Goal: Task Accomplishment & Management: Complete application form

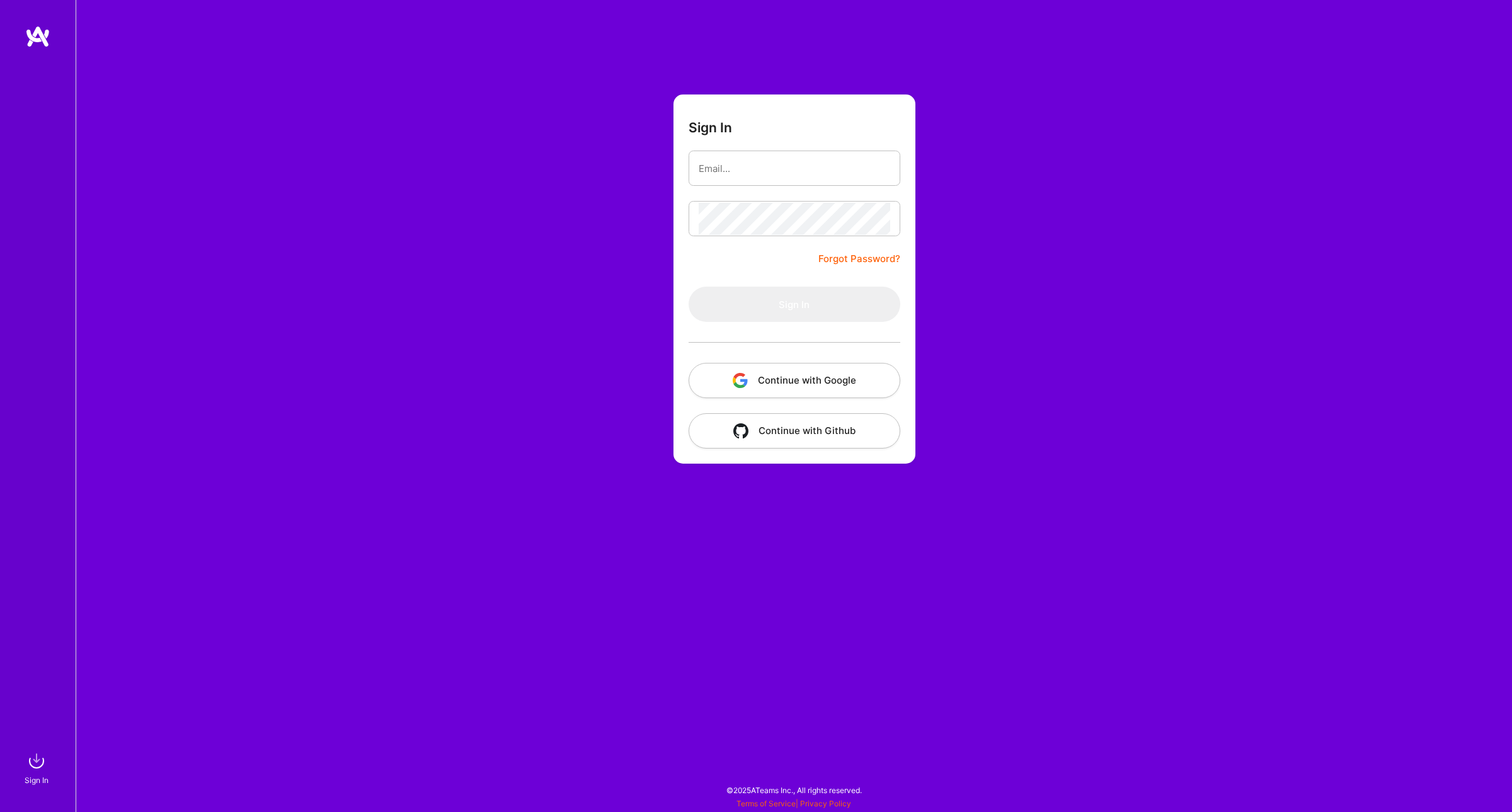
click at [812, 388] on button "Continue with Google" at bounding box center [794, 381] width 212 height 36
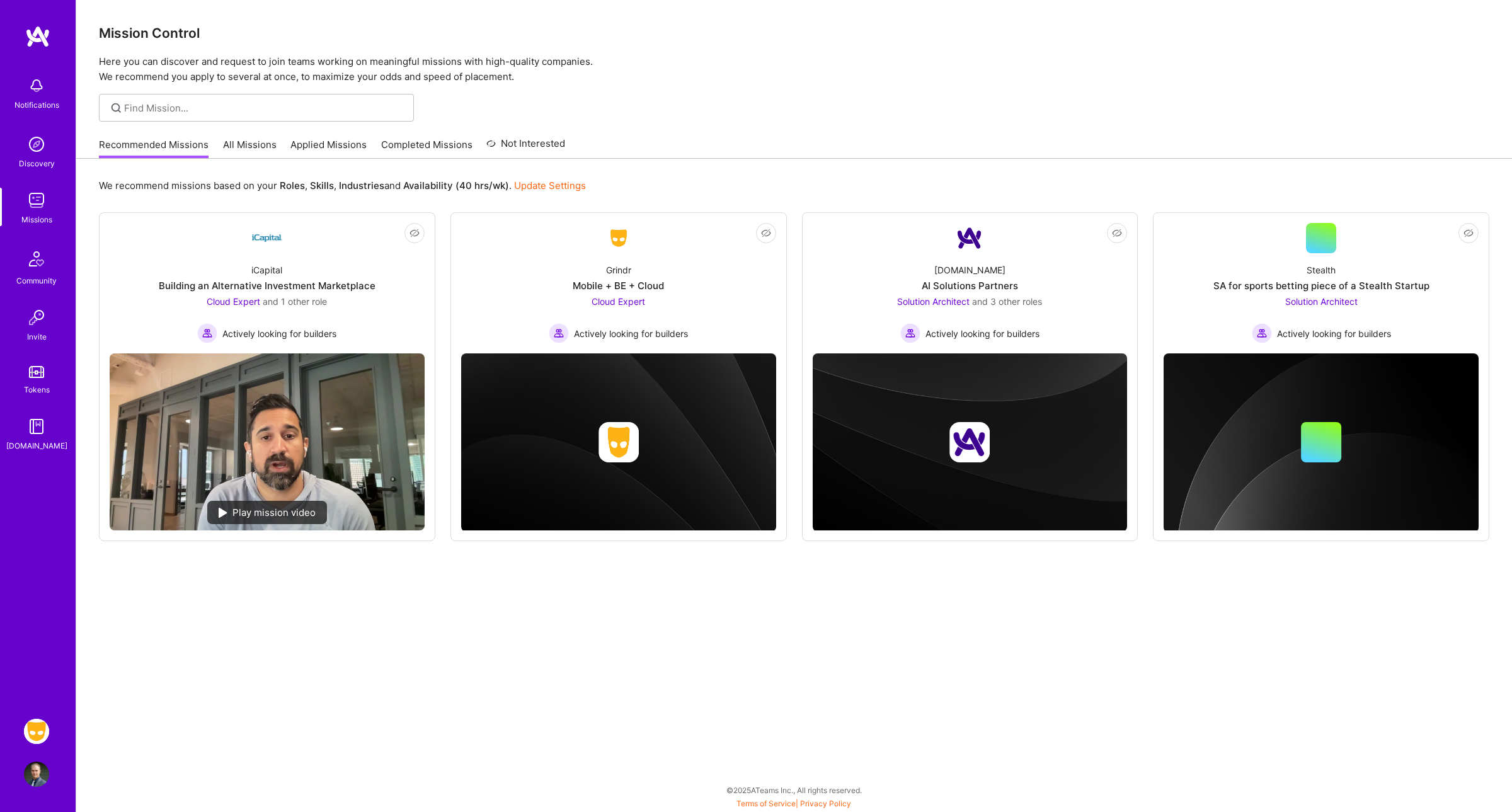
click at [40, 728] on img at bounding box center [36, 731] width 25 height 25
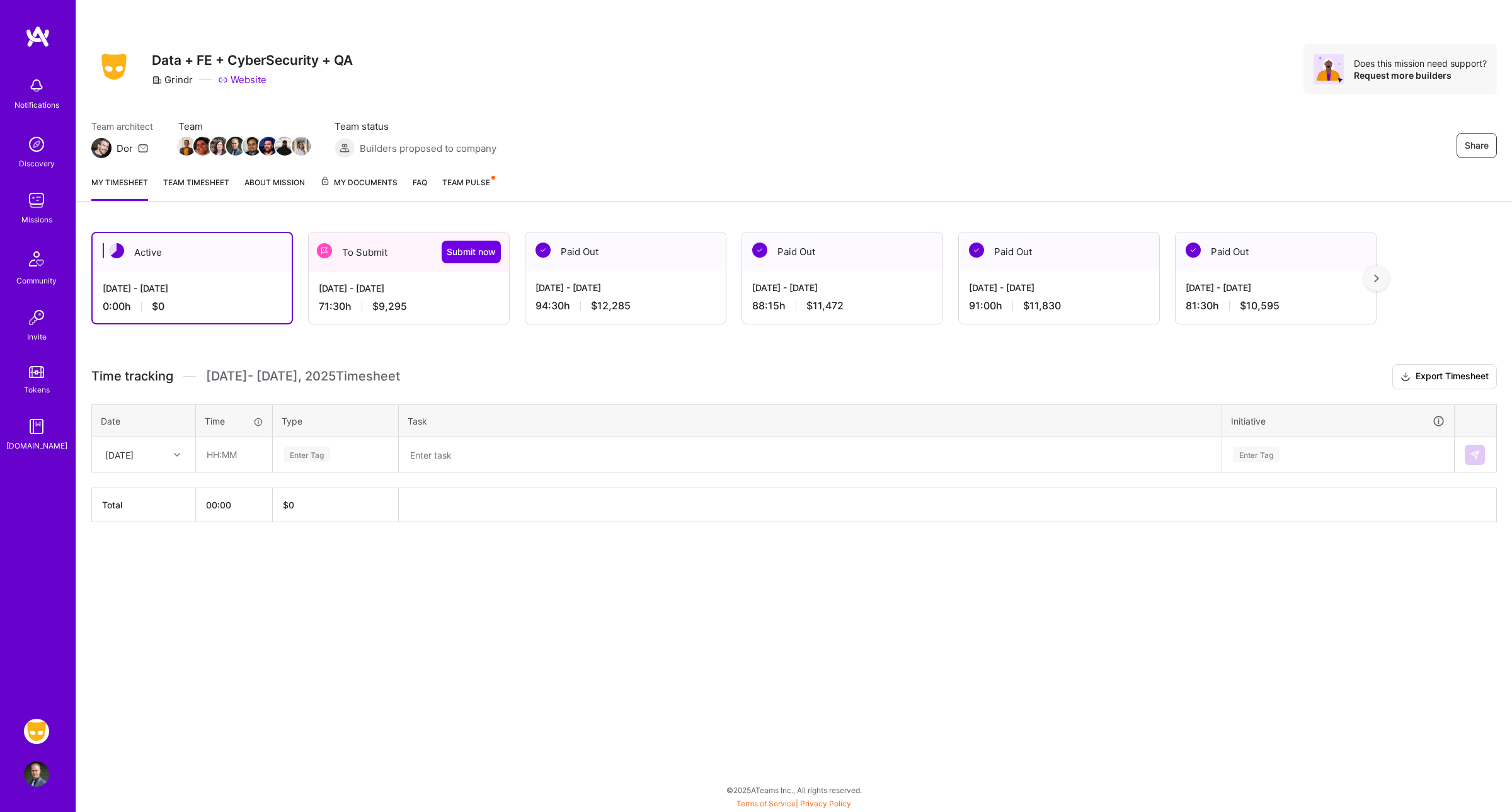
click at [371, 250] on div "To Submit Submit now" at bounding box center [409, 252] width 201 height 39
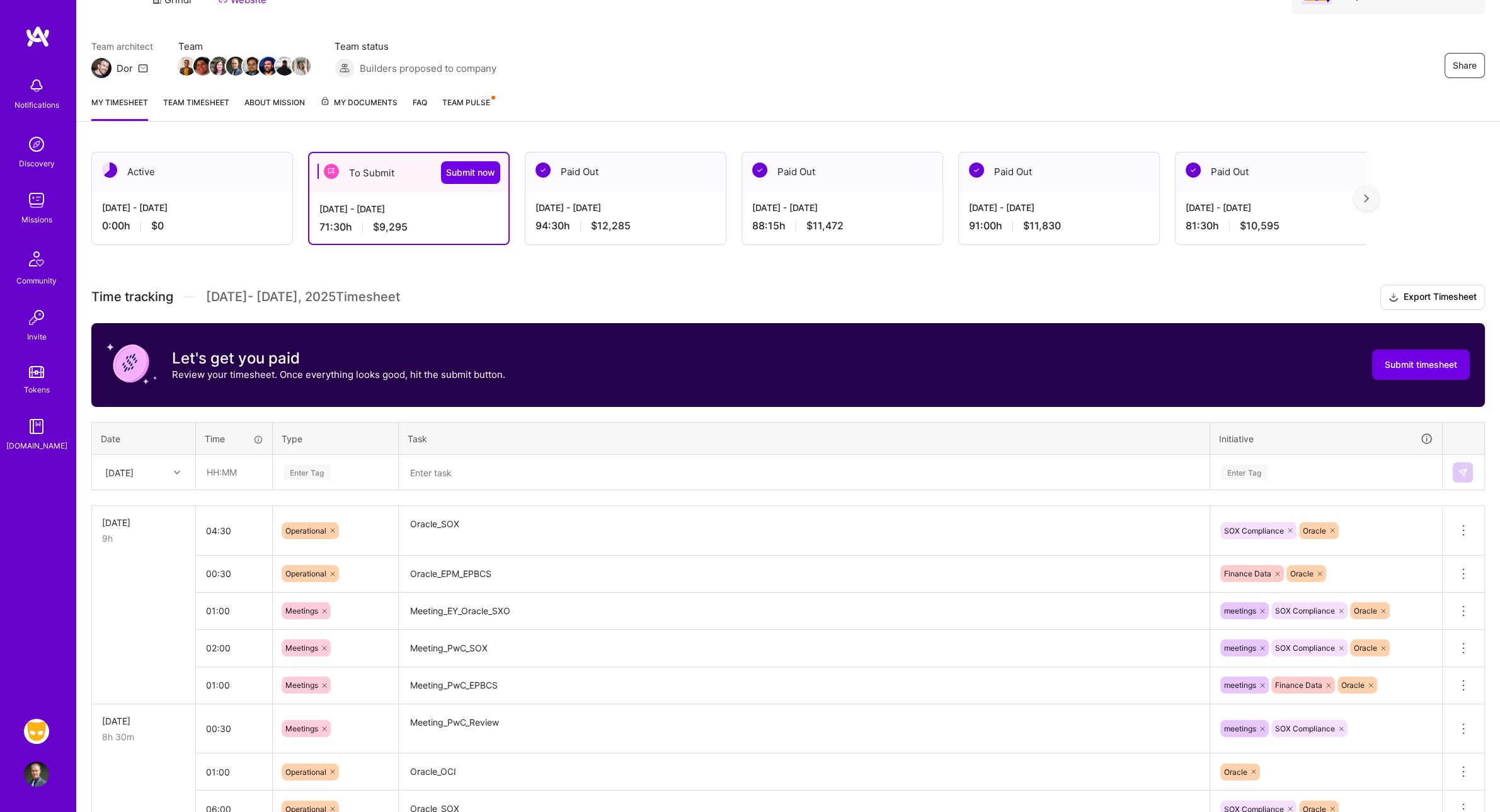
scroll to position [81, 0]
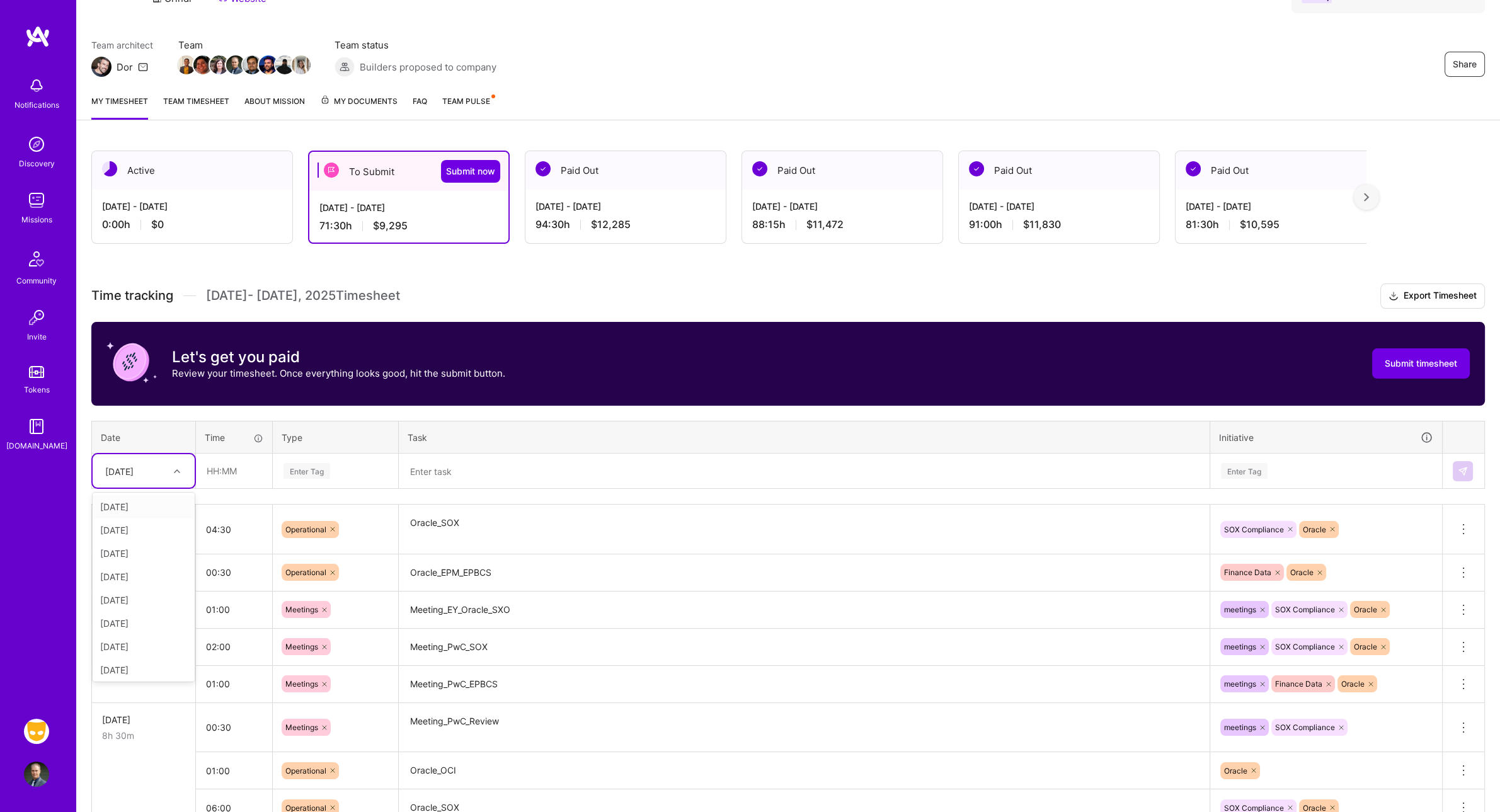
click at [171, 465] on div at bounding box center [179, 470] width 19 height 16
click at [166, 461] on div "[DATE]" at bounding box center [134, 470] width 70 height 21
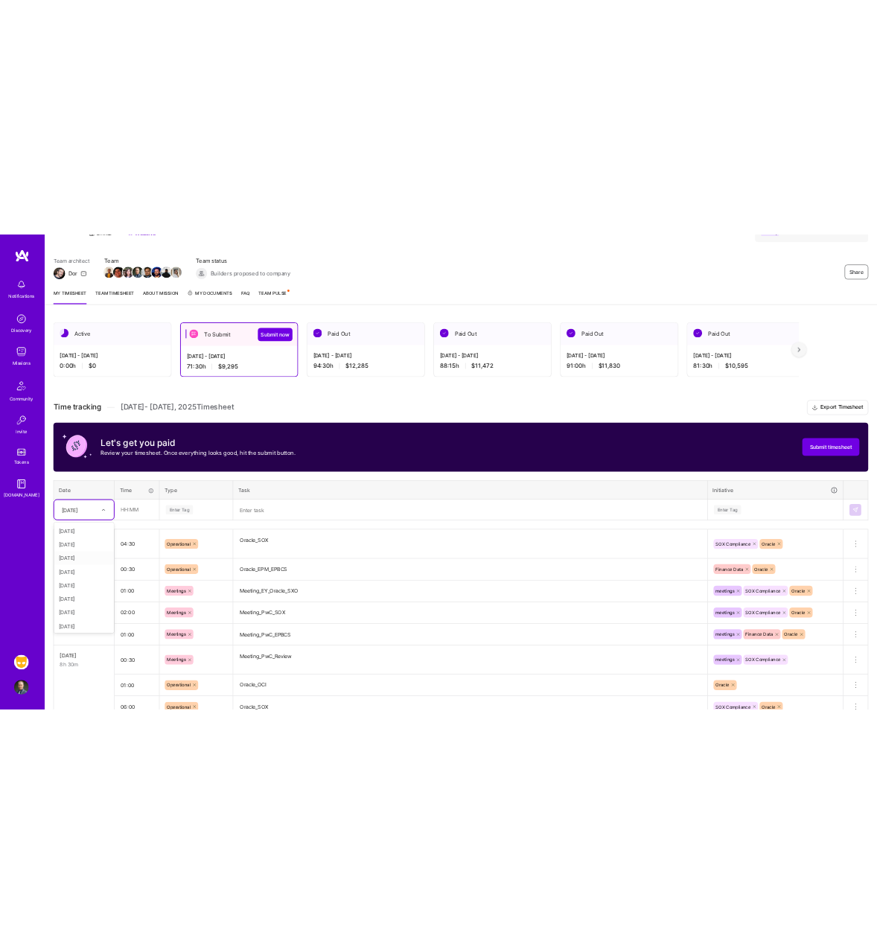
scroll to position [168, 0]
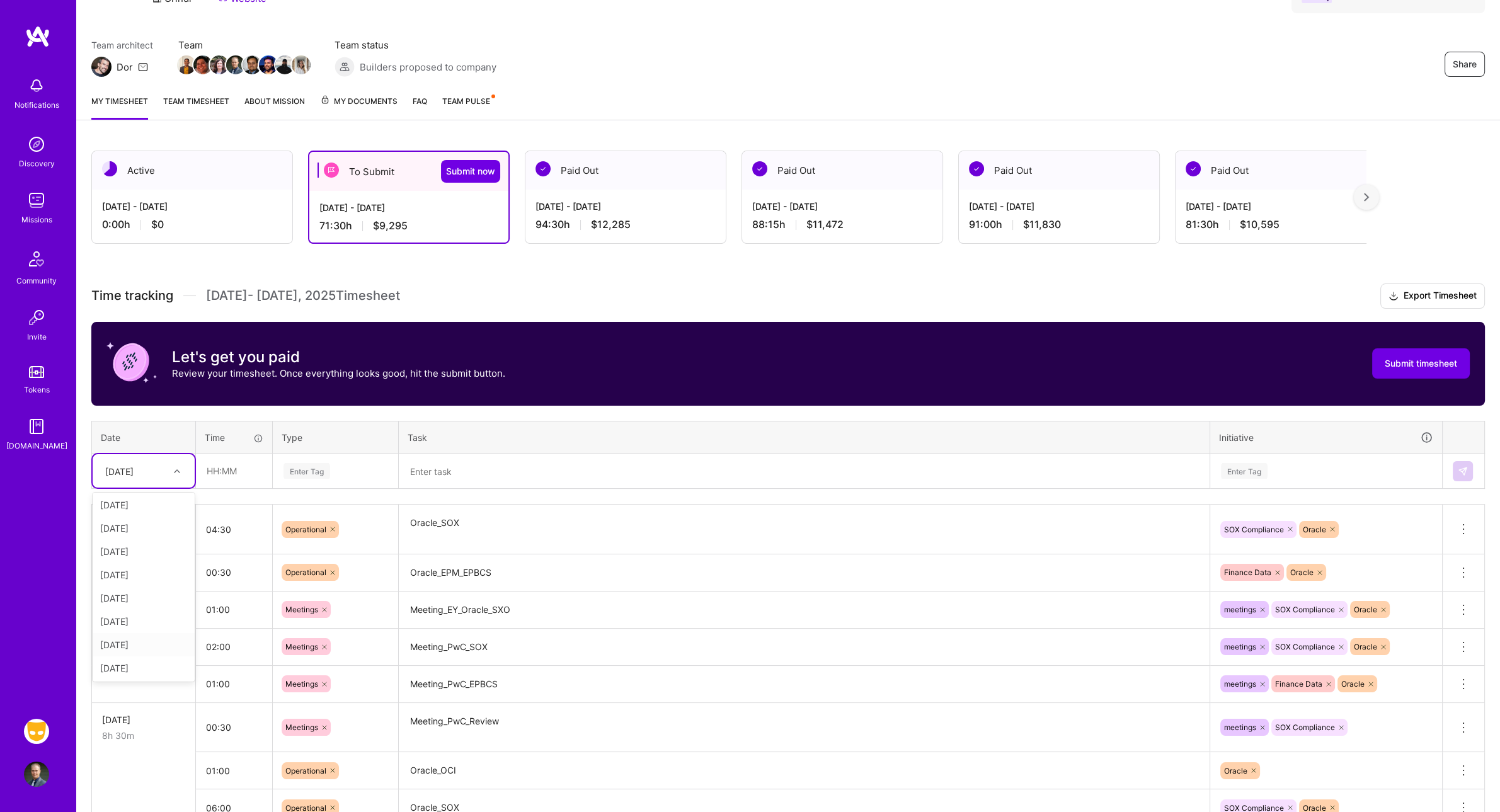
click at [131, 643] on div "[DATE]" at bounding box center [143, 645] width 102 height 24
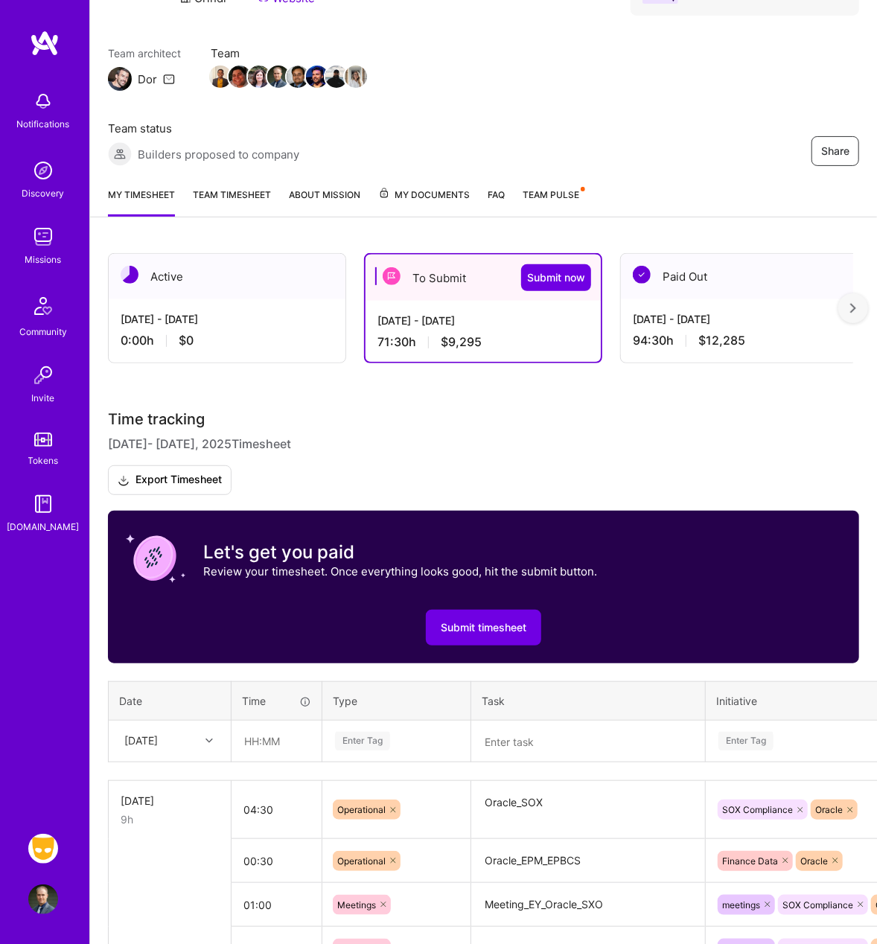
click at [344, 552] on div "Let's get you paid Review your timesheet. Once everything looks good, hit the s…" at bounding box center [483, 560] width 715 height 63
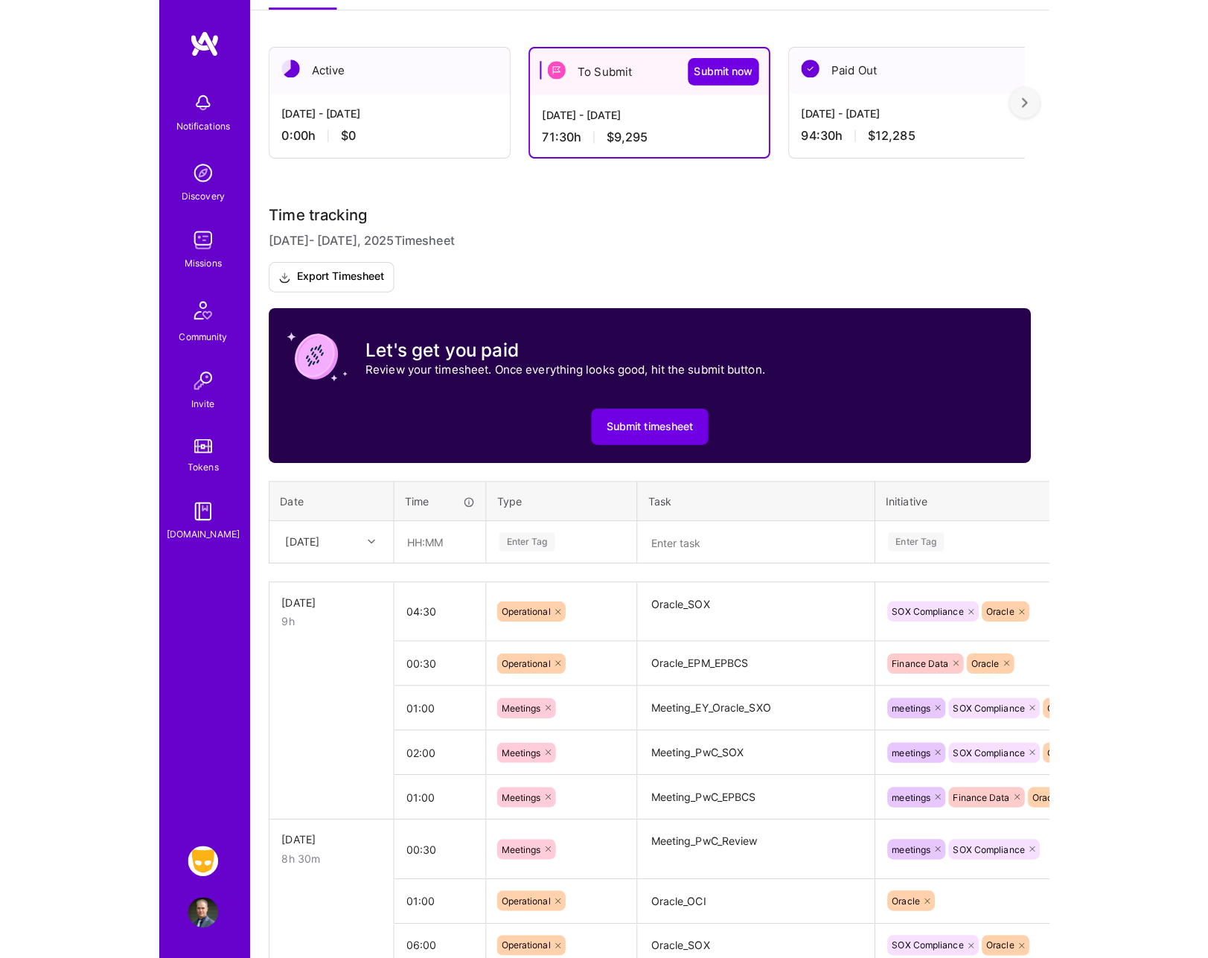
scroll to position [327, 0]
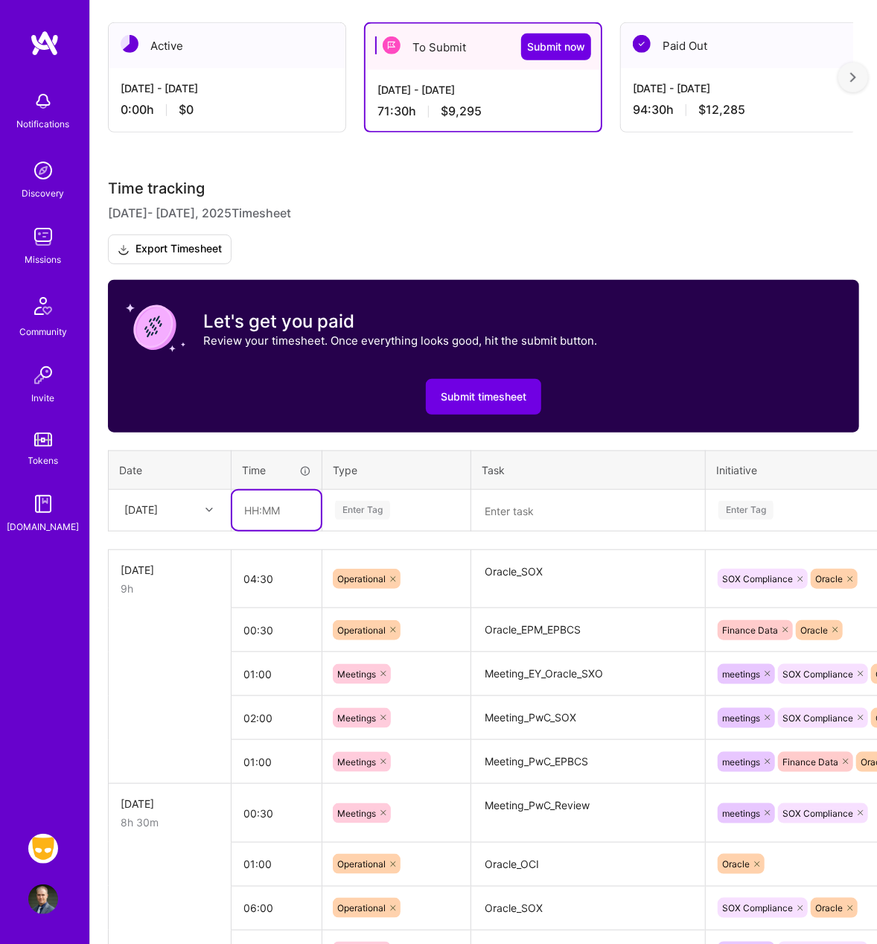
click at [302, 513] on input "text" at bounding box center [276, 510] width 89 height 39
type input "02:00"
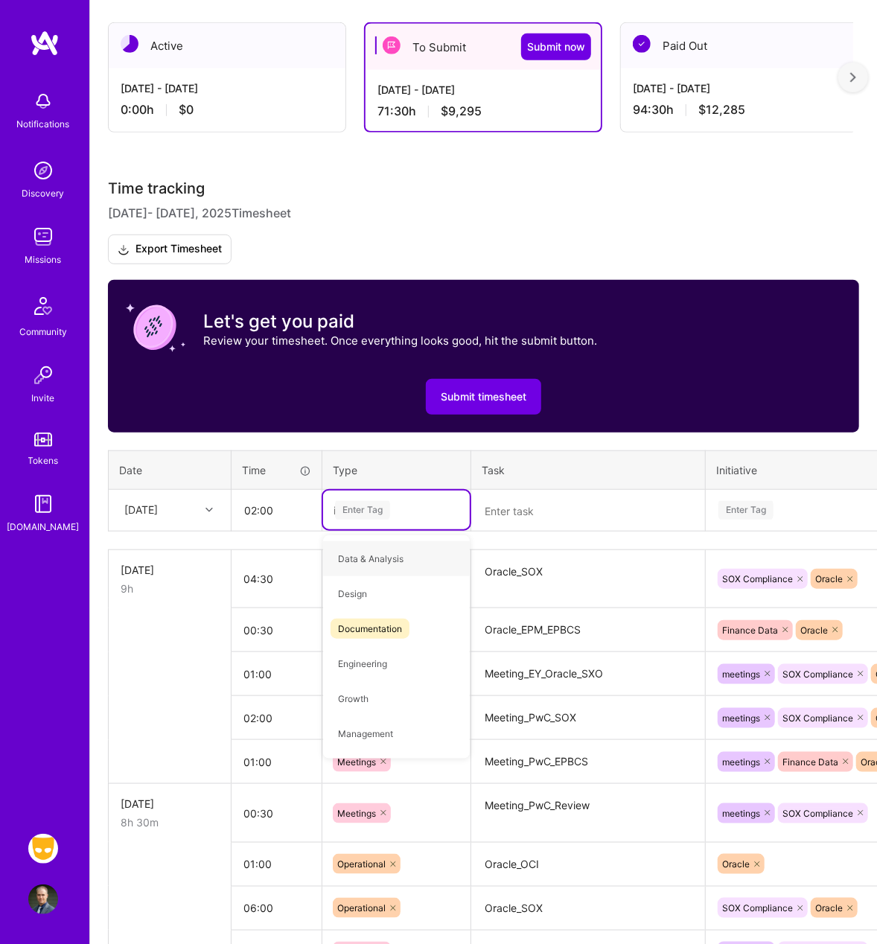
type input "io"
type input "op"
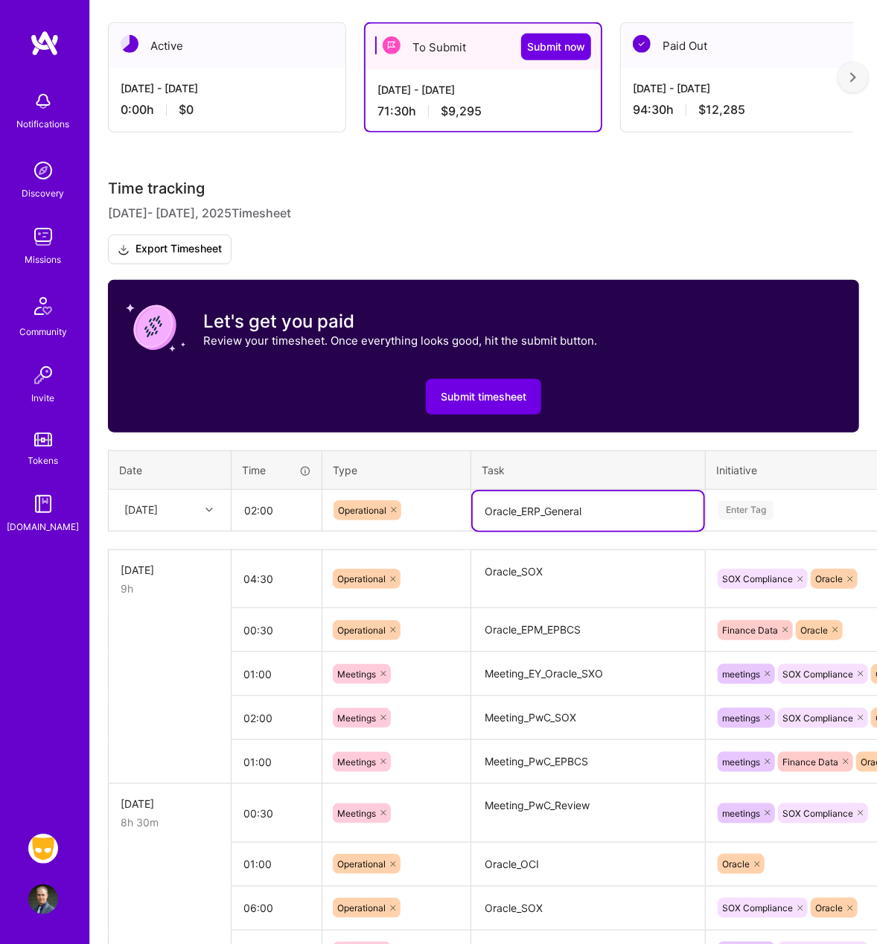
type textarea "Oracle_ERP_General"
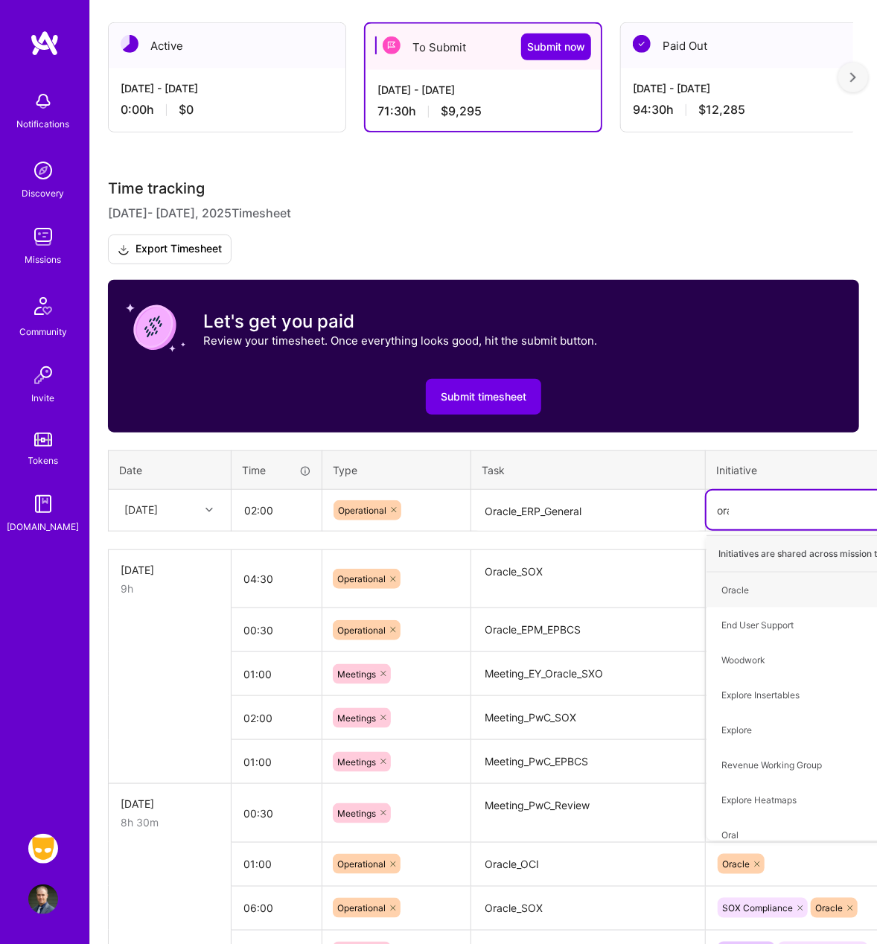
type input "orac"
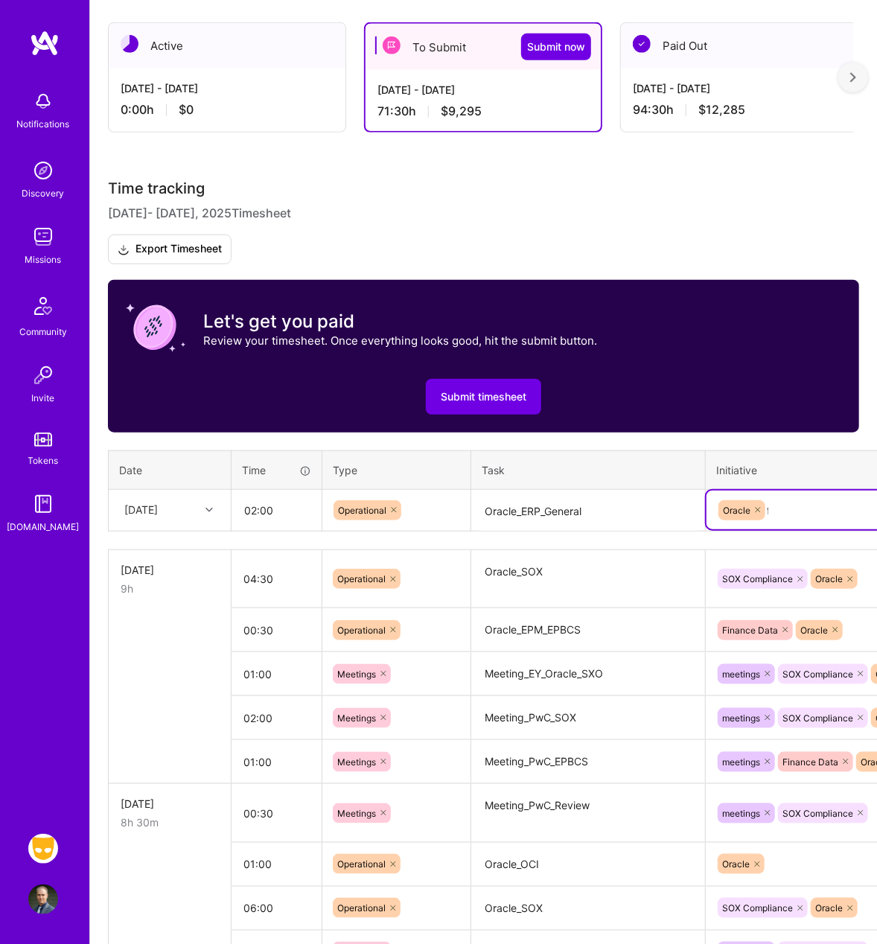
type input "fin"
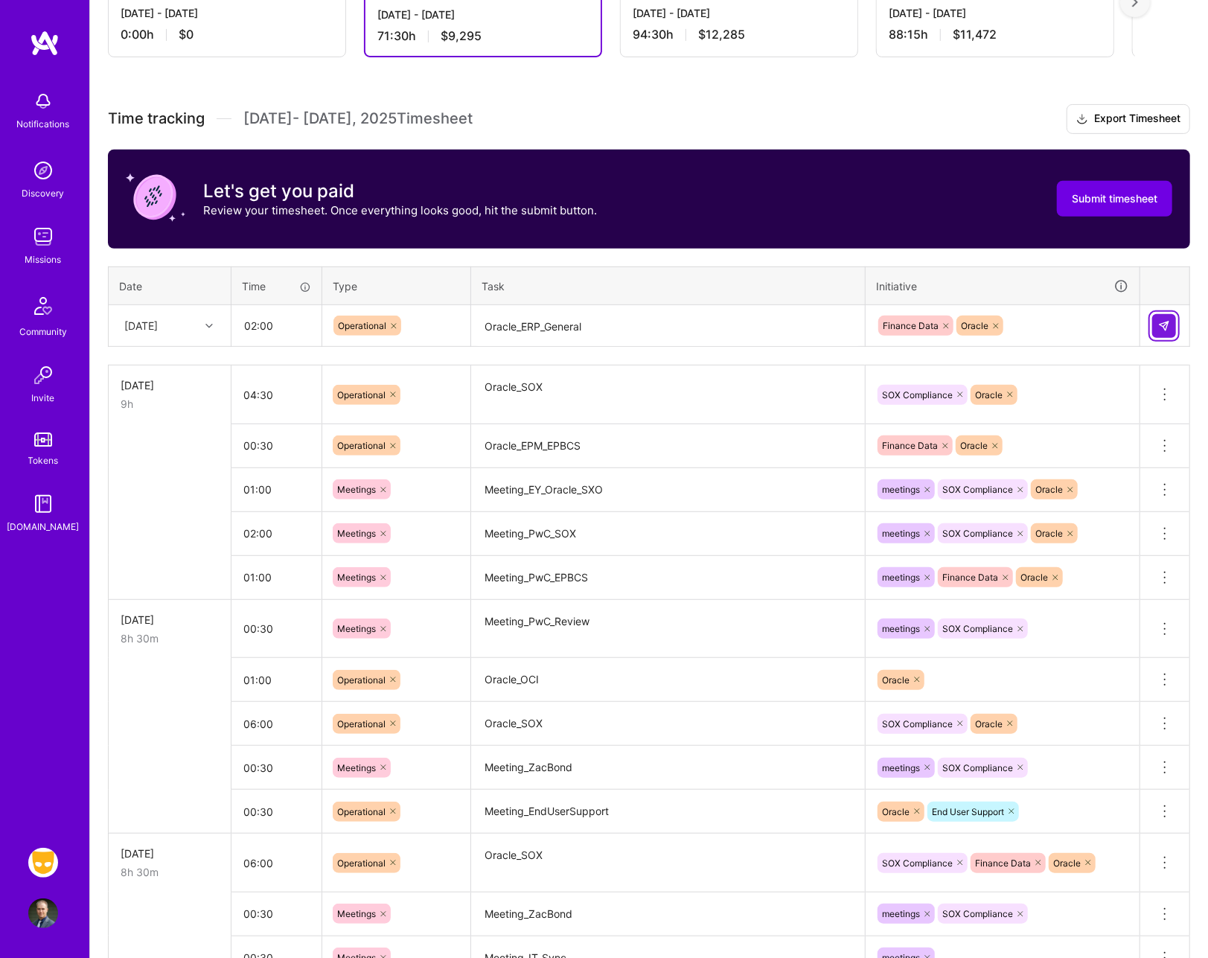
click at [1169, 330] on button at bounding box center [1164, 326] width 24 height 24
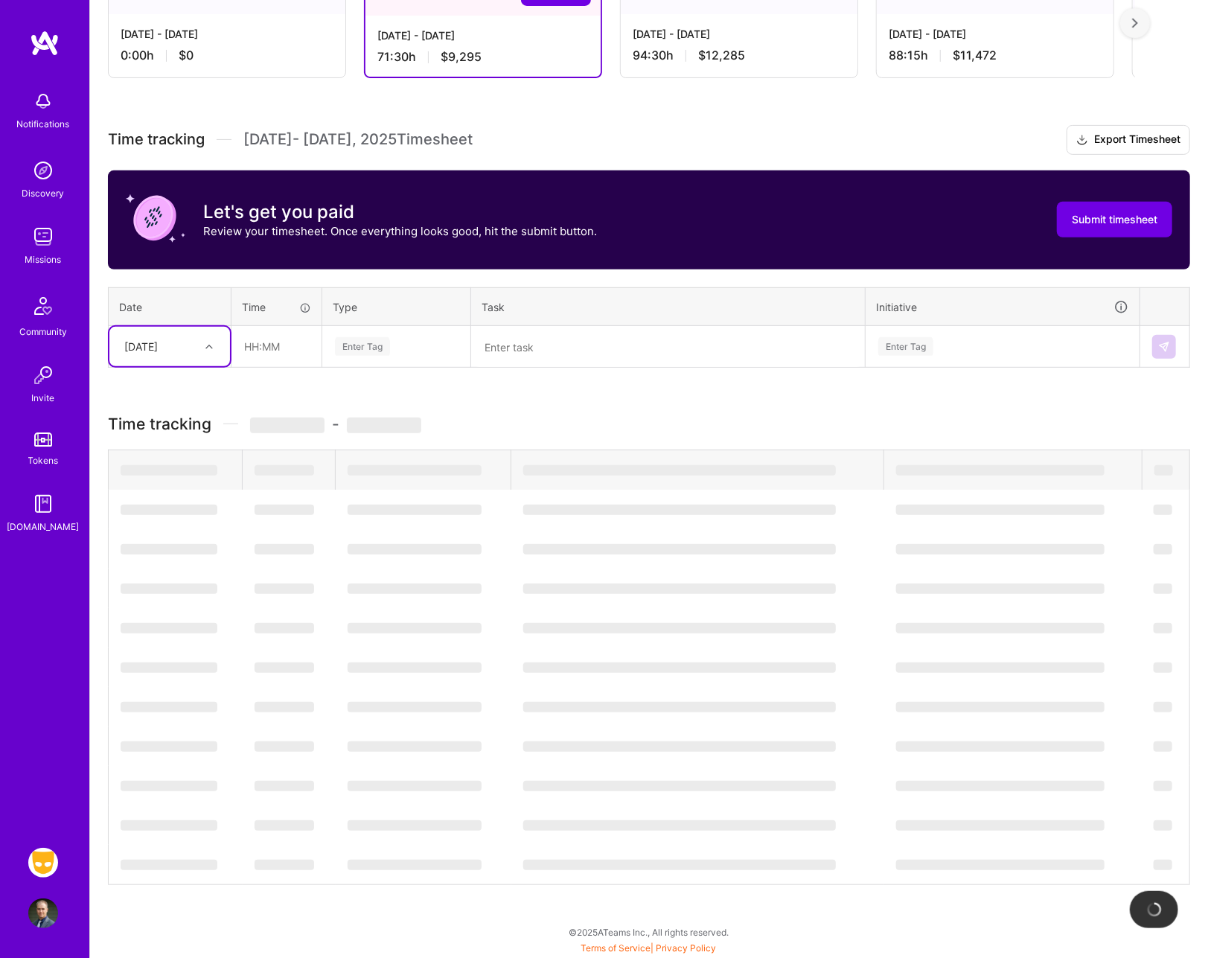
scroll to position [302, 0]
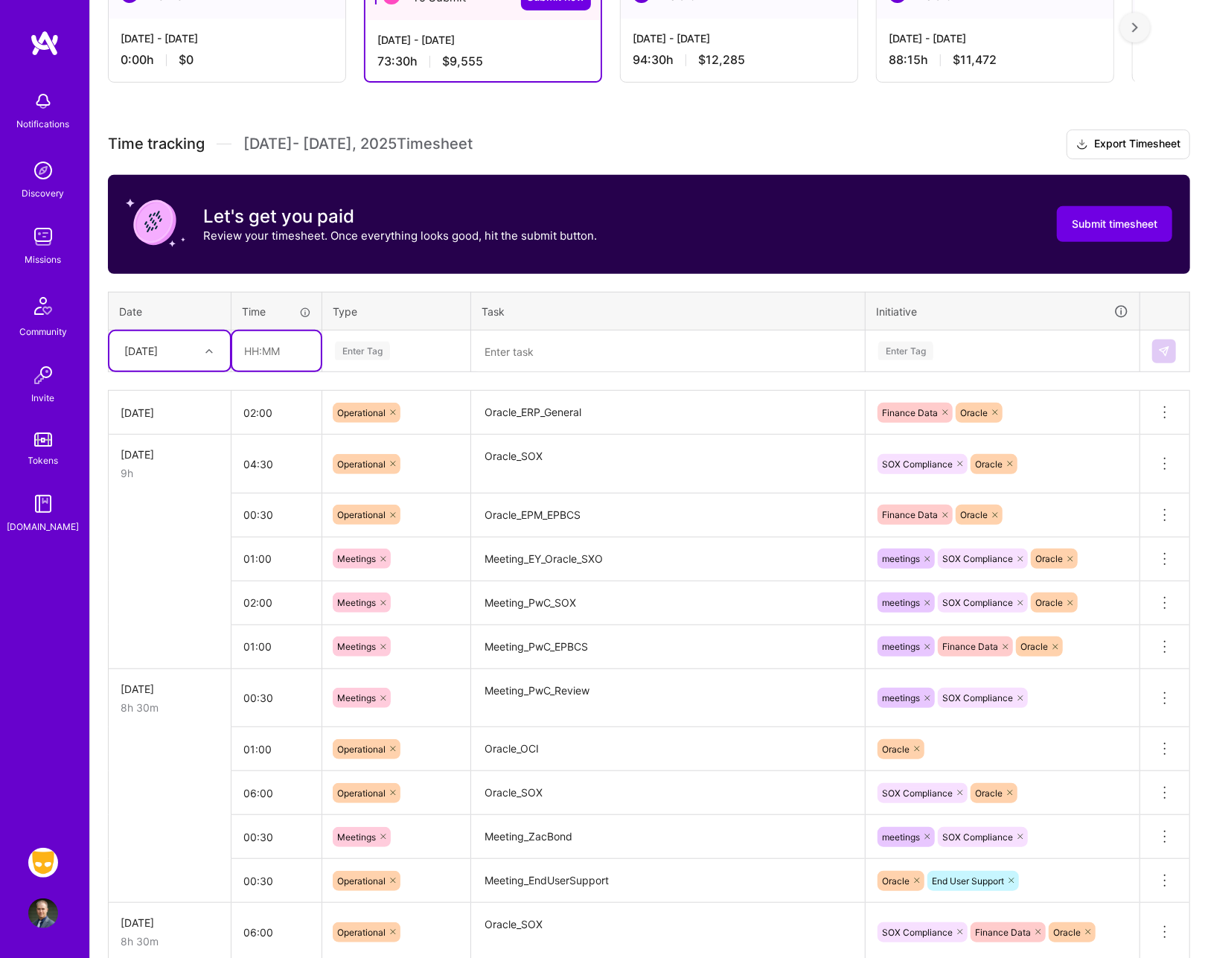
click at [280, 362] on input "text" at bounding box center [276, 350] width 89 height 39
type input "00:30"
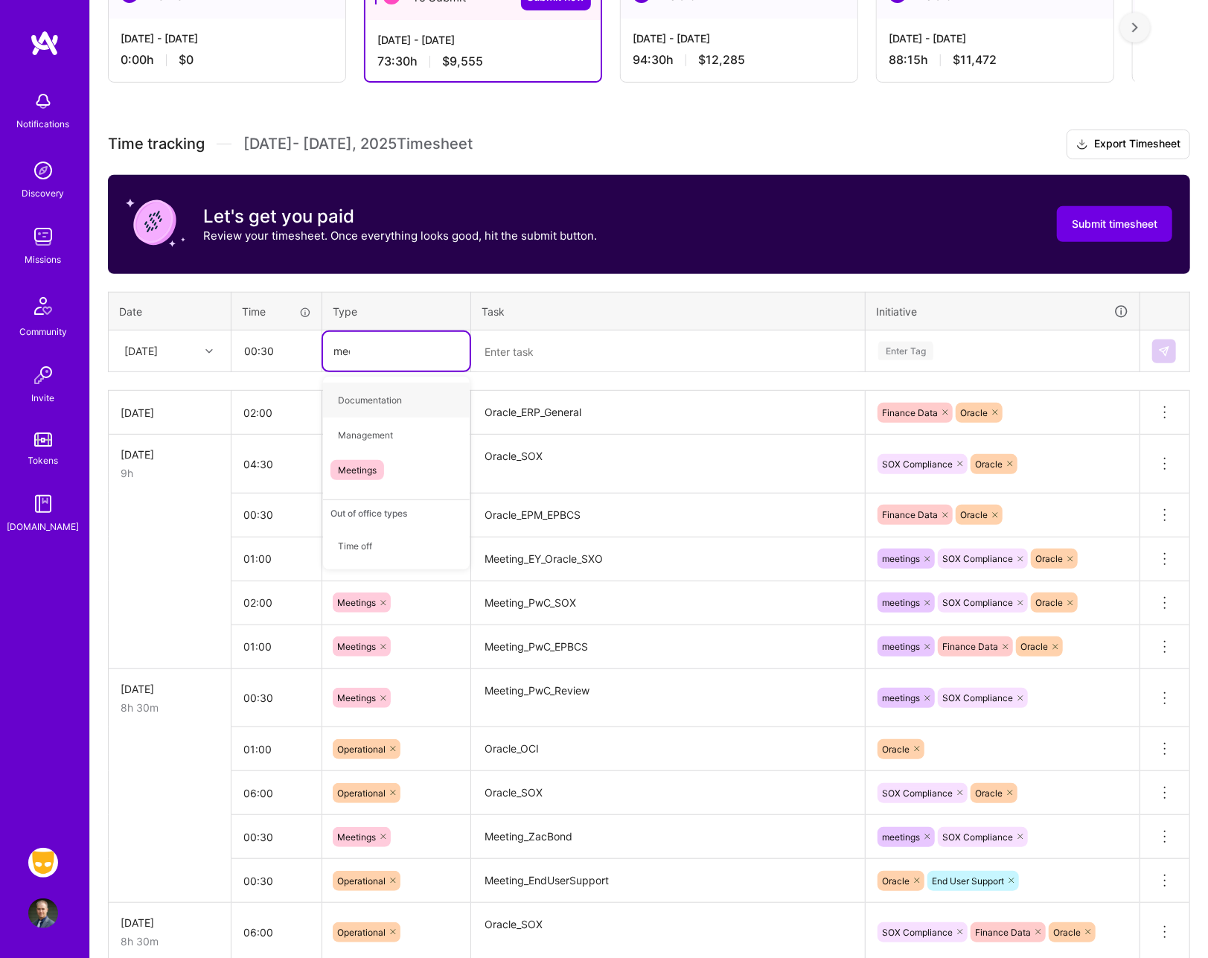
type input "meet"
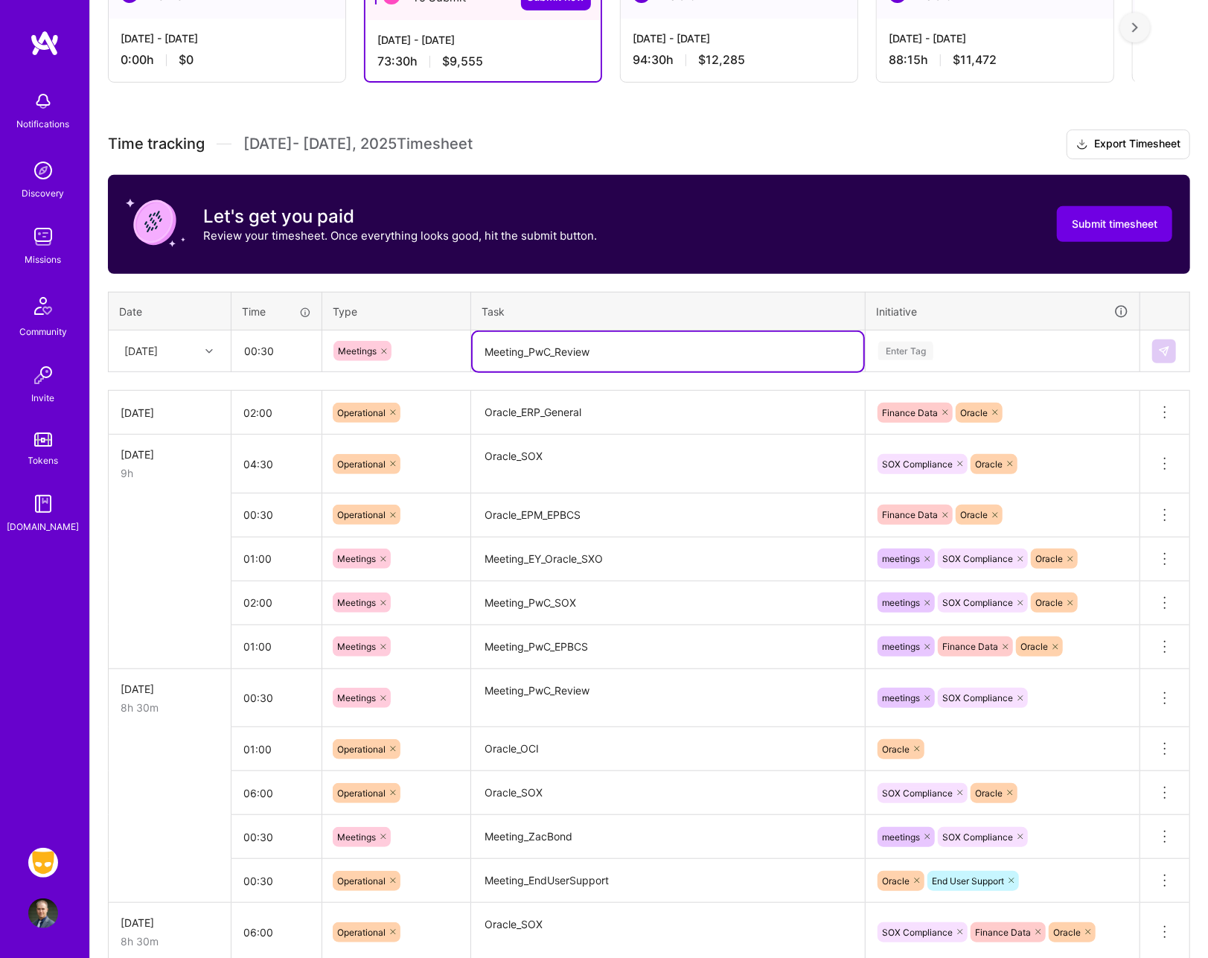
type textarea "Meeting_PwC_Review"
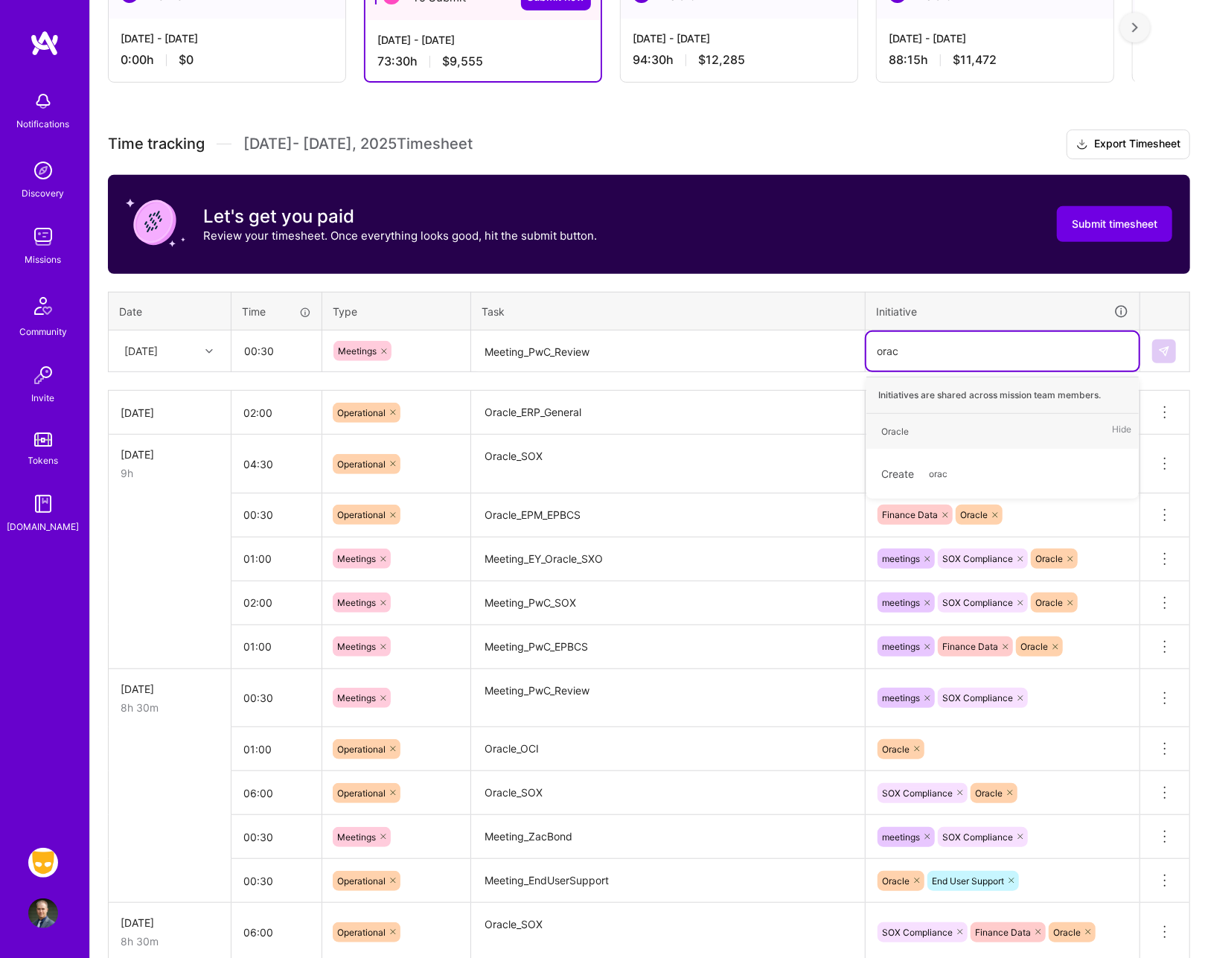
type input "oracl"
type input "meet"
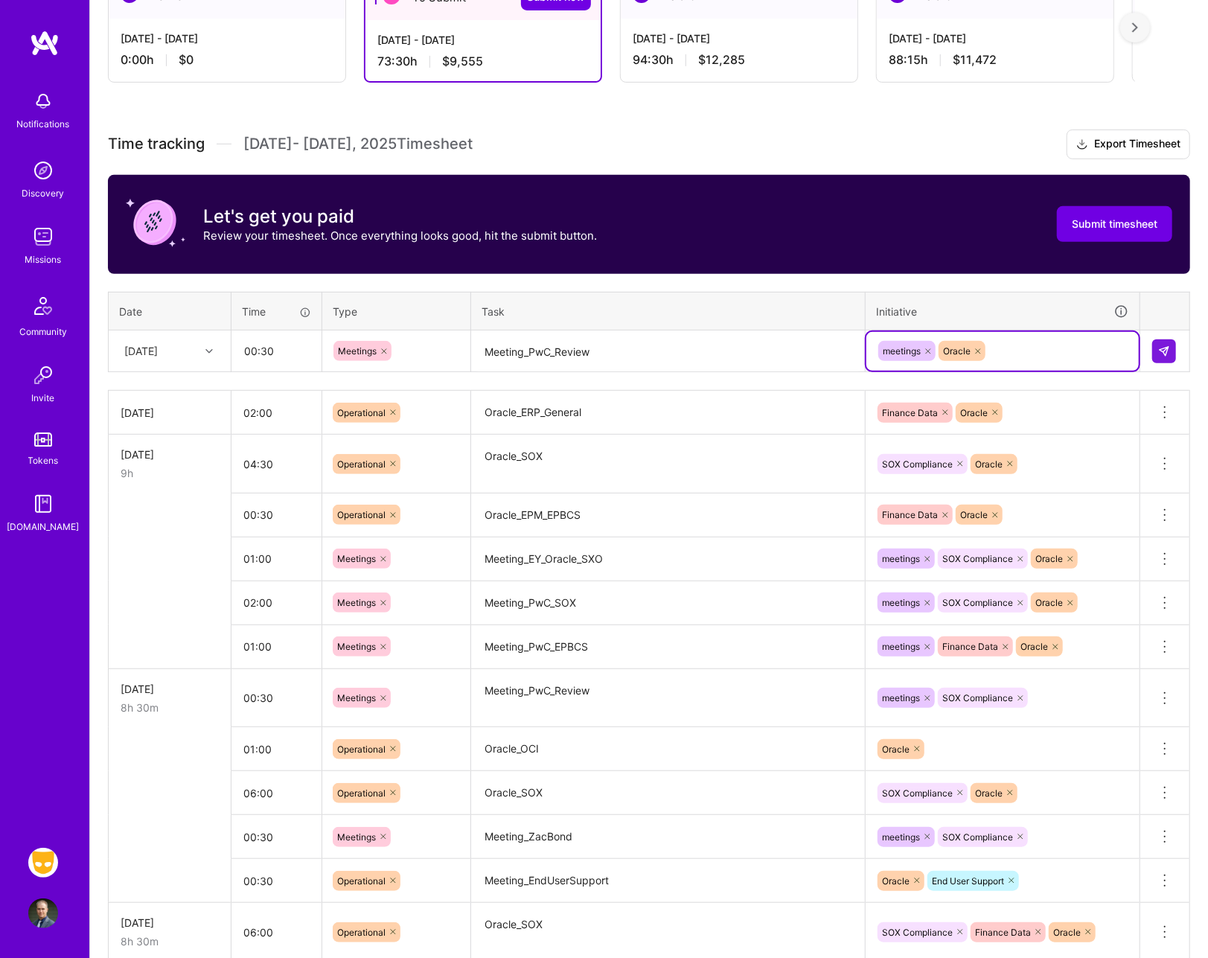
click at [1164, 363] on td at bounding box center [1166, 352] width 50 height 42
click at [1170, 346] on button at bounding box center [1164, 351] width 24 height 24
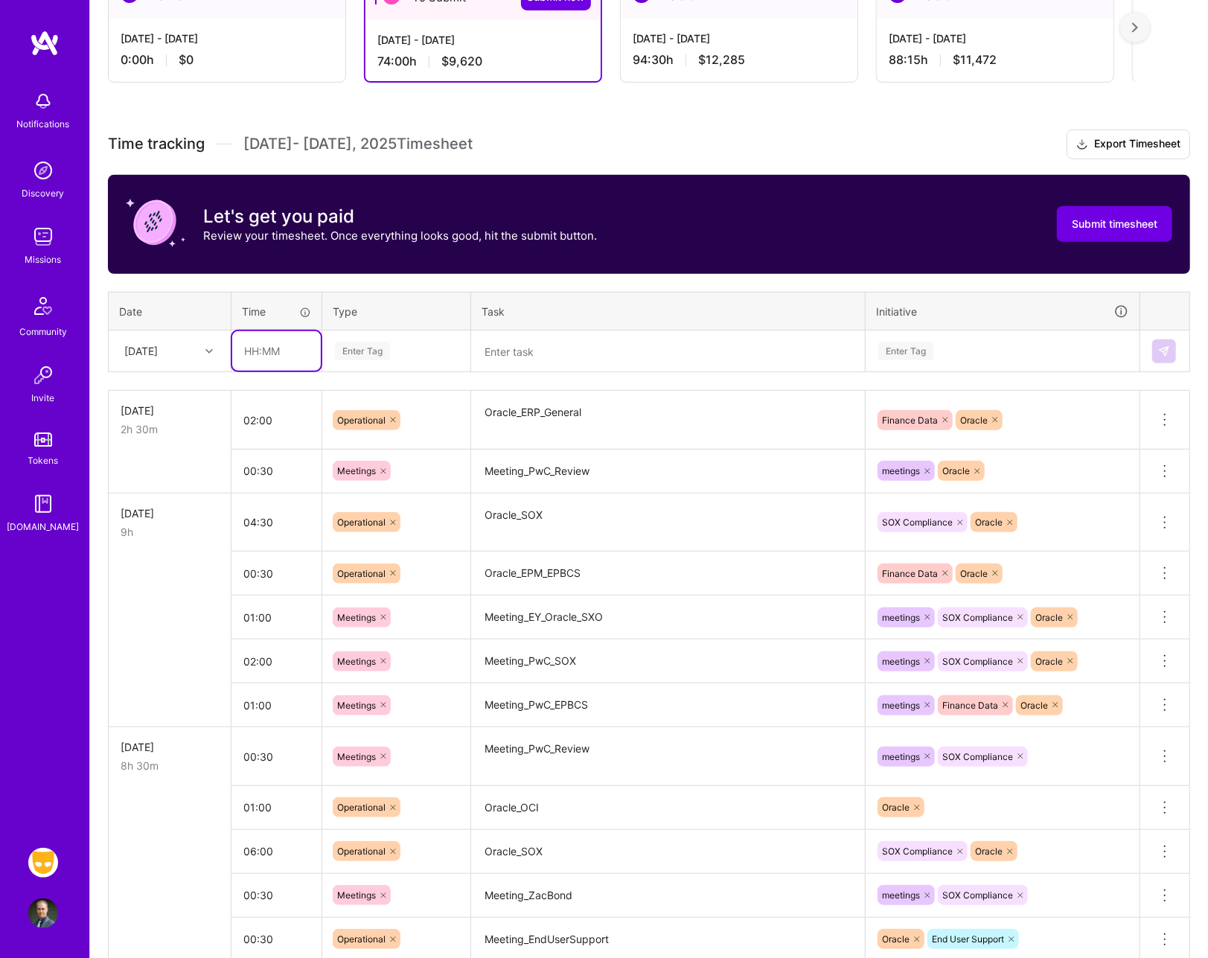
click at [299, 344] on input "text" at bounding box center [276, 350] width 89 height 39
type input "04:30"
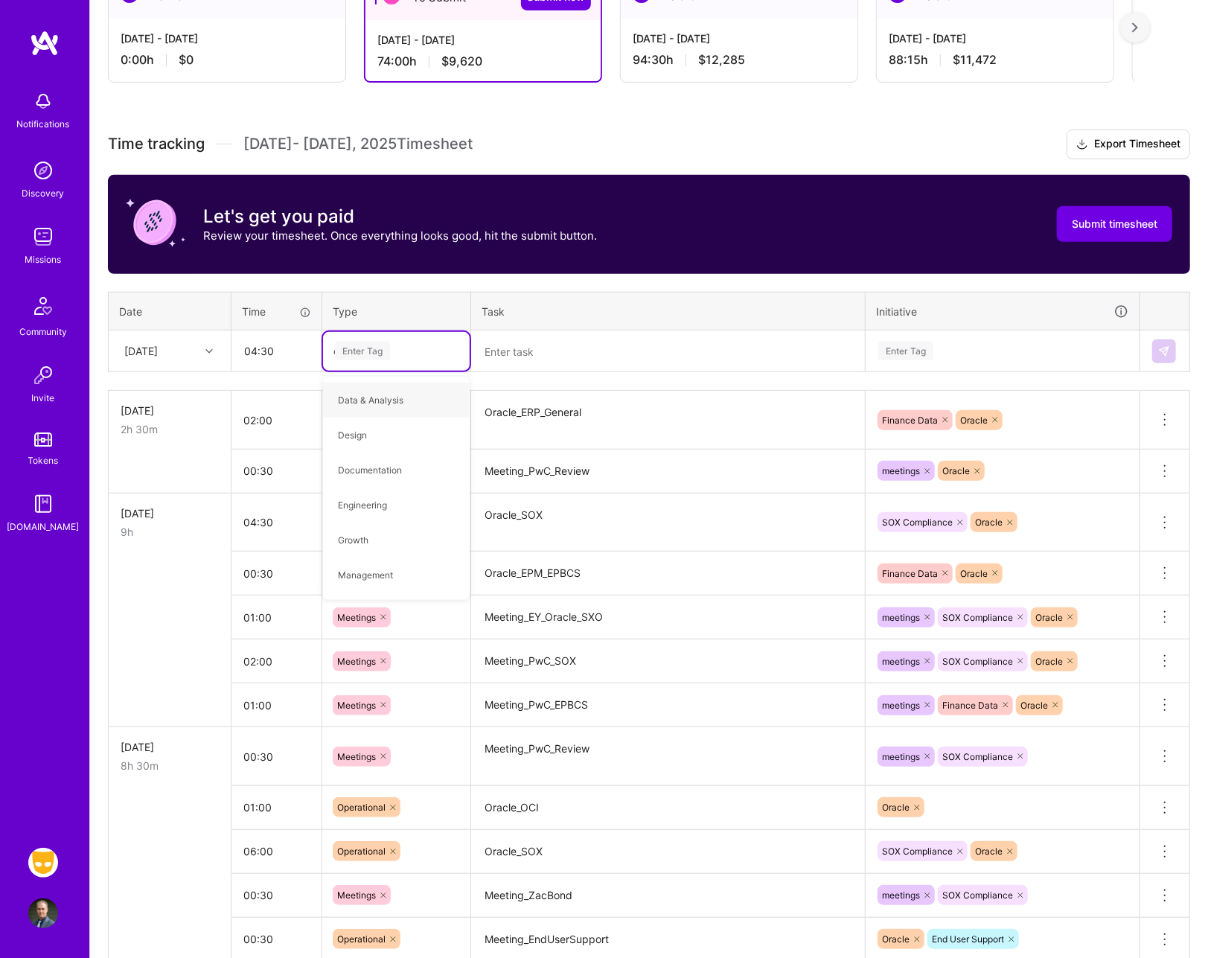
type input "op"
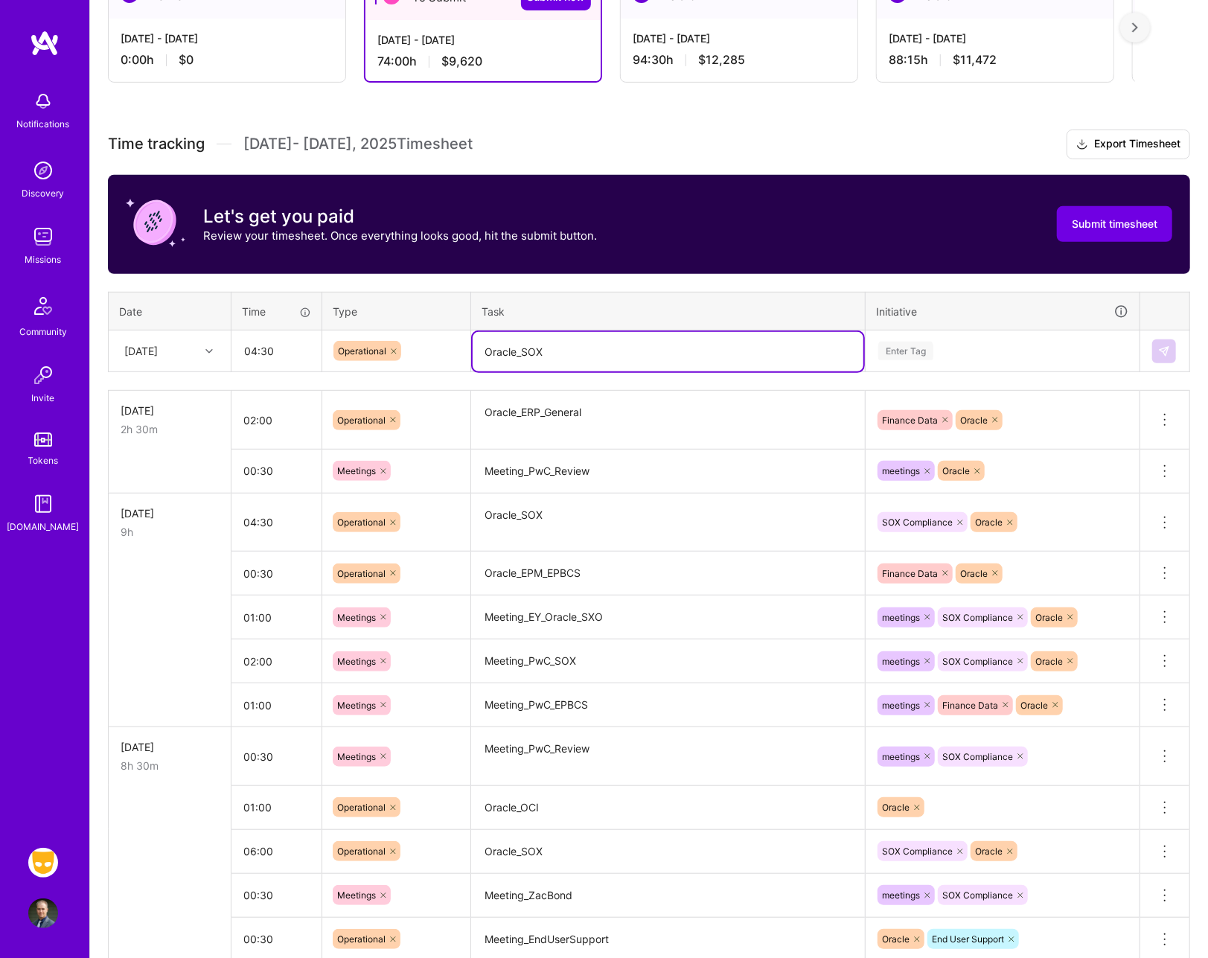
type textarea "Oracle_SOX"
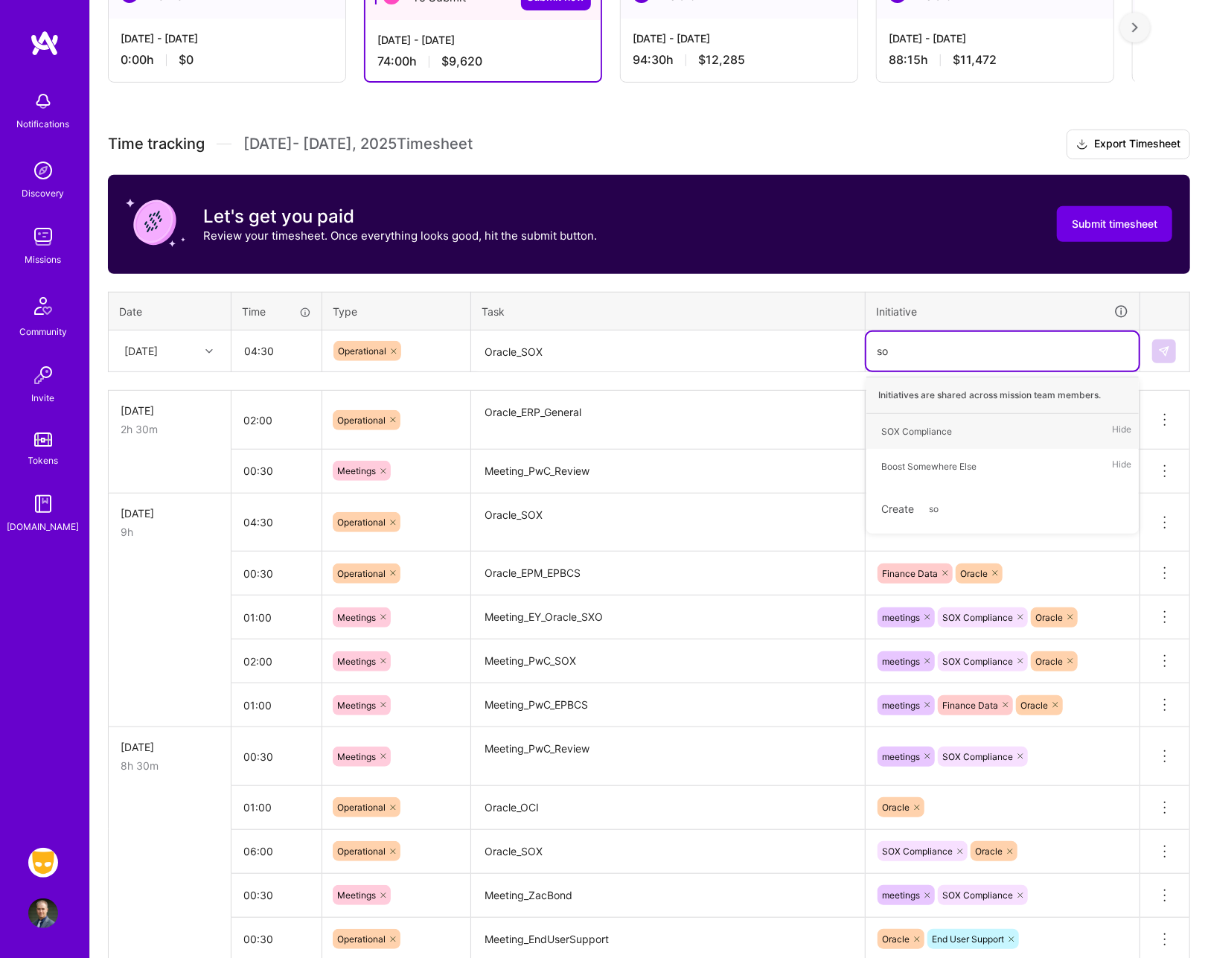
type input "sox"
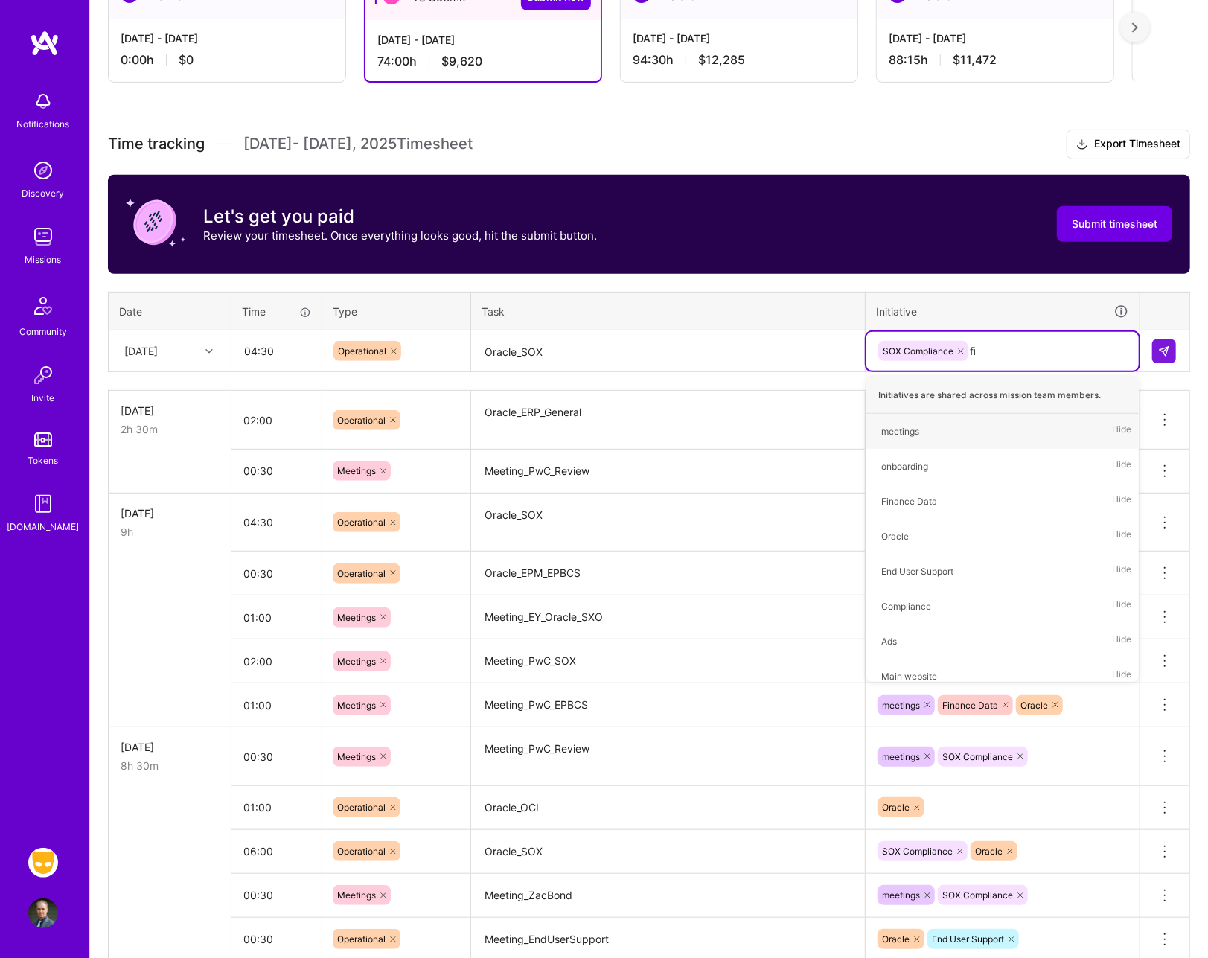
type input "fina"
type input "ora"
type input "c"
click at [1165, 351] on img at bounding box center [1164, 351] width 12 height 12
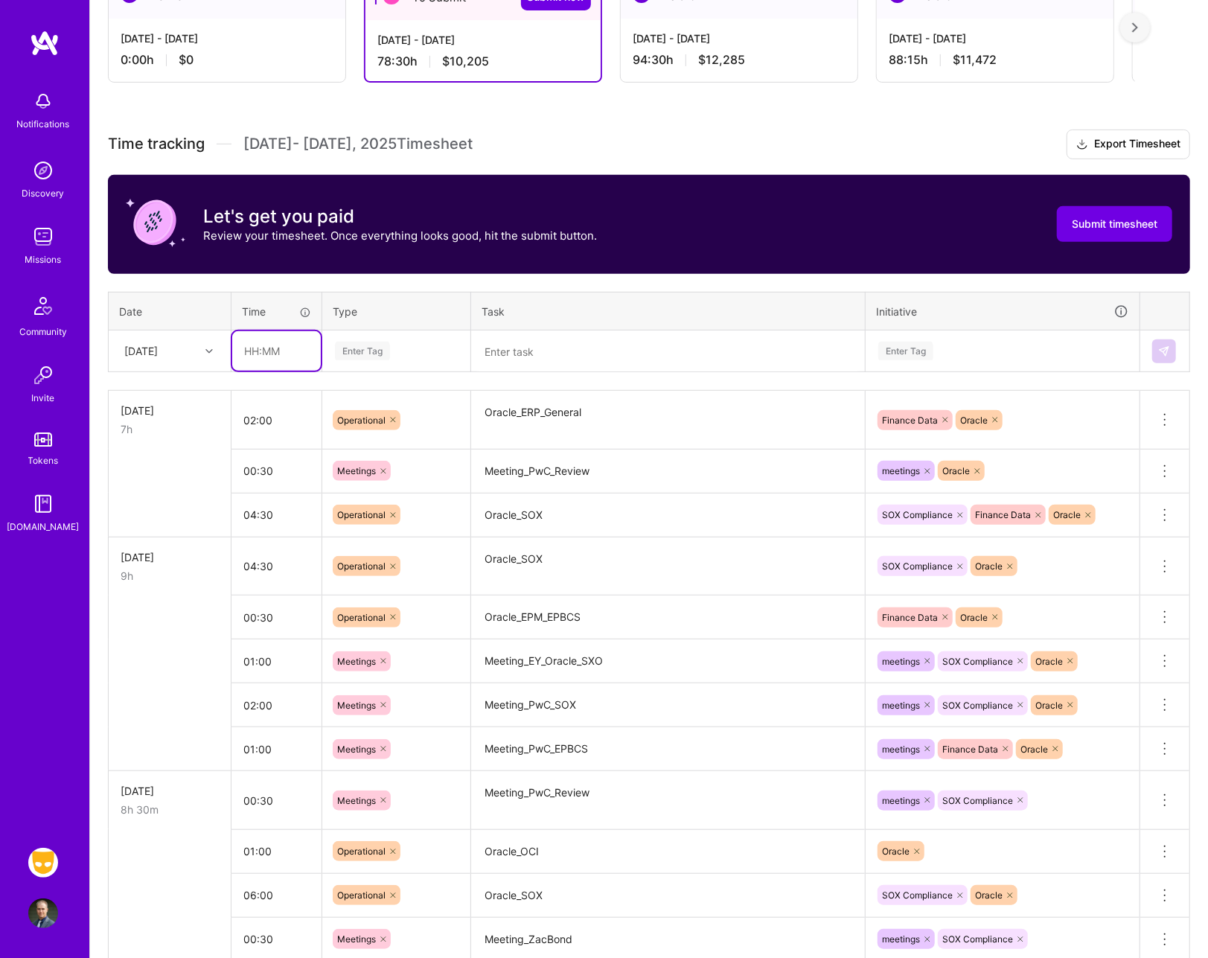
click at [274, 343] on input "text" at bounding box center [276, 350] width 89 height 39
type input "00:30"
type input "meet"
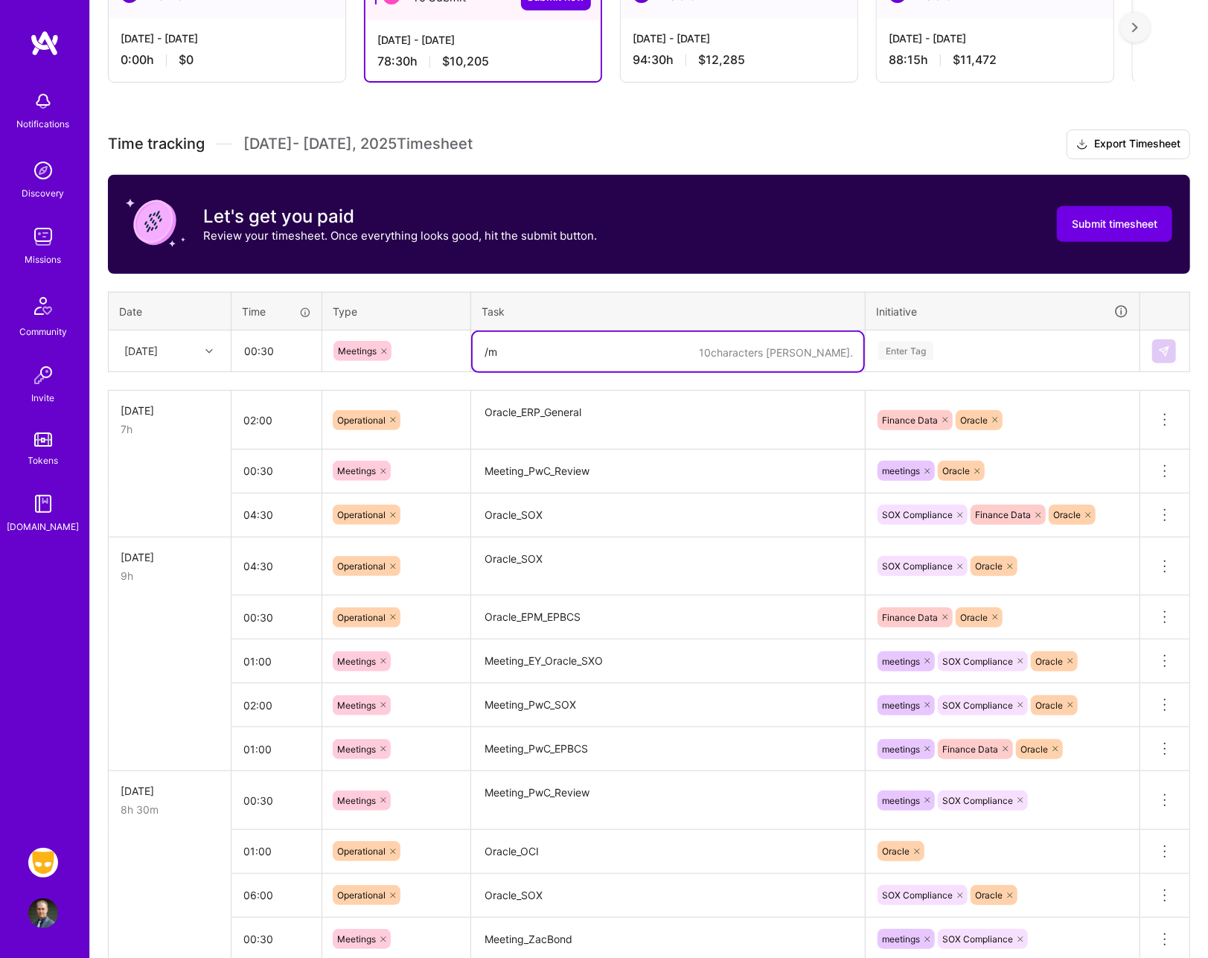
type textarea "/"
type textarea "Meeting_IT_Sync"
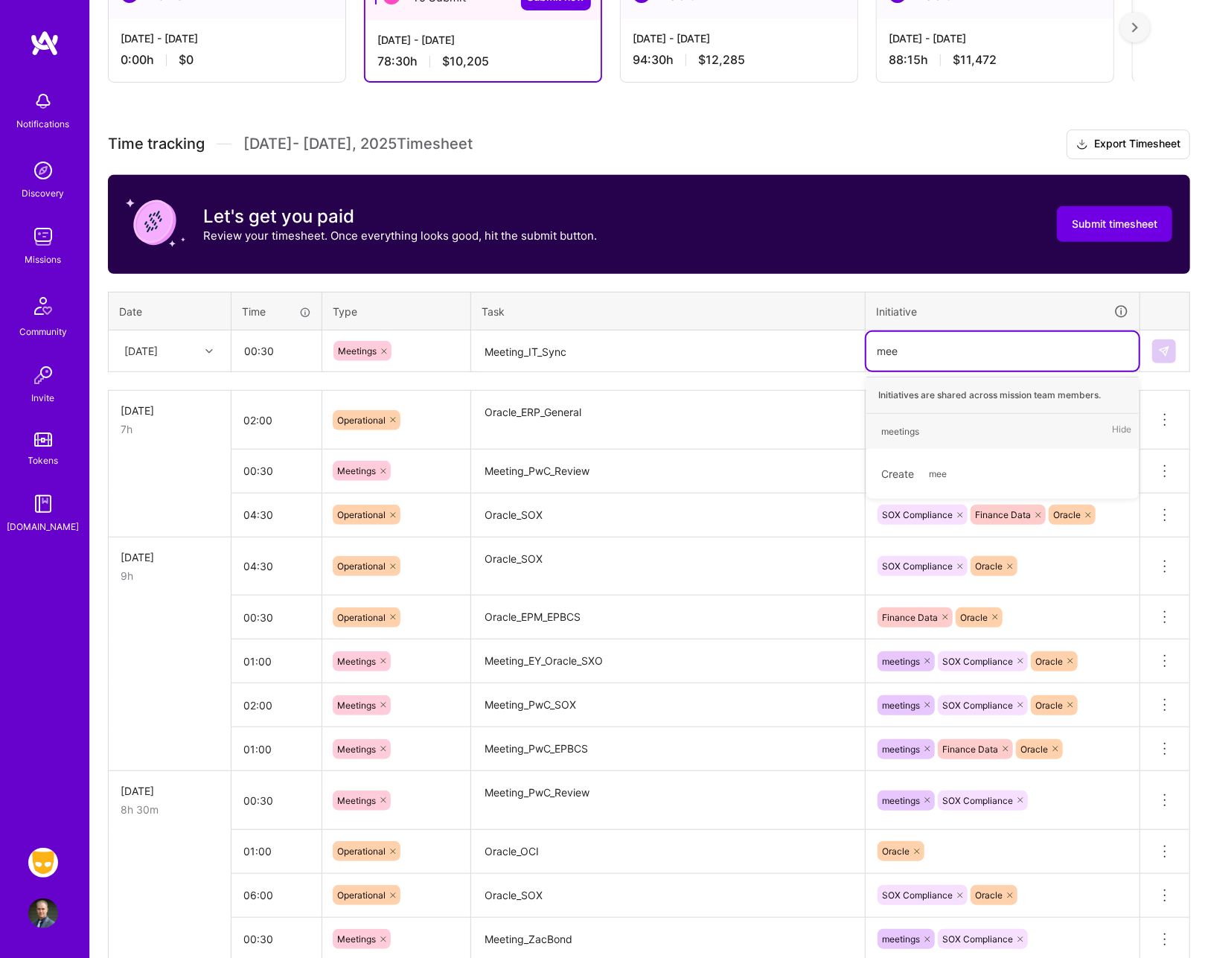
type input "meet"
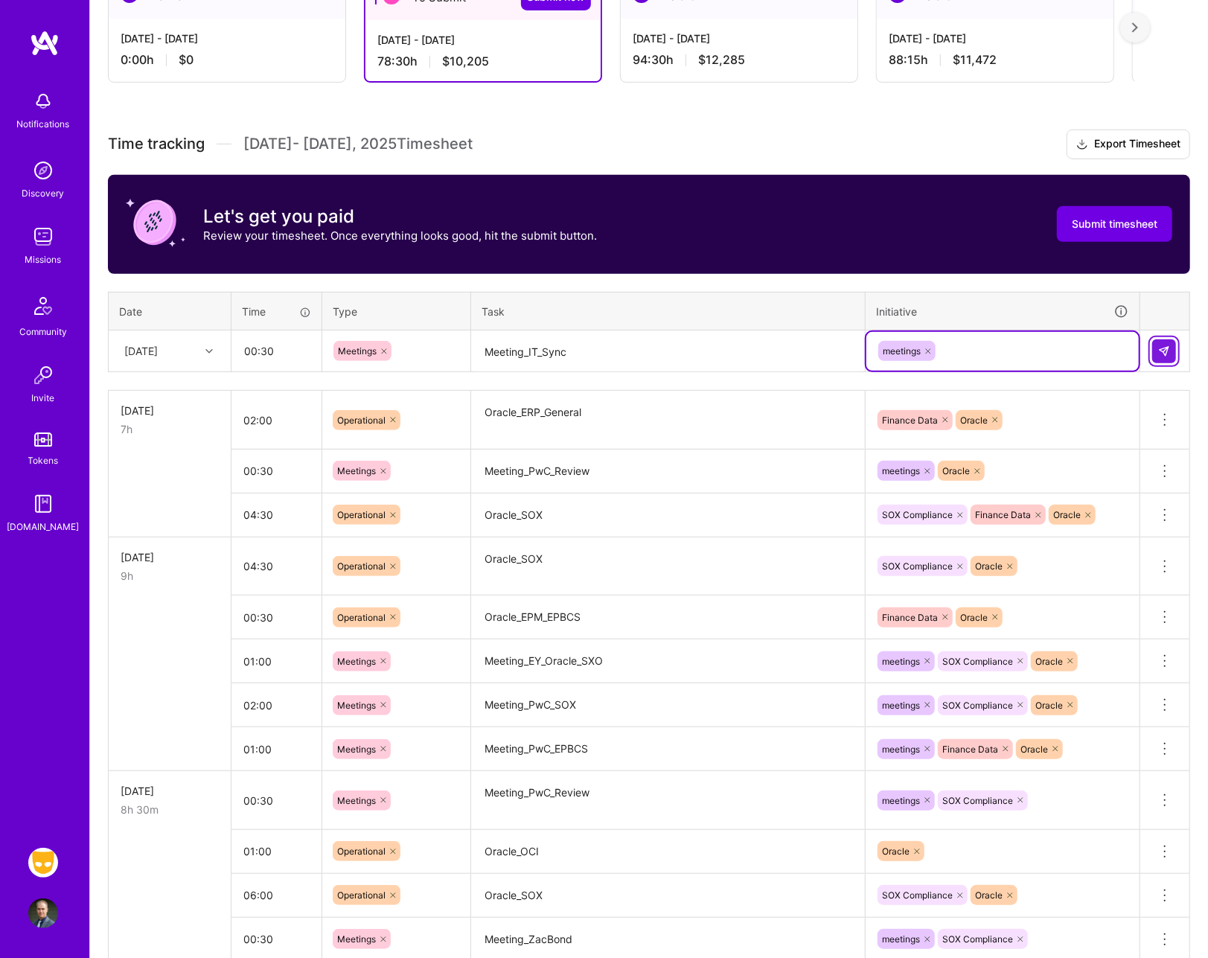
click at [1165, 351] on img at bounding box center [1164, 351] width 12 height 12
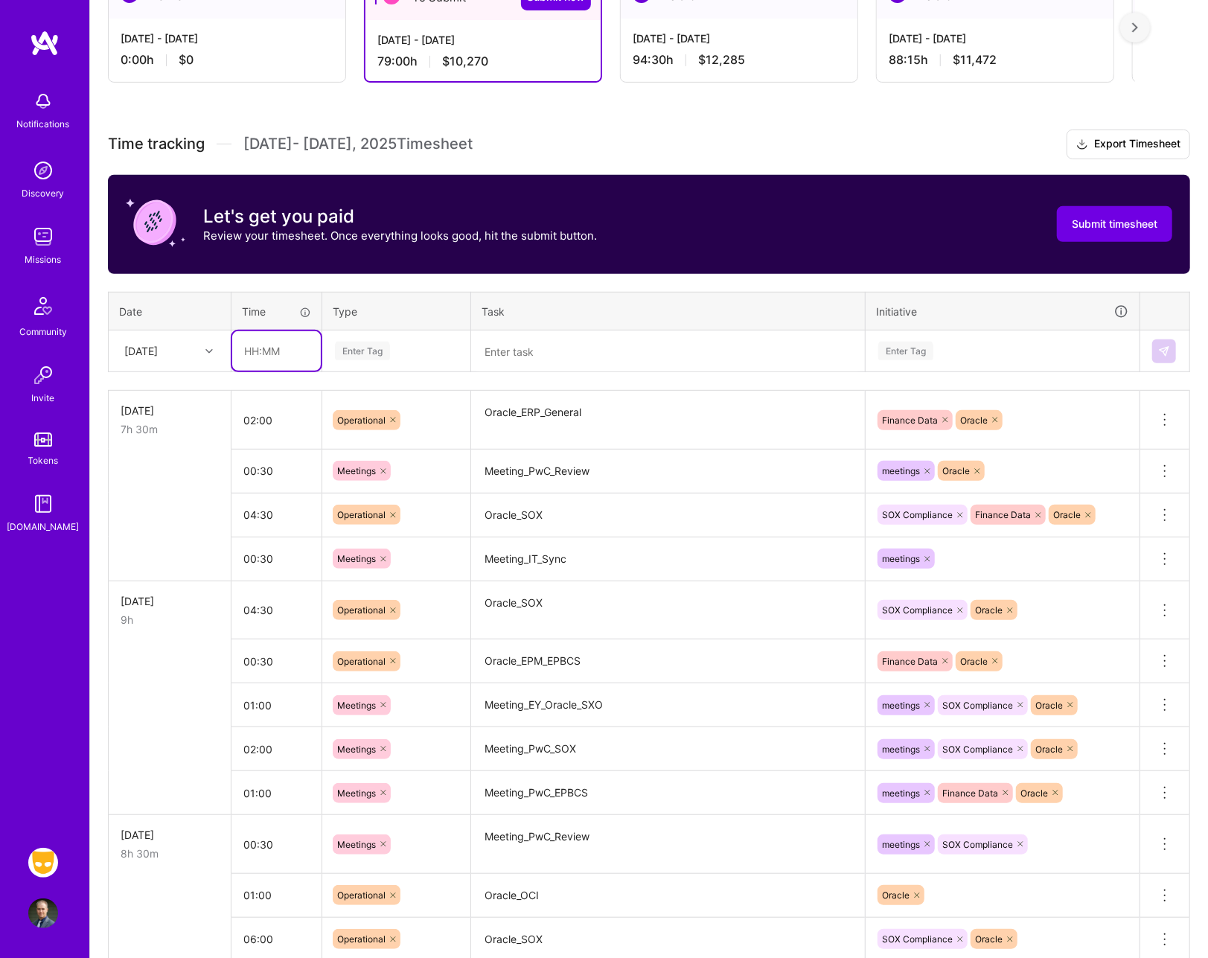
click at [305, 350] on input "text" at bounding box center [276, 350] width 89 height 39
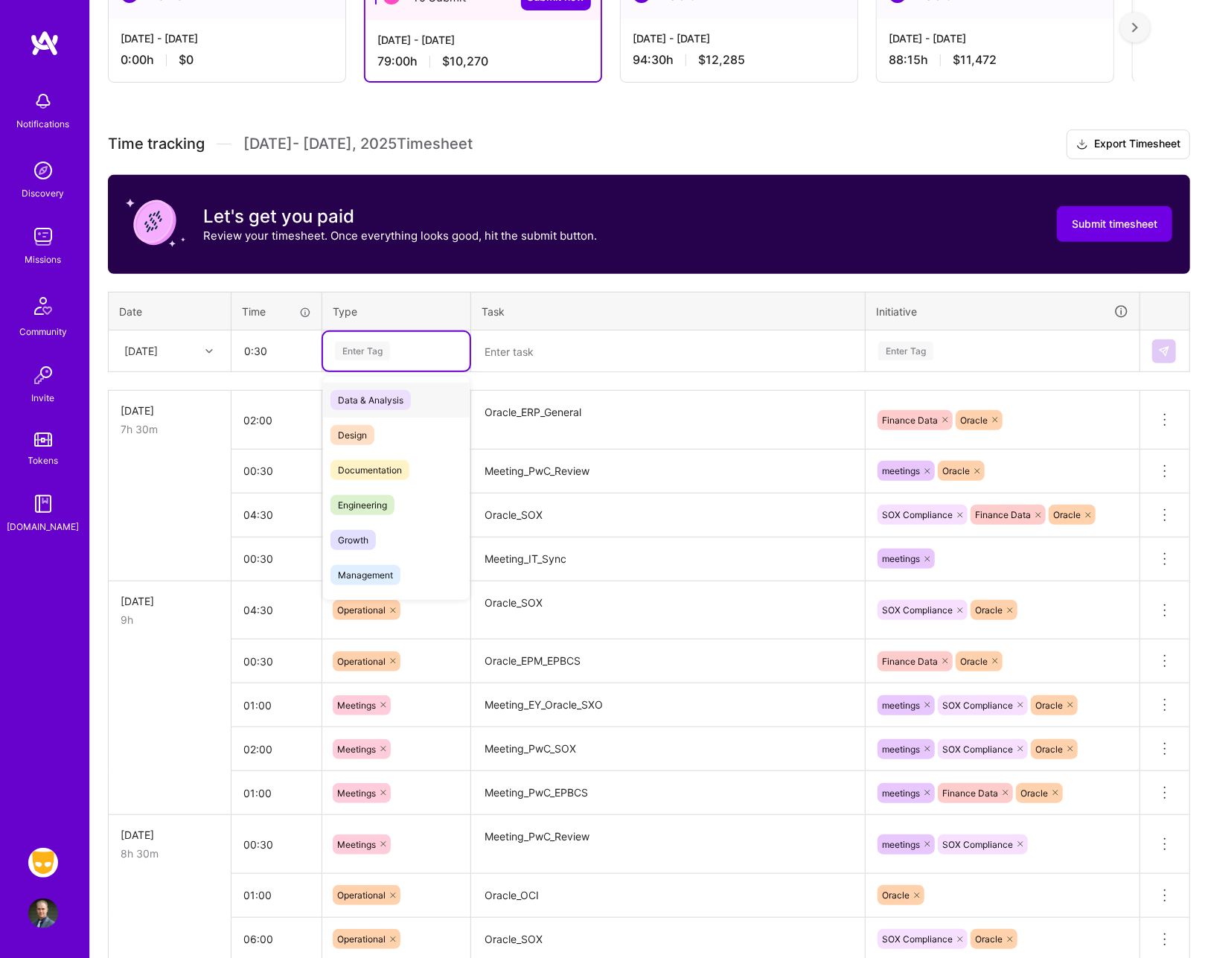
type input "00:30"
type input "o"
type input "me"
type input "op"
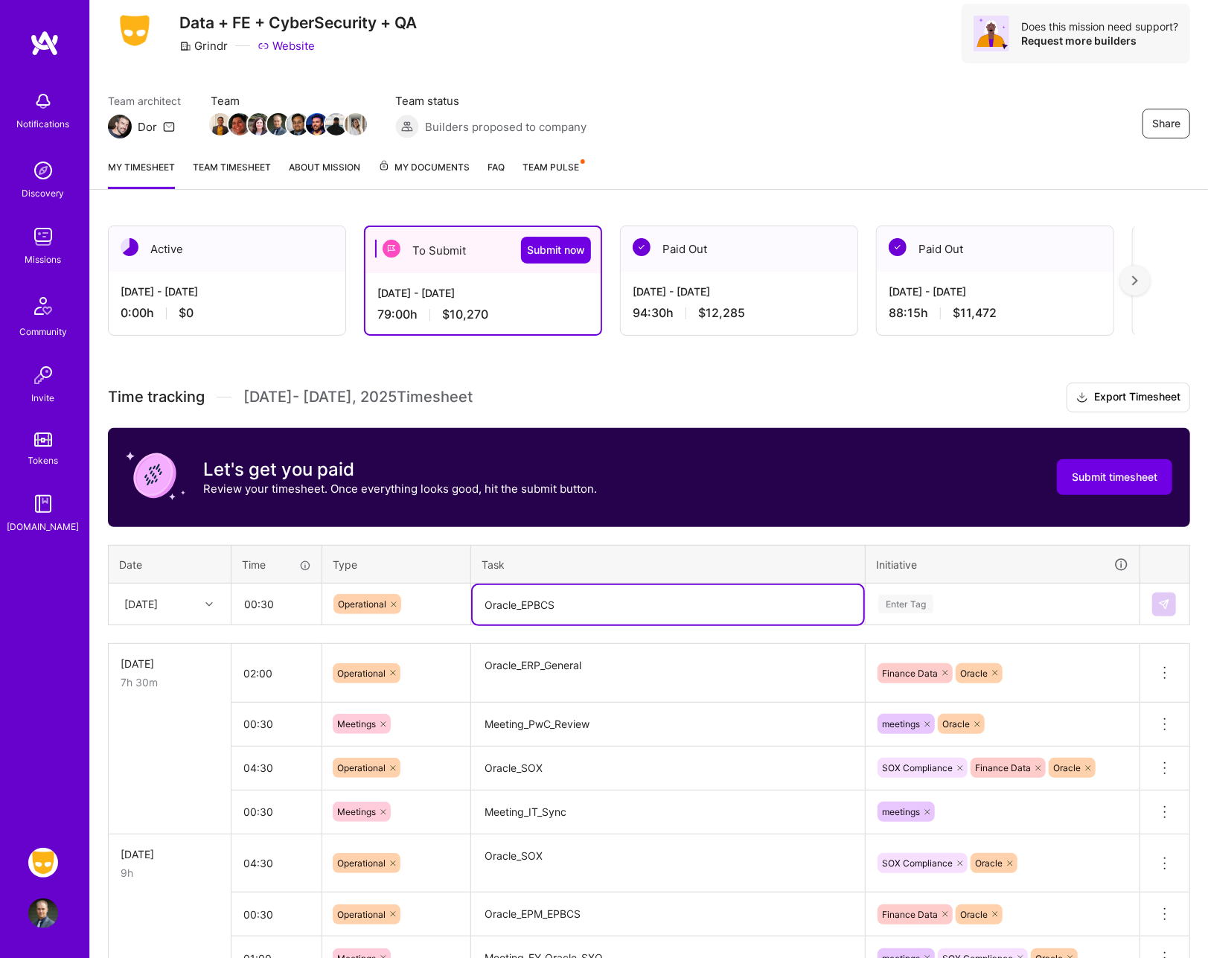
scroll to position [0, 0]
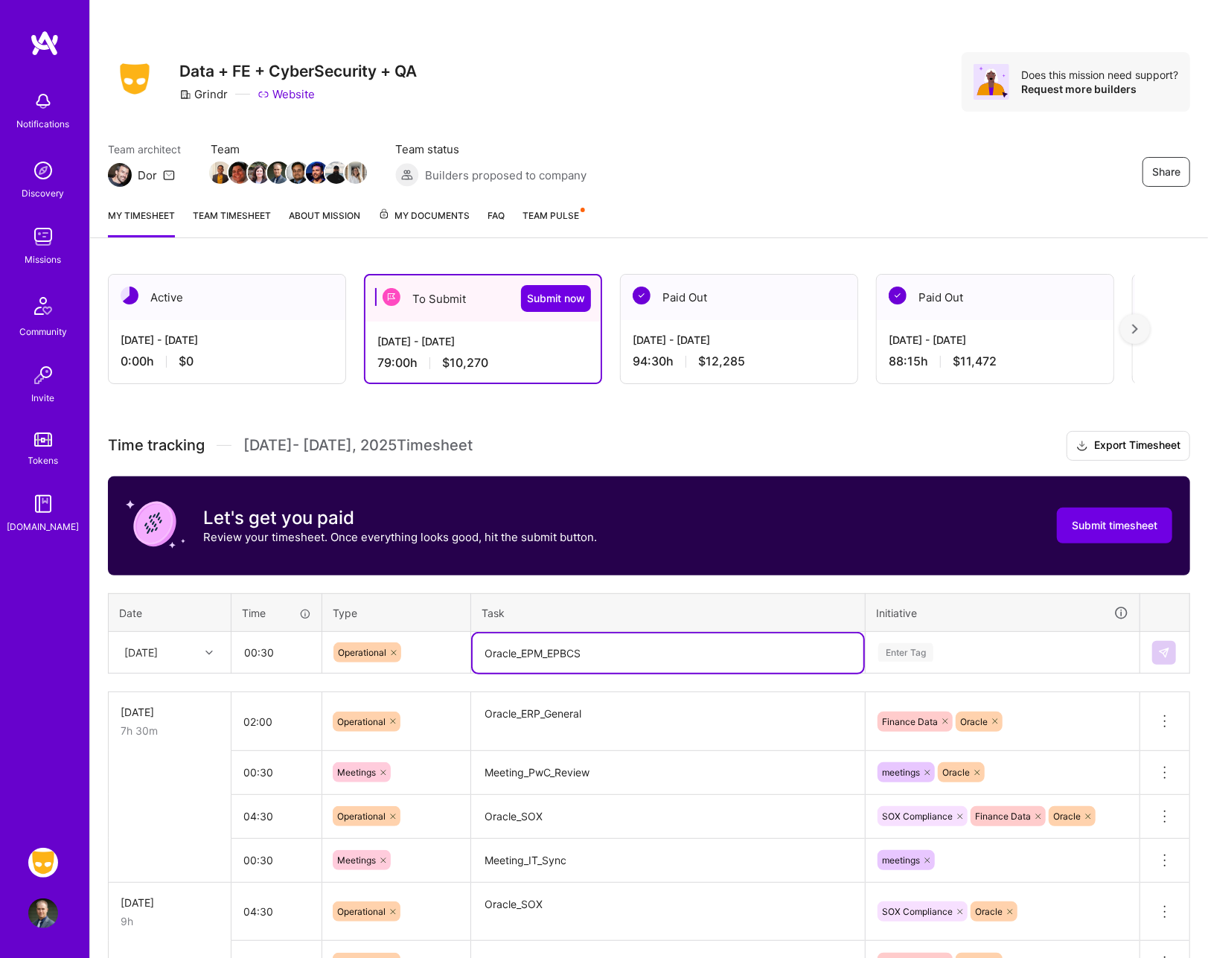
type textarea "Oracle_EPM_EPBCS"
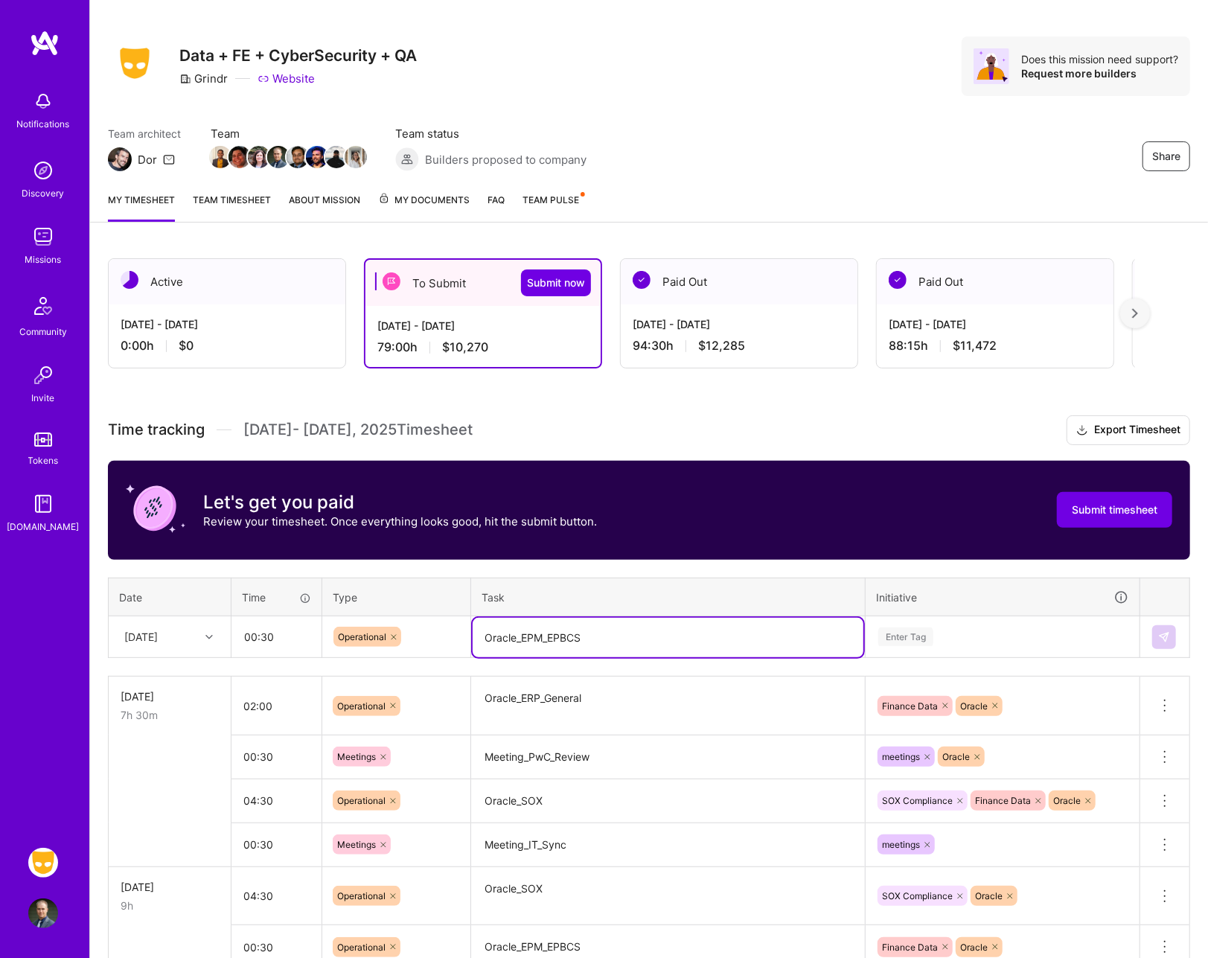
click at [962, 633] on div "Enter Tag" at bounding box center [1003, 637] width 272 height 39
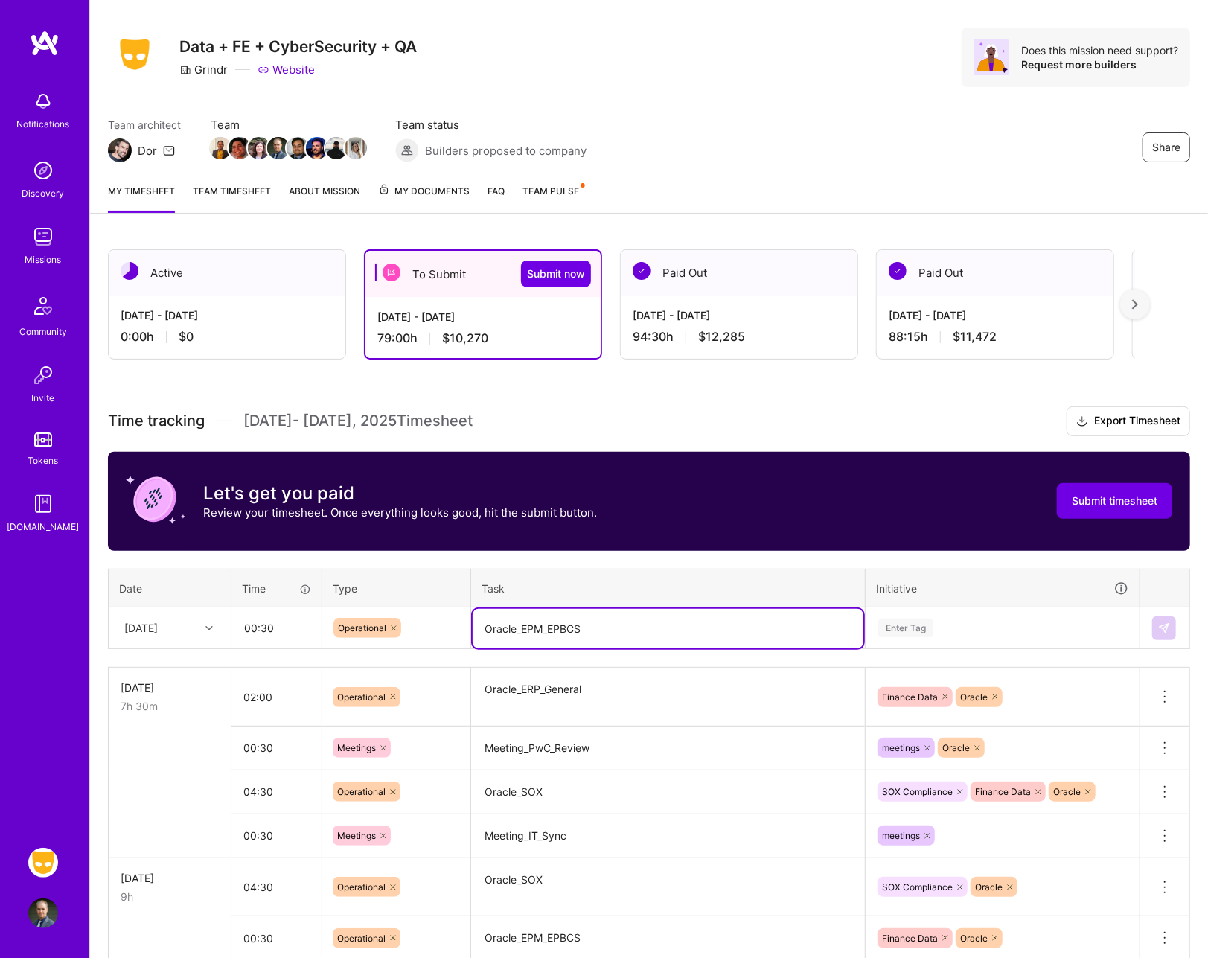
scroll to position [28, 0]
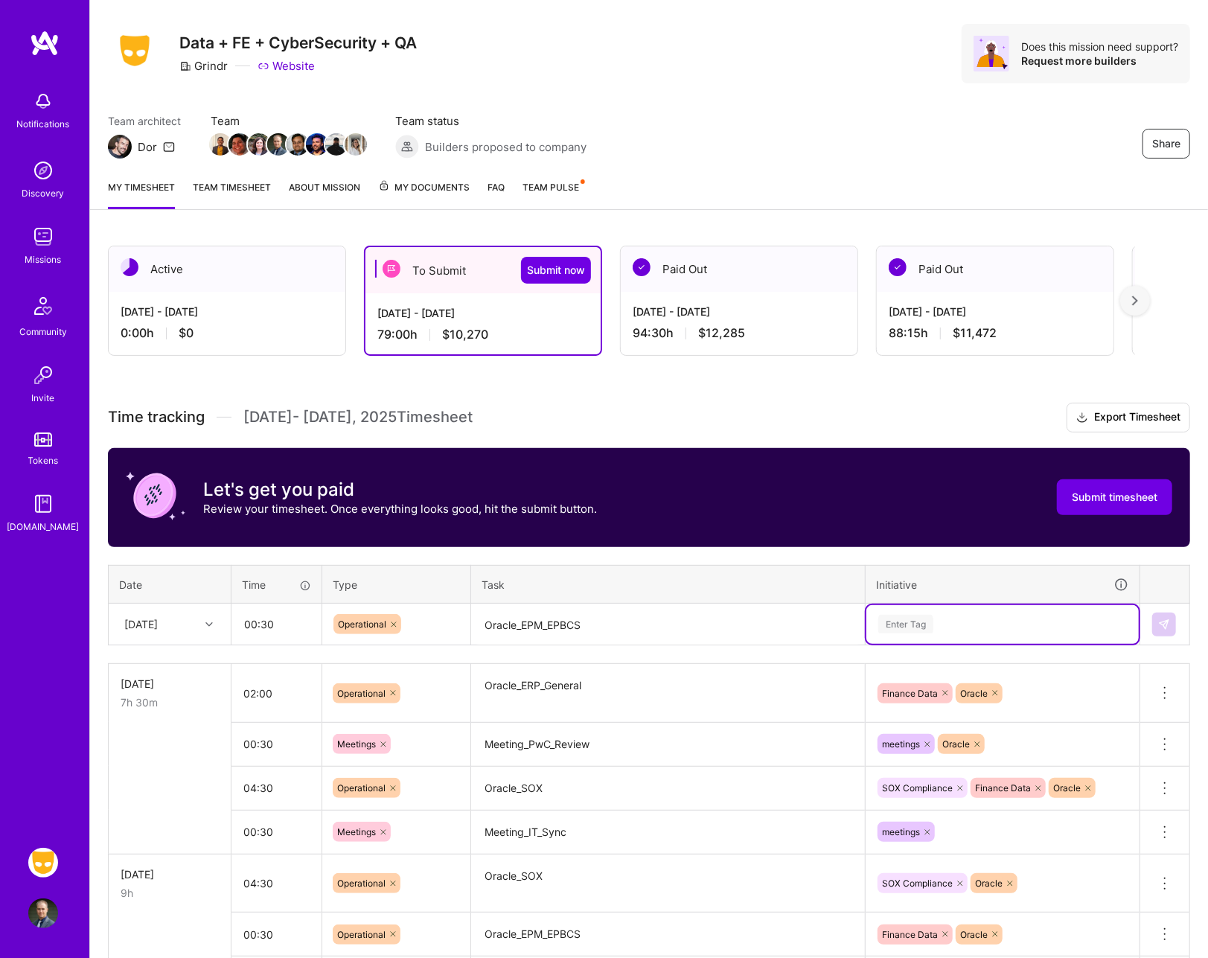
click at [937, 617] on div "Enter Tag" at bounding box center [1003, 624] width 252 height 19
type input "fina"
type input "ora"
click at [1167, 619] on img at bounding box center [1164, 625] width 12 height 12
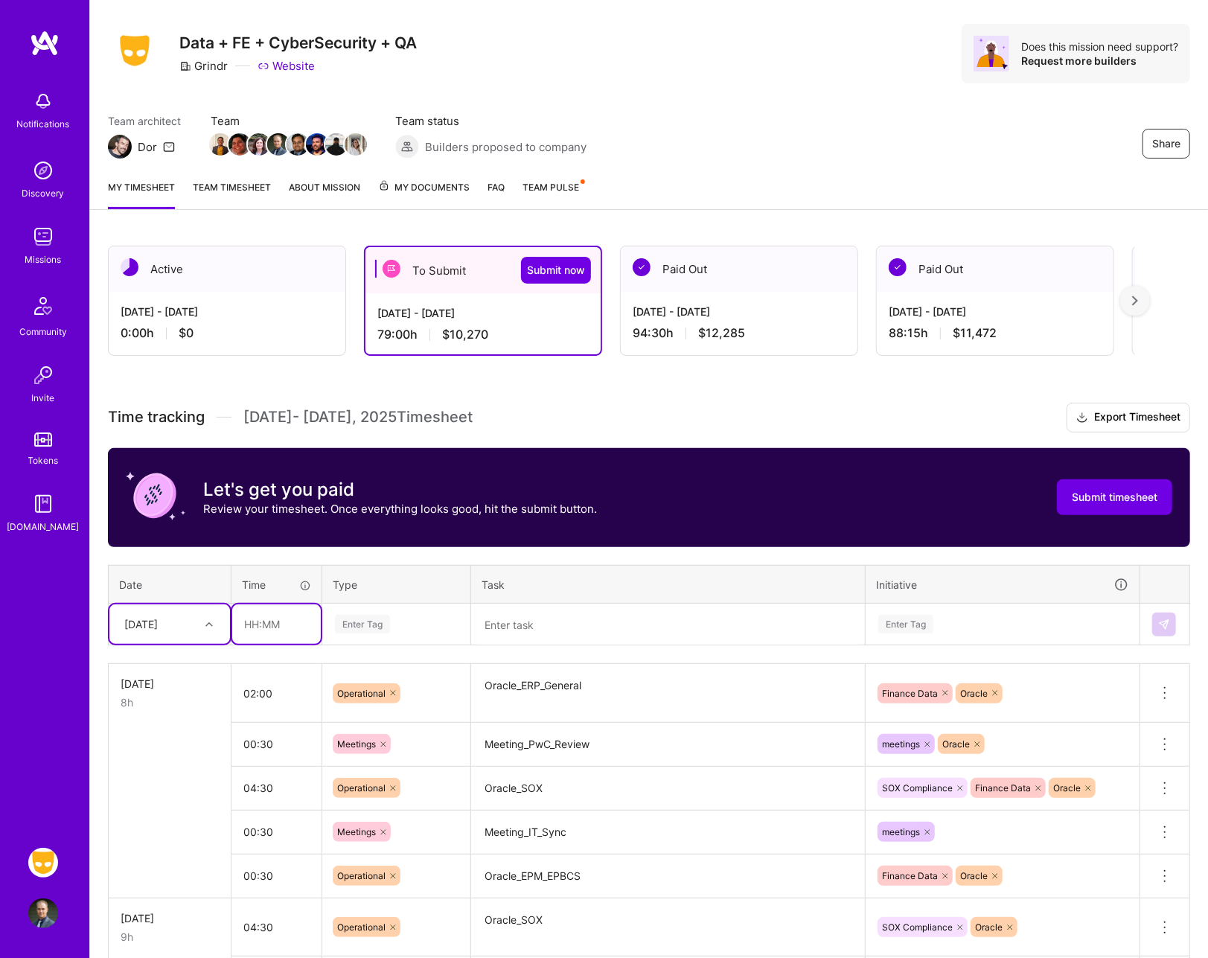
click at [294, 621] on input "text" at bounding box center [276, 624] width 89 height 39
type input "00:30"
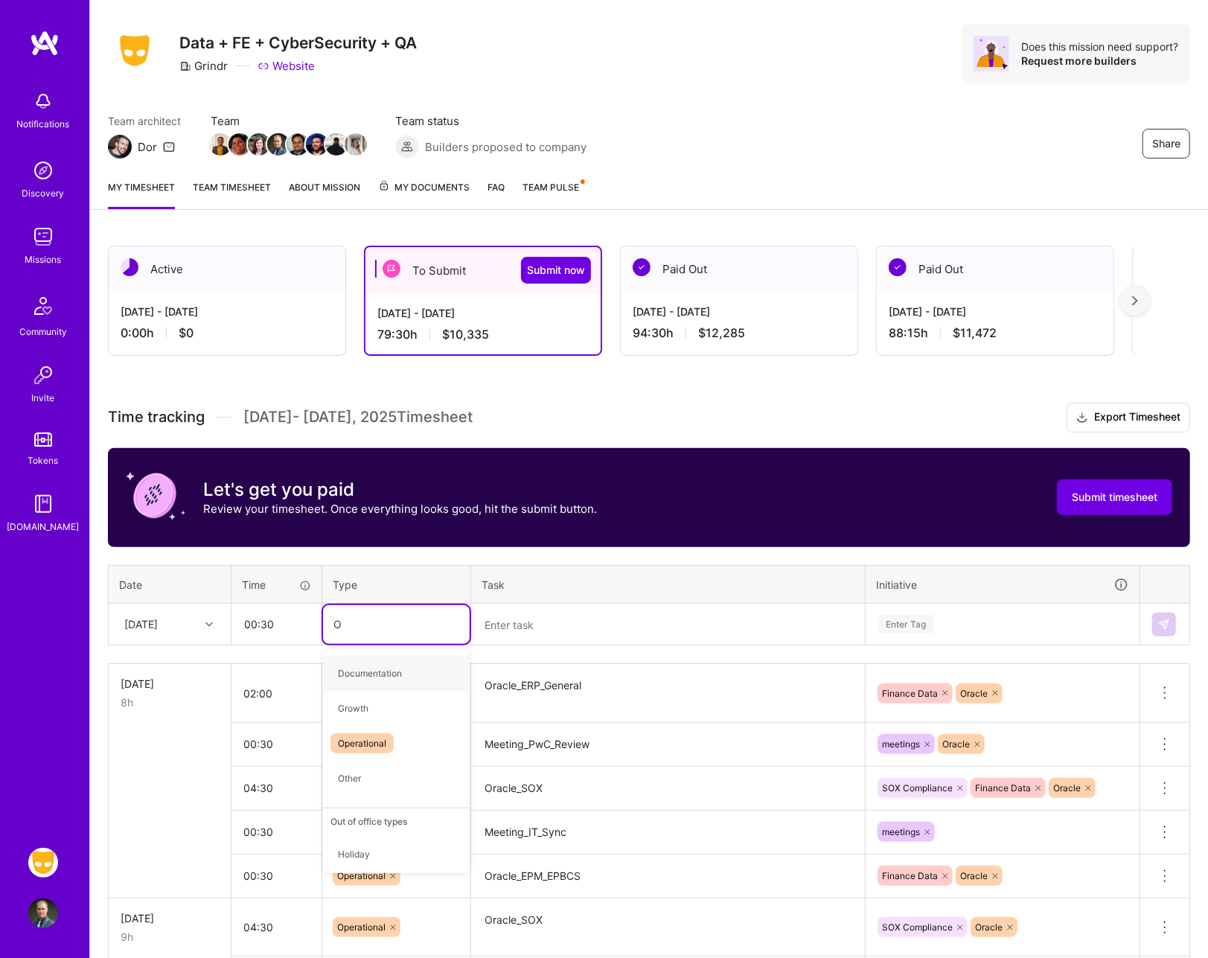
type input "Op"
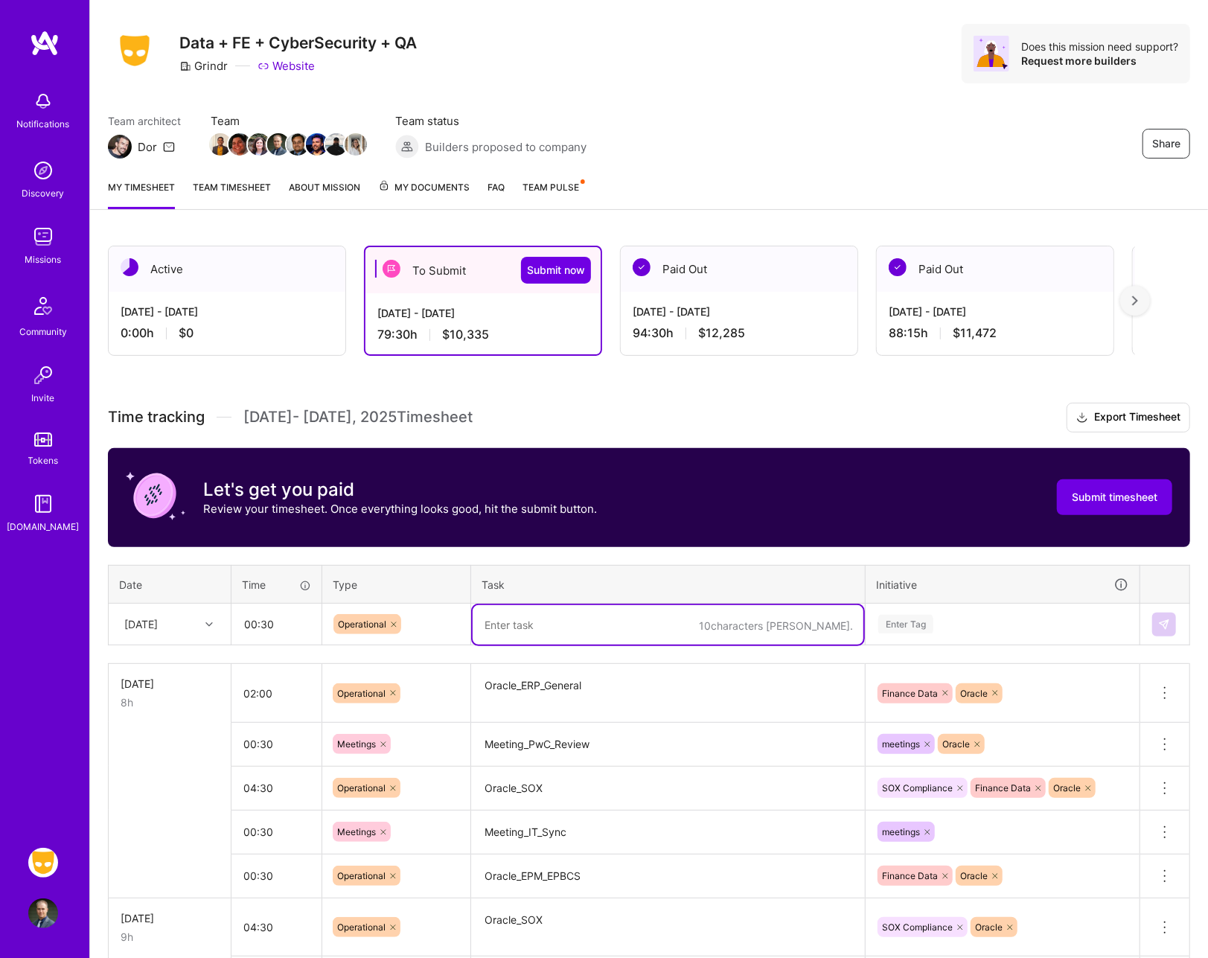
click at [389, 623] on icon at bounding box center [393, 624] width 9 height 9
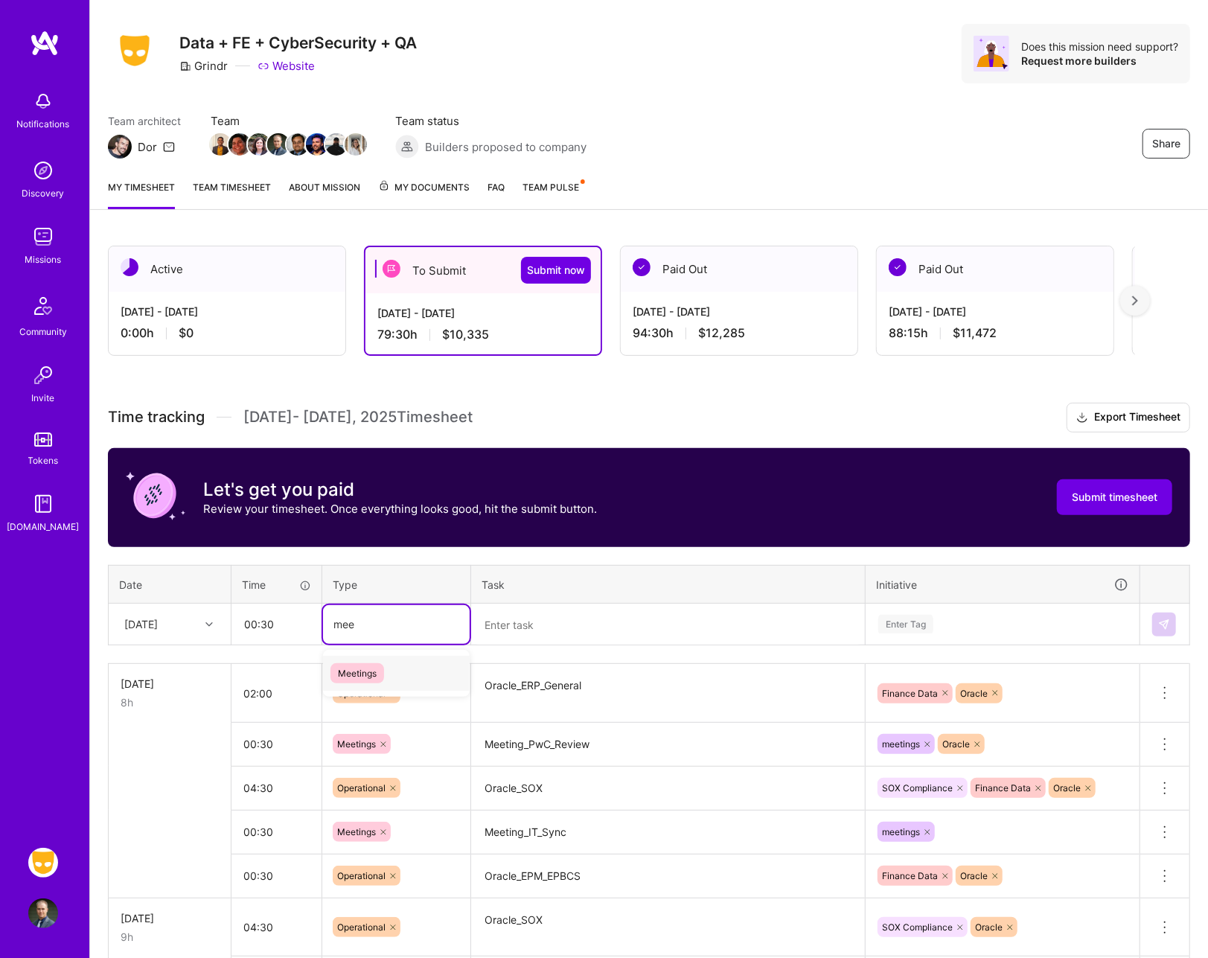
type input "meet"
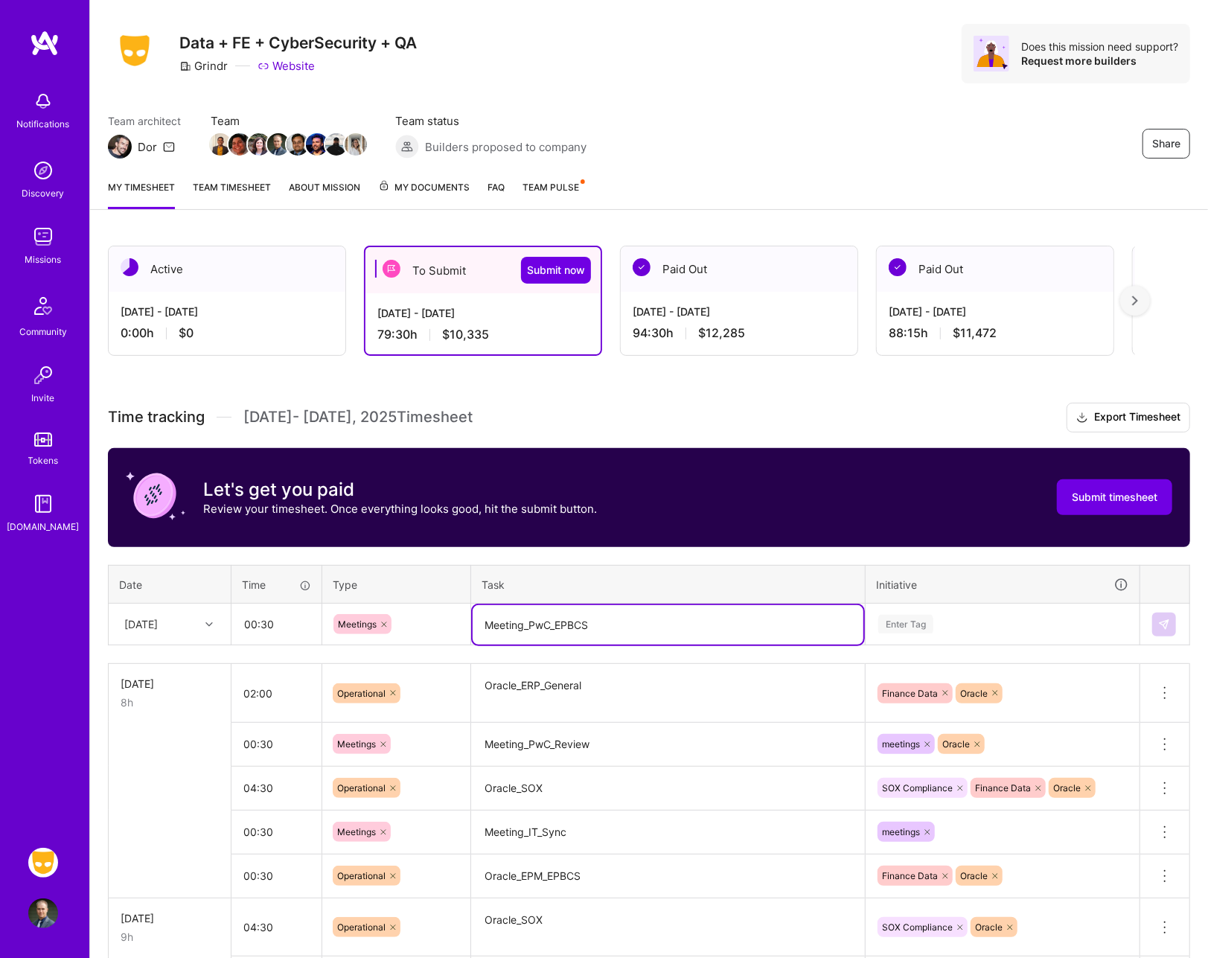
type textarea "Meeting_PwC_EPBCS"
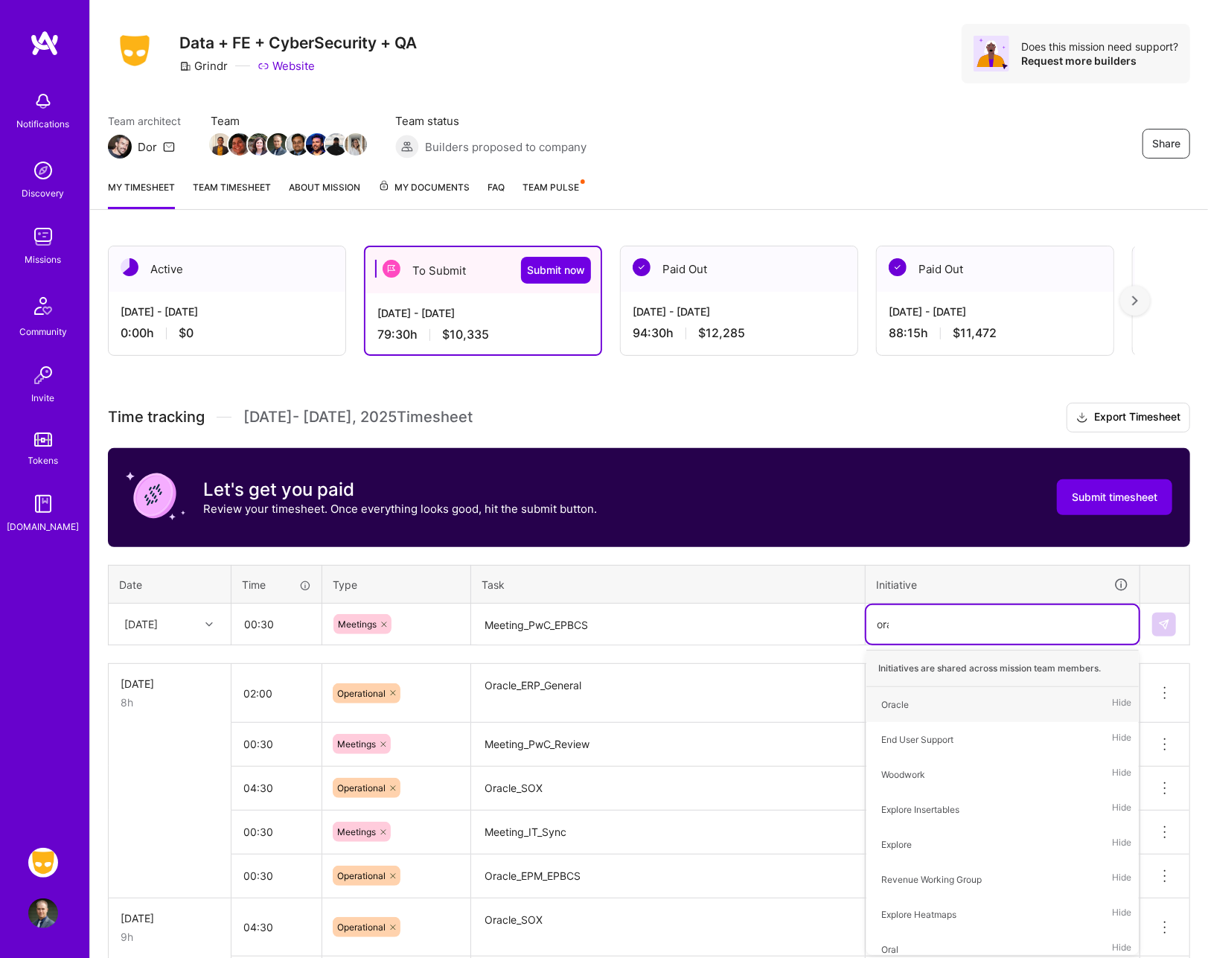
type input "orac"
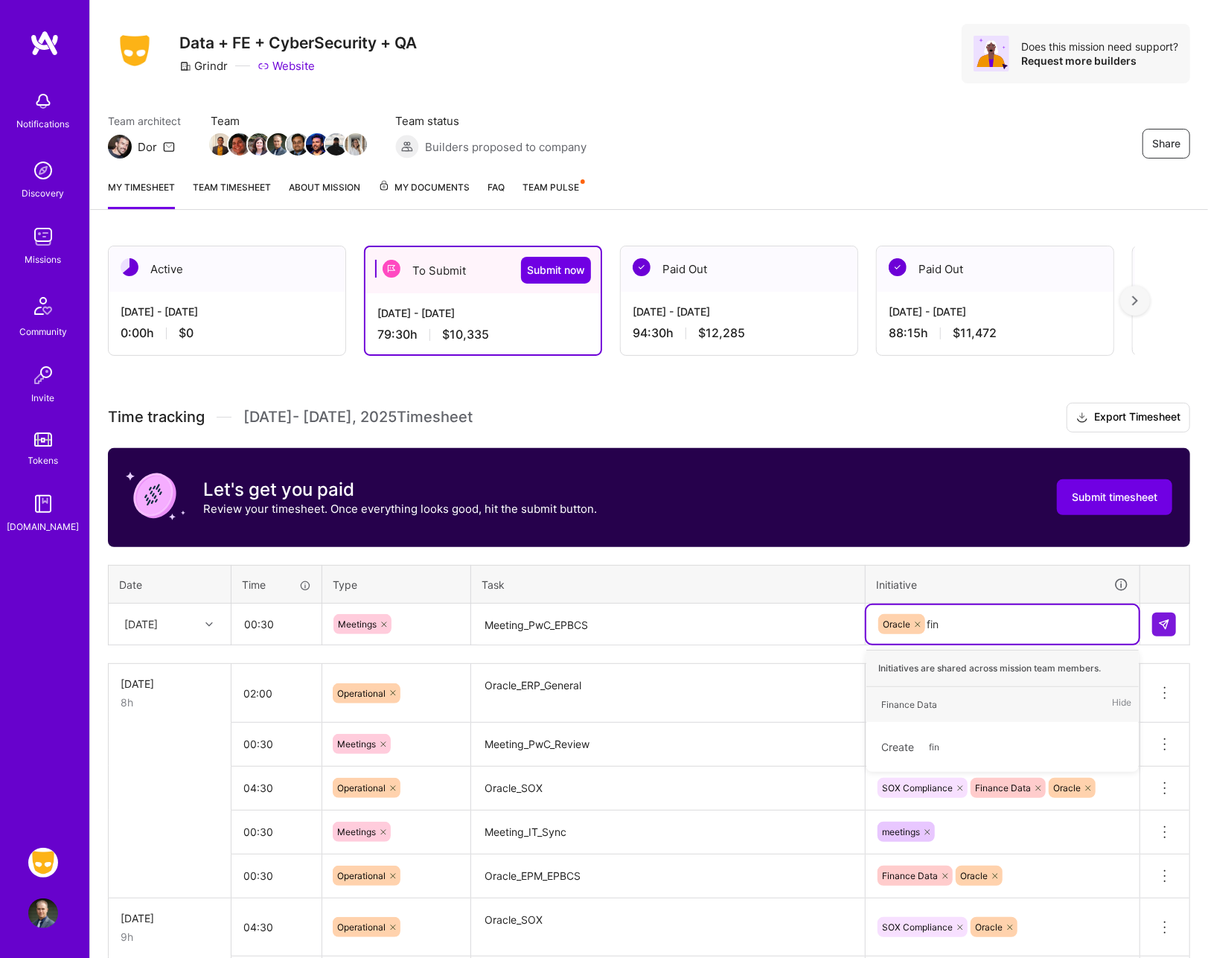
type input "fina"
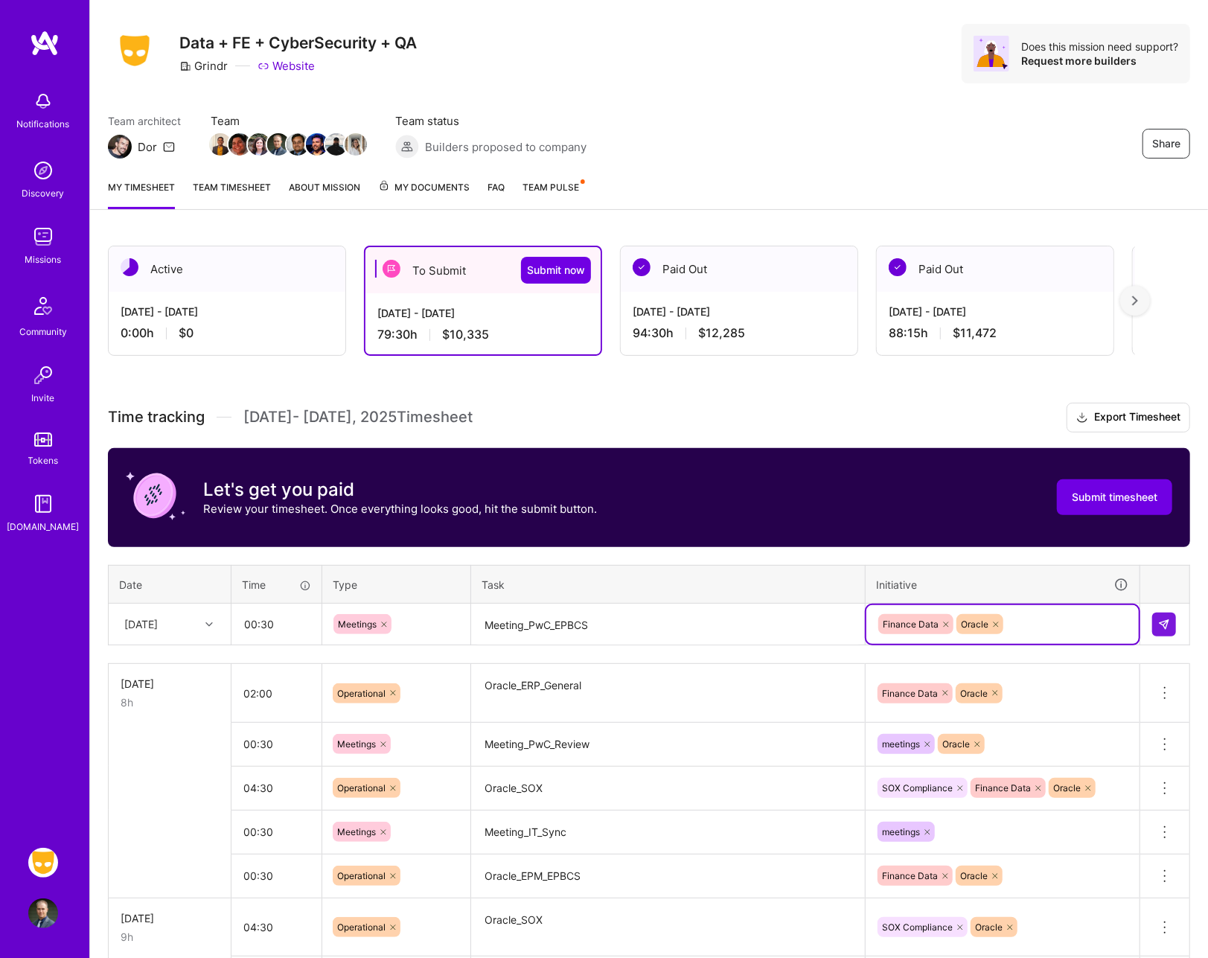
click at [1174, 633] on div at bounding box center [1164, 625] width 25 height 24
click at [1158, 613] on button at bounding box center [1164, 625] width 24 height 24
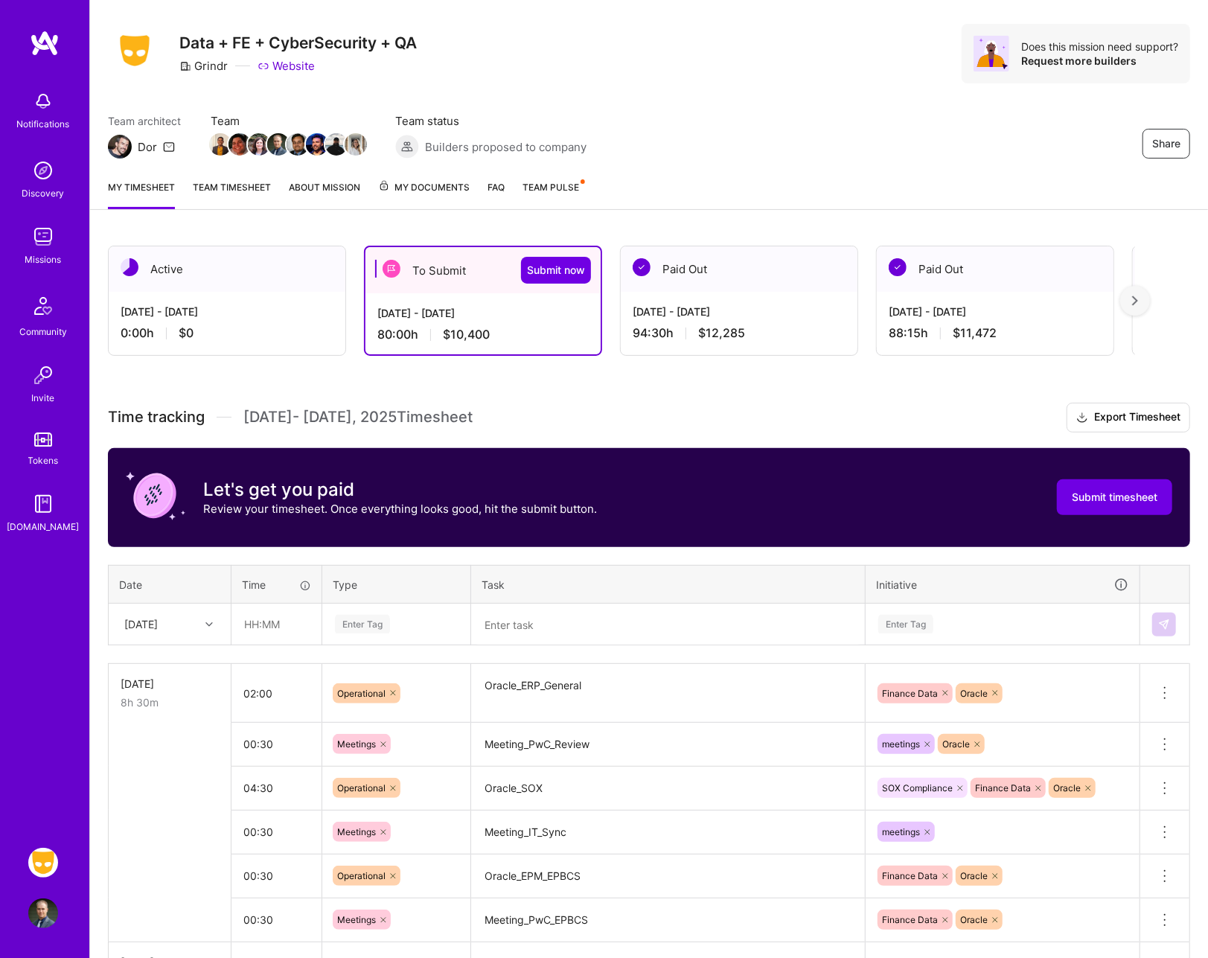
drag, startPoint x: 532, startPoint y: 601, endPoint x: 417, endPoint y: 633, distance: 119.8
click at [417, 633] on tr "[DATE] Enter Tag Enter Tag" at bounding box center [650, 625] width 1082 height 42
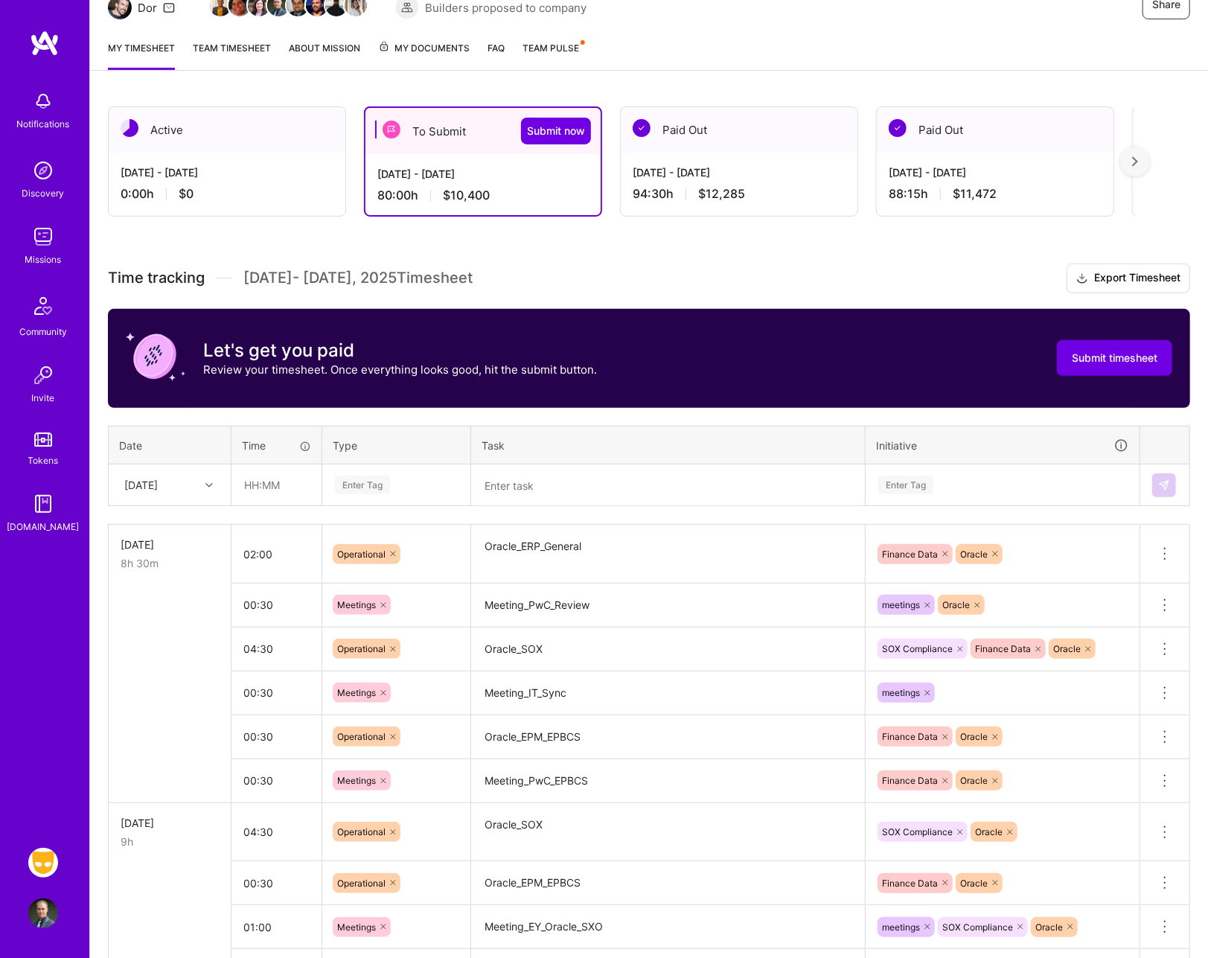
scroll to position [169, 0]
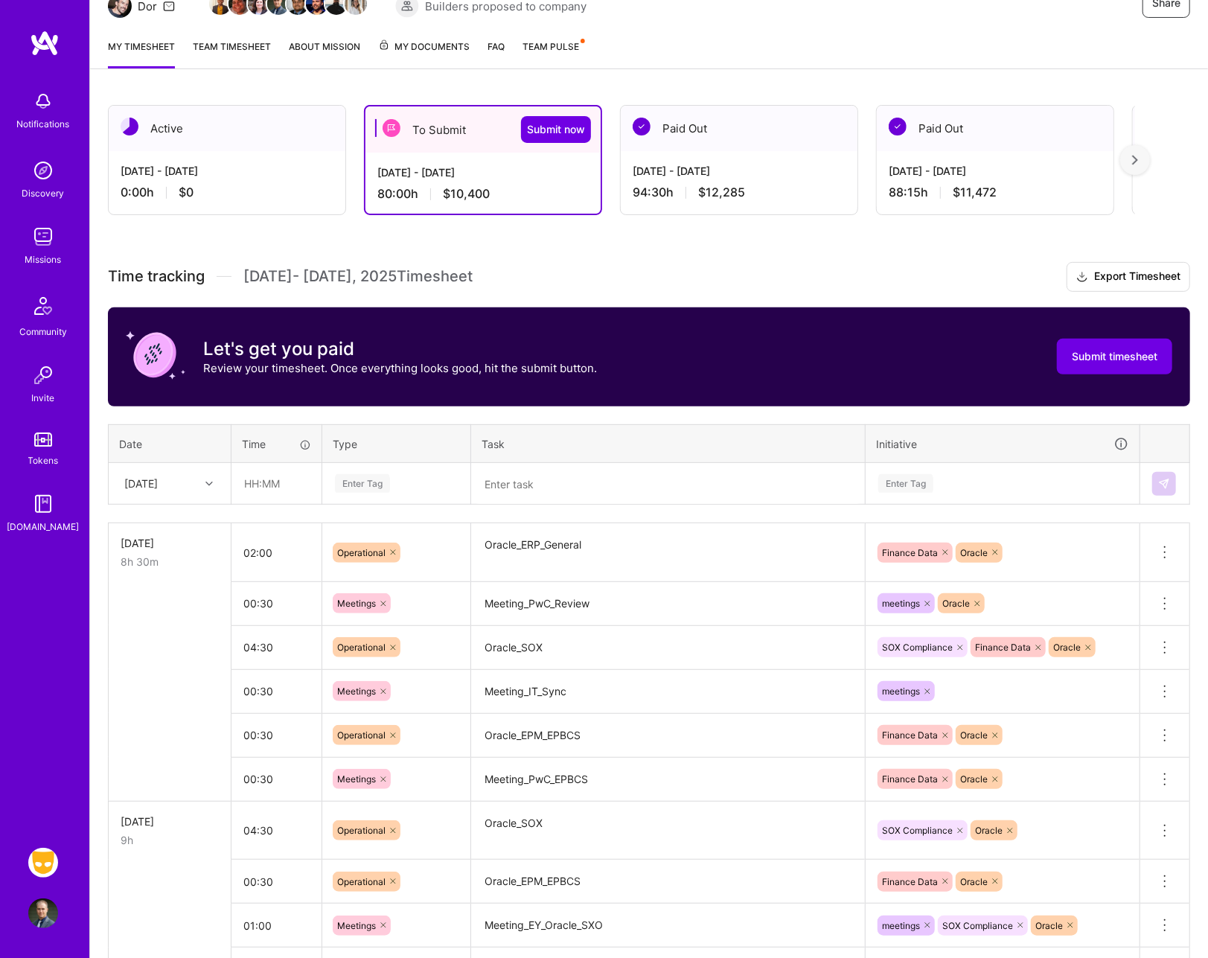
click at [608, 276] on h3 "Time tracking [DATE] - [DATE] Timesheet Export Timesheet" at bounding box center [649, 277] width 1083 height 30
drag, startPoint x: 608, startPoint y: 276, endPoint x: 1210, endPoint y: 630, distance: 697.8
click at [656, 525] on textarea "Oracle_ERP_General" at bounding box center [668, 552] width 391 height 55
click at [443, 480] on div "Enter Tag" at bounding box center [397, 483] width 126 height 19
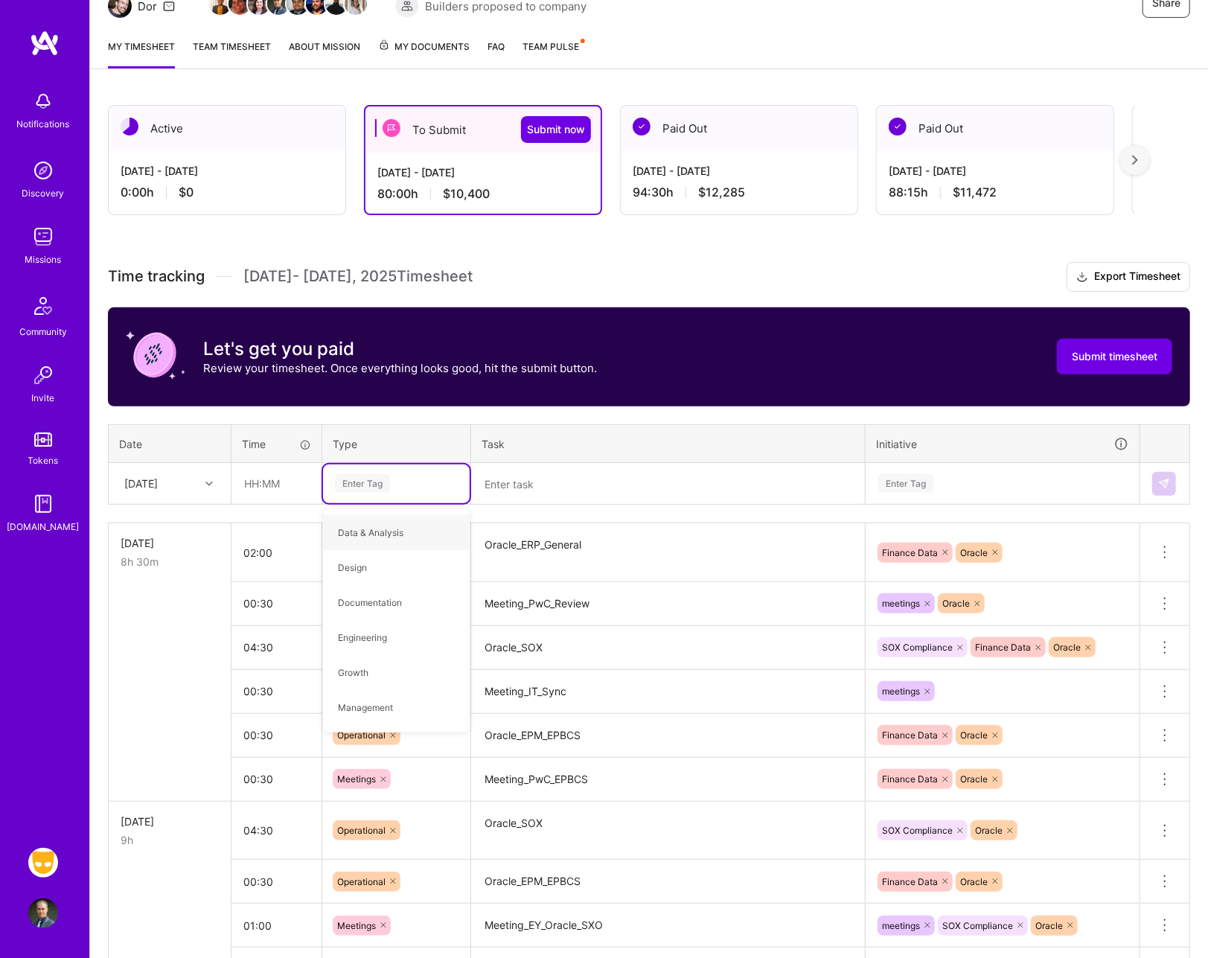
click at [197, 479] on div "[DATE]" at bounding box center [158, 483] width 83 height 25
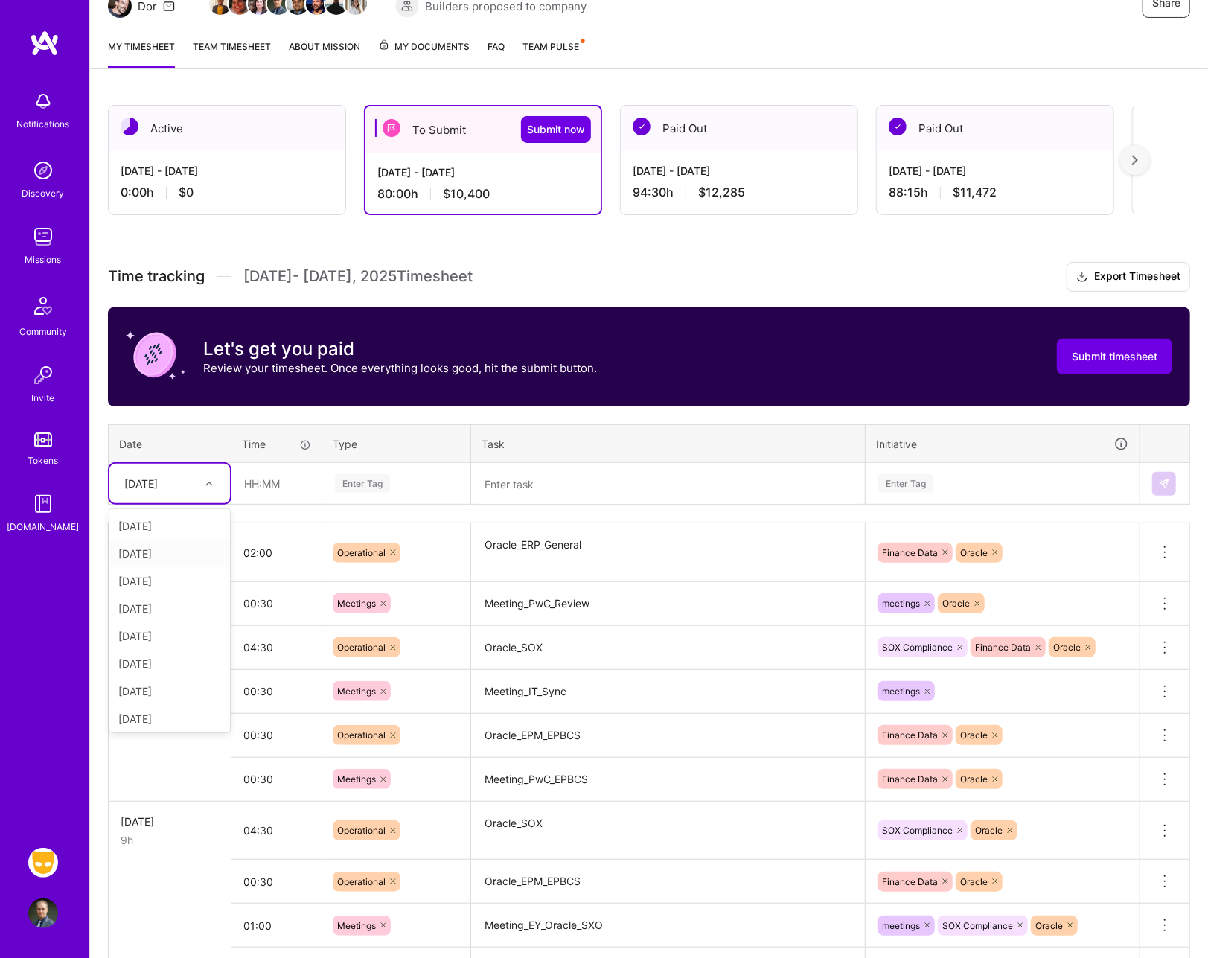
scroll to position [168, 0]
click at [154, 703] on div "[DATE]" at bounding box center [169, 717] width 121 height 28
click at [264, 485] on input "text" at bounding box center [276, 483] width 89 height 39
type input "01:30"
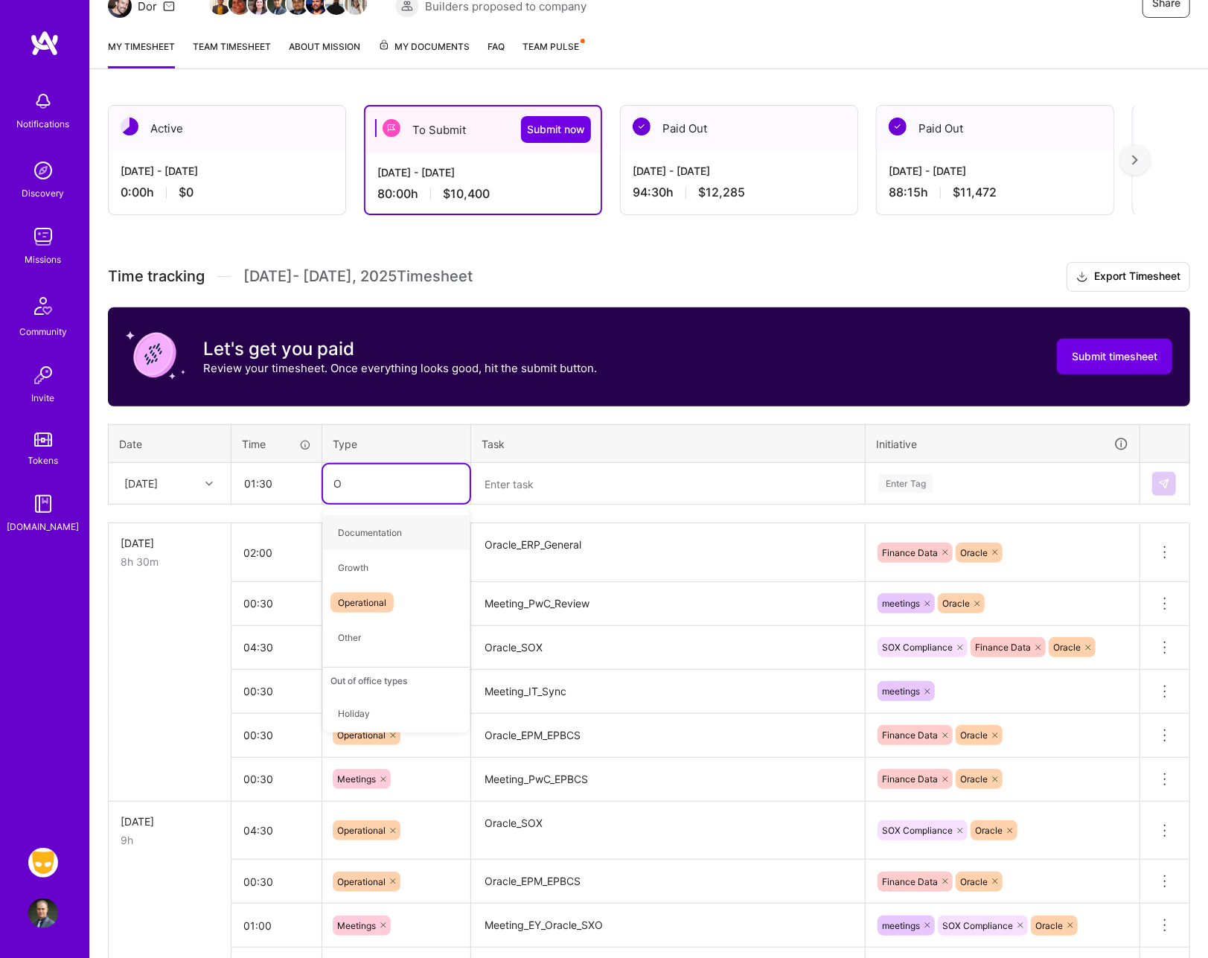
type input "Op"
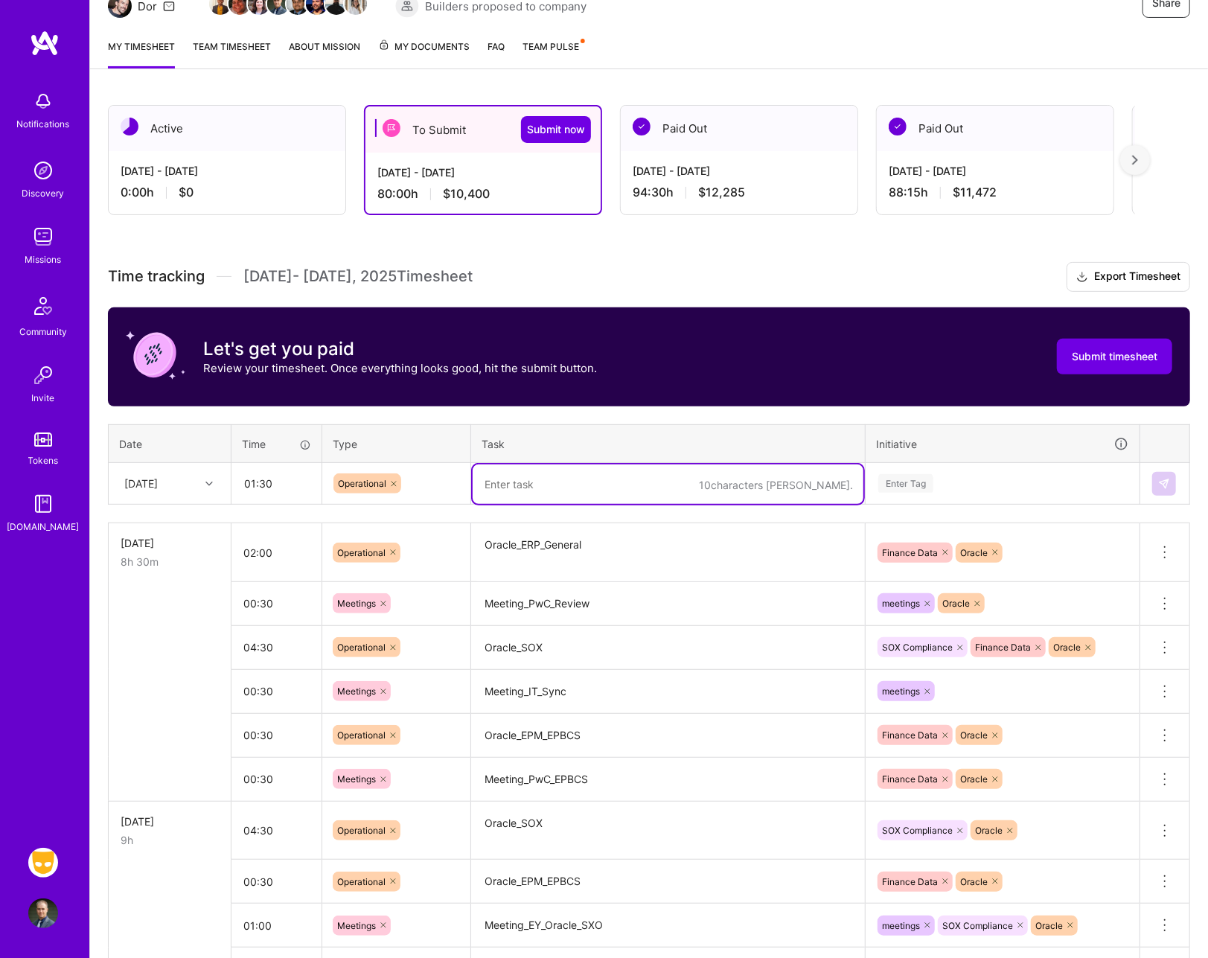
click at [508, 489] on textarea at bounding box center [668, 484] width 391 height 39
type textarea "Oracle_ERP_General"
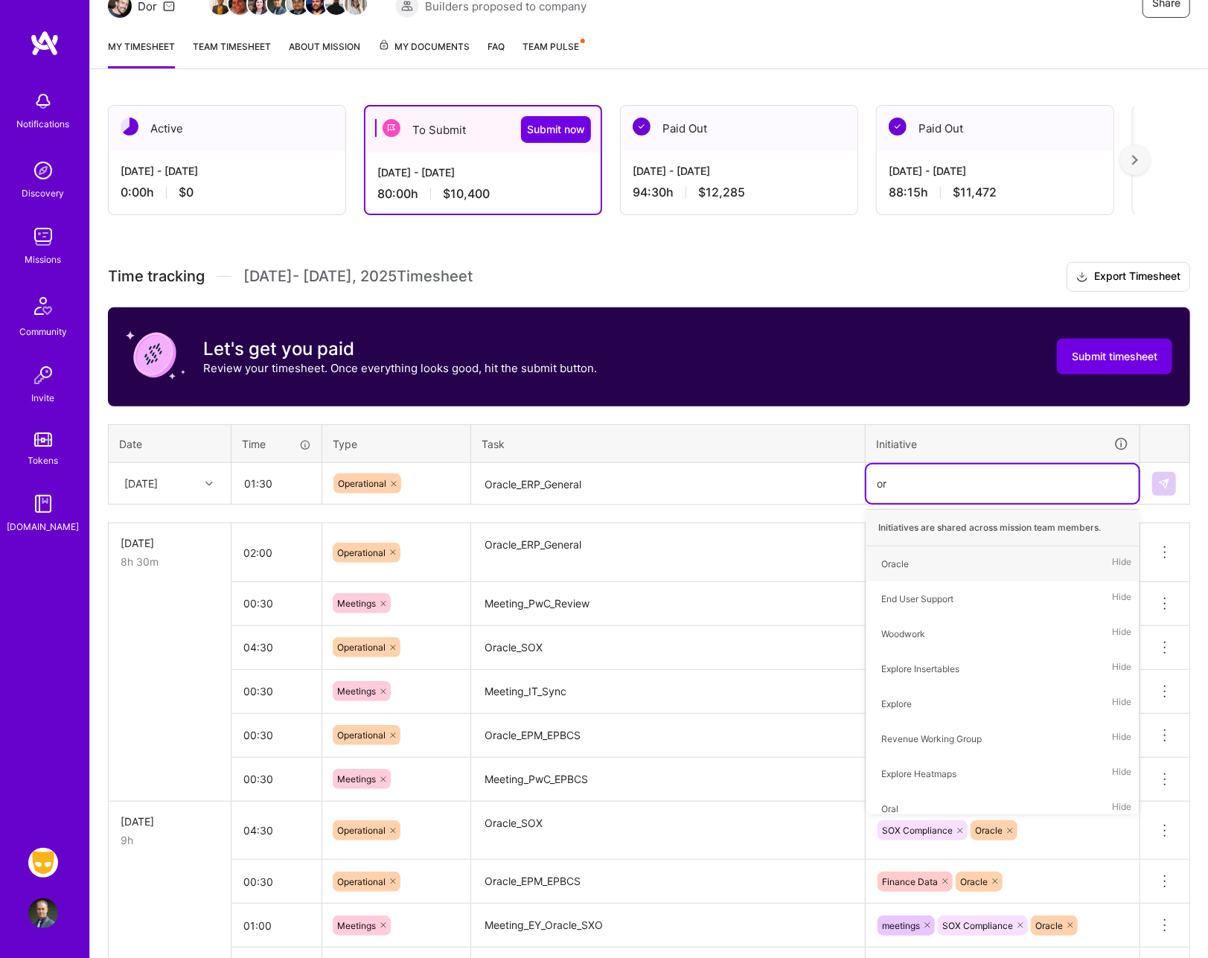
type input "ora"
type input "fina"
type input "end"
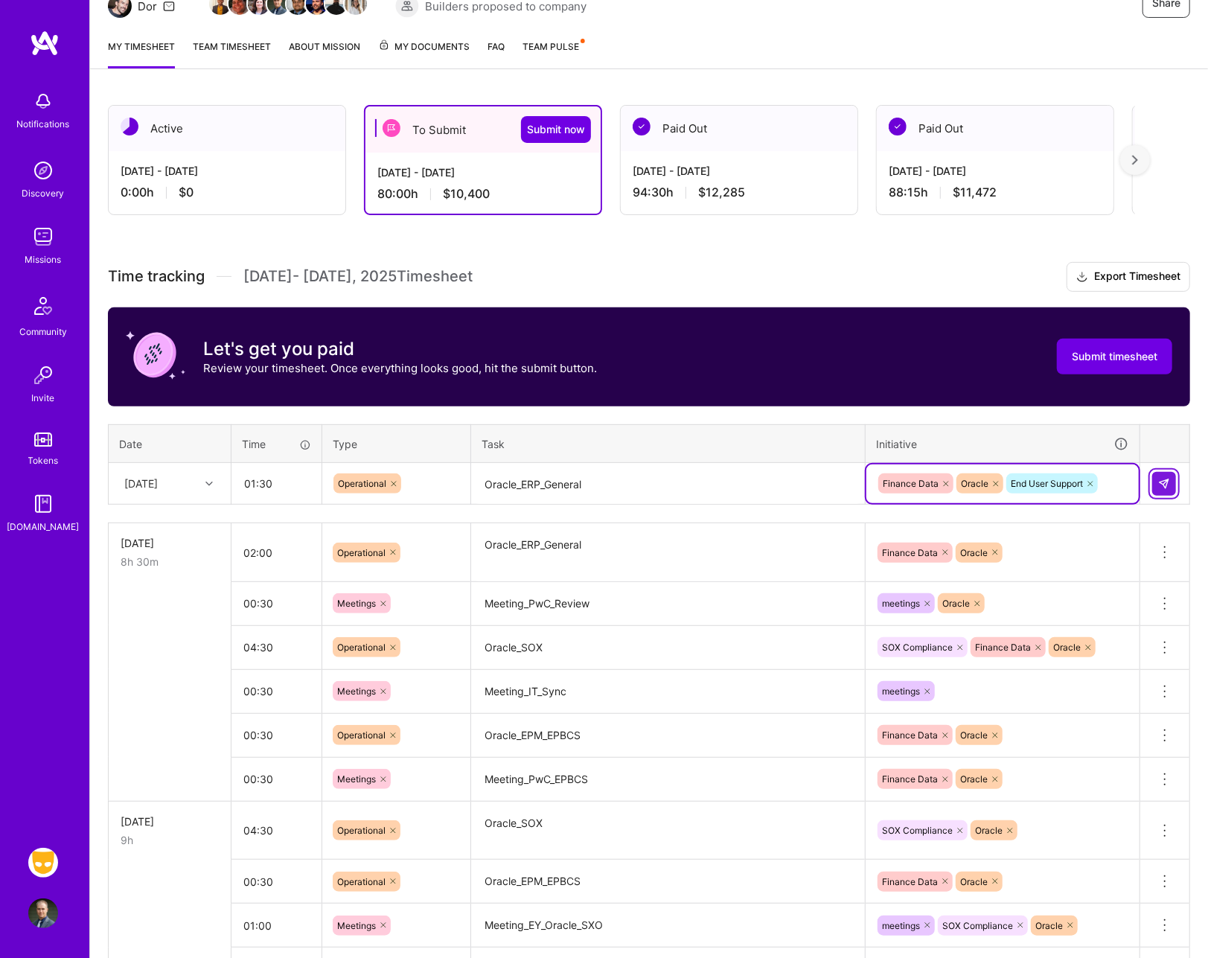
click at [1163, 480] on img at bounding box center [1164, 484] width 12 height 12
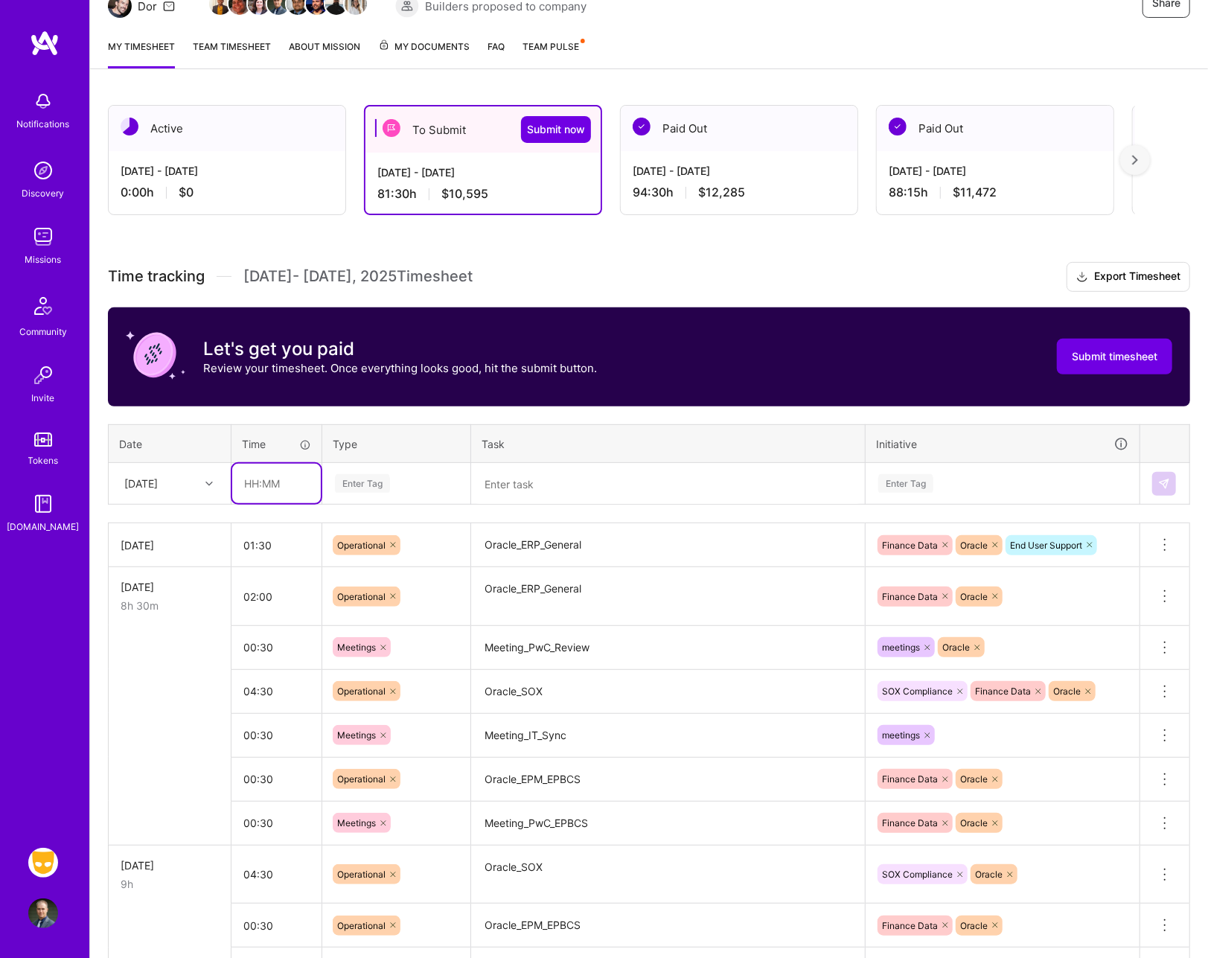
click at [281, 482] on input "text" at bounding box center [276, 483] width 89 height 39
type input "00:30"
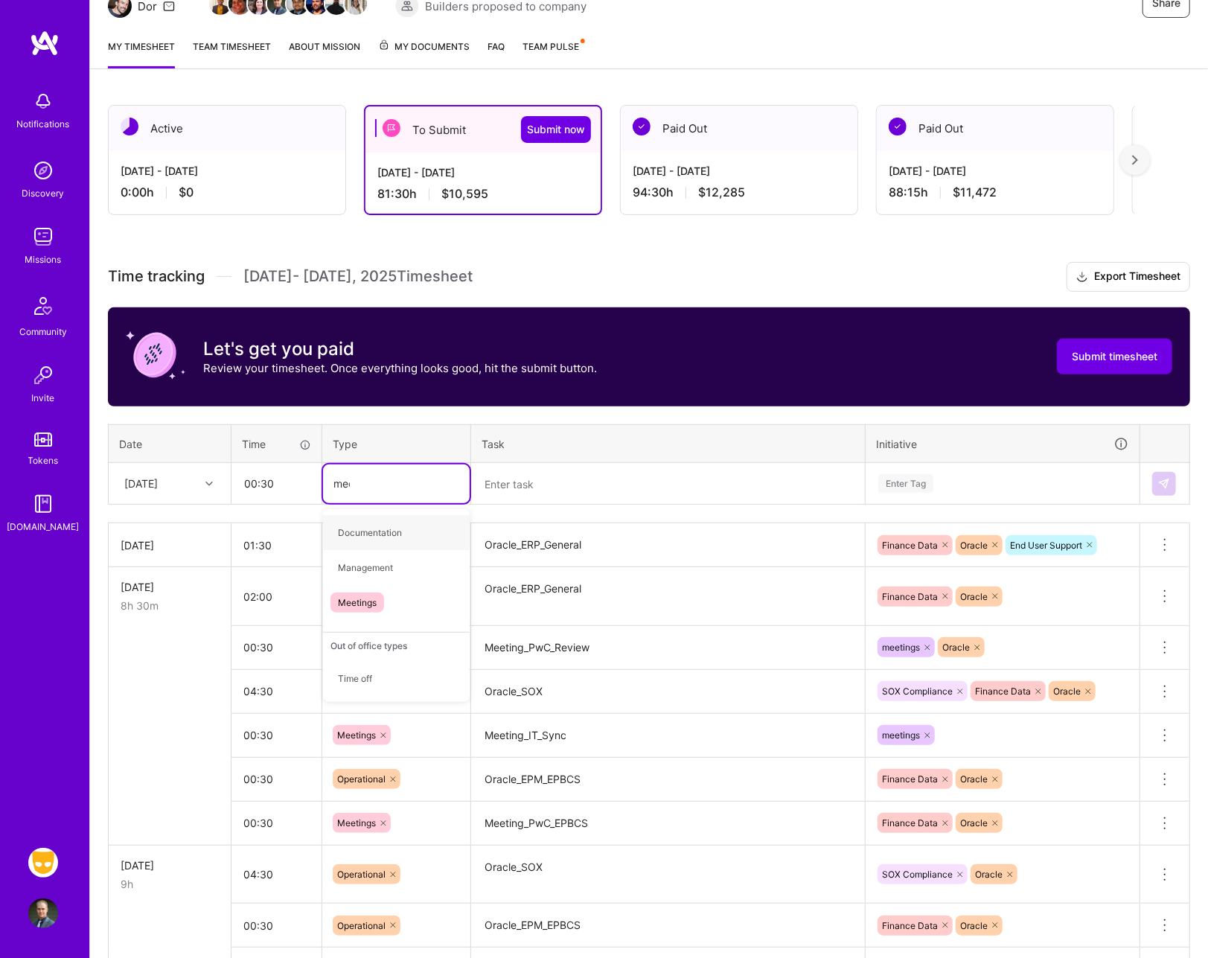
type input "meet"
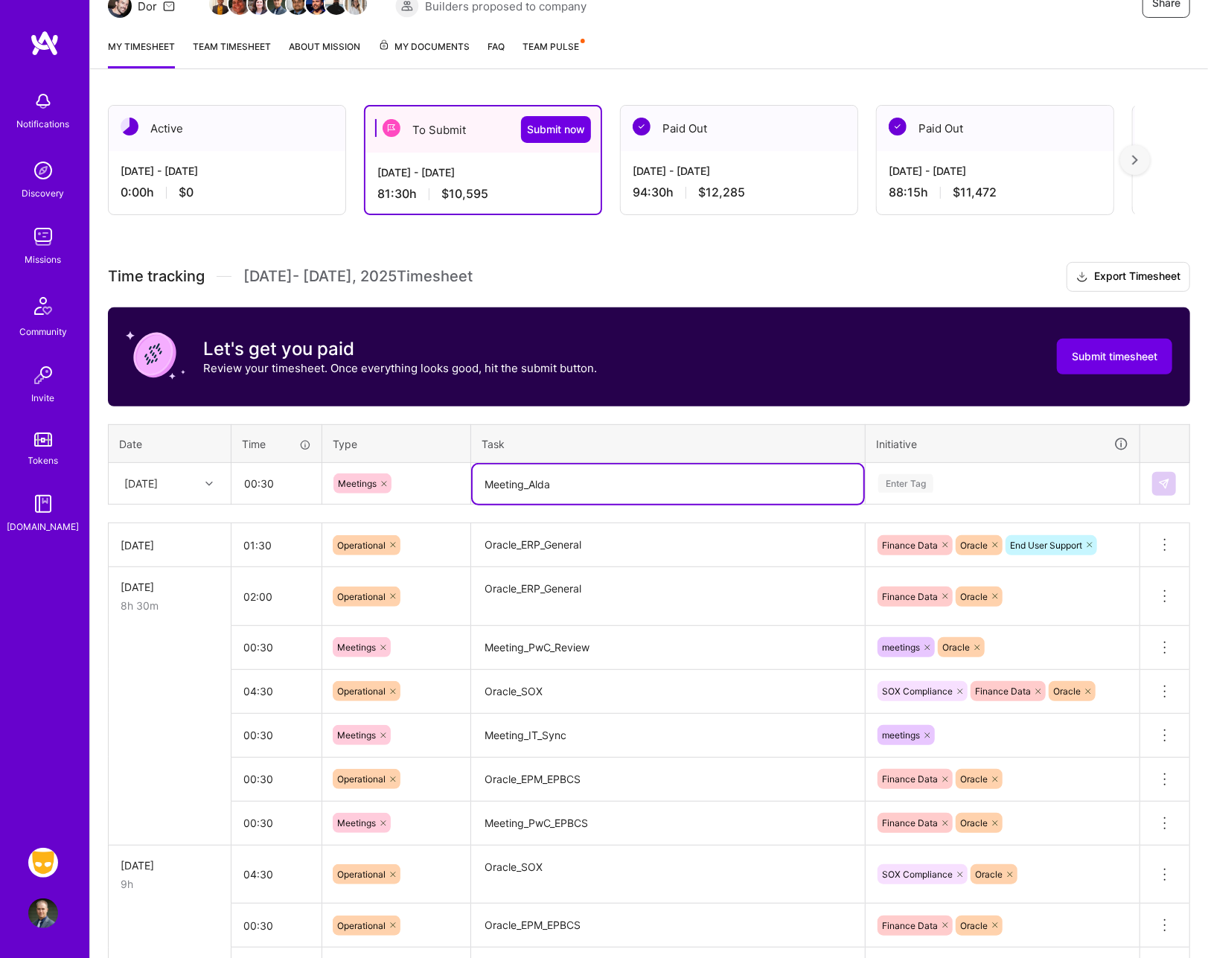
type textarea "Meeting_Alda"
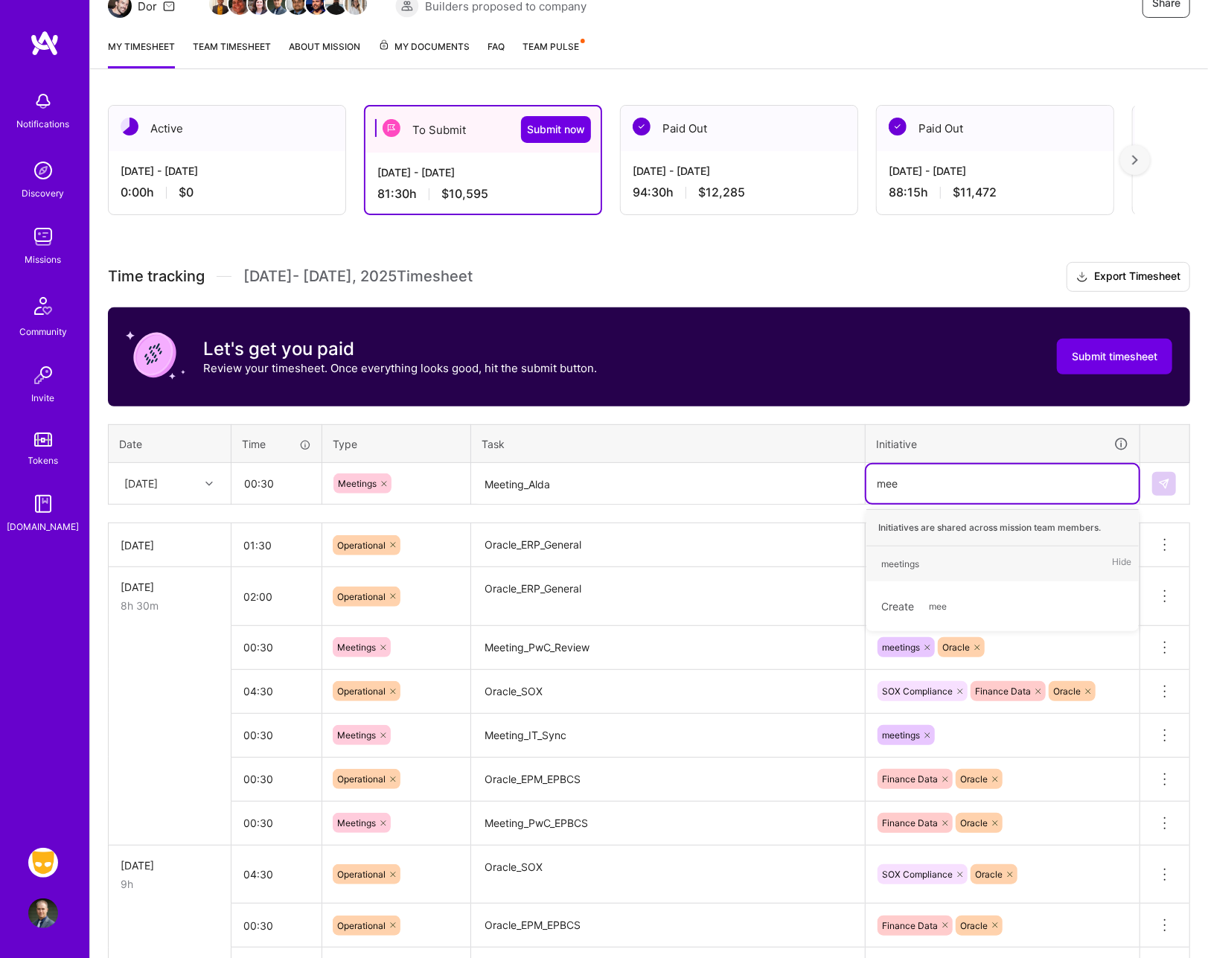
type input "meet"
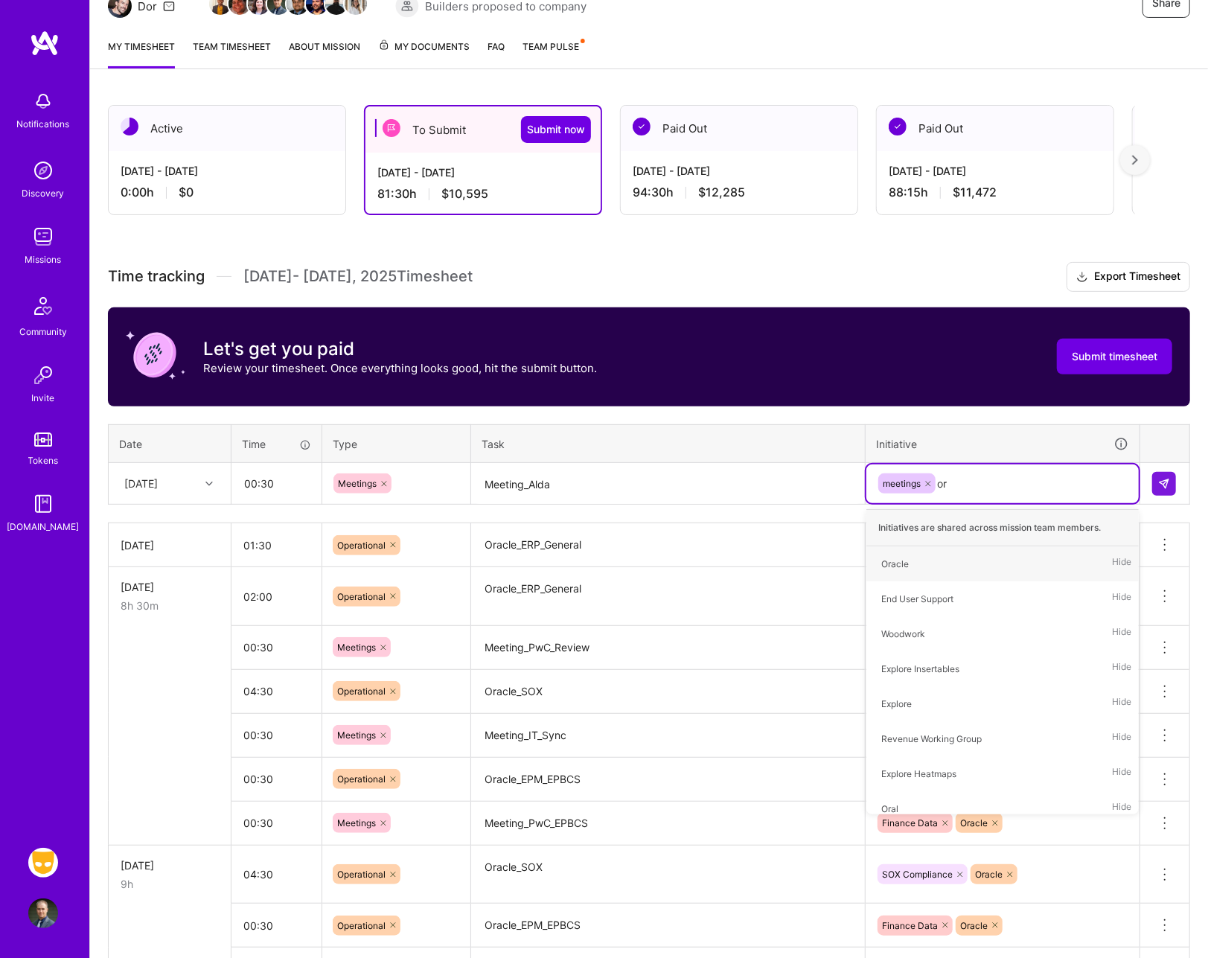
type input "o"
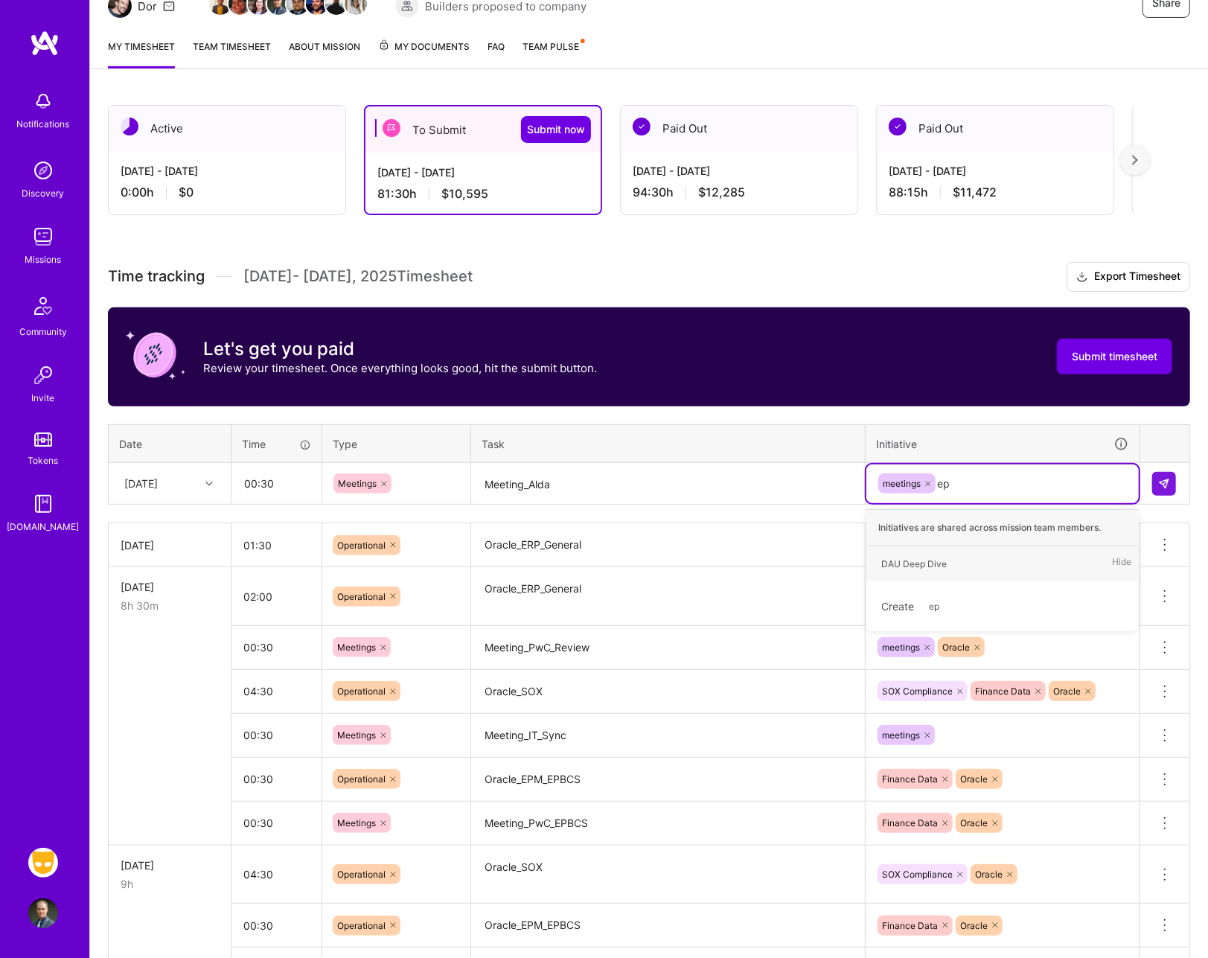
type input "e"
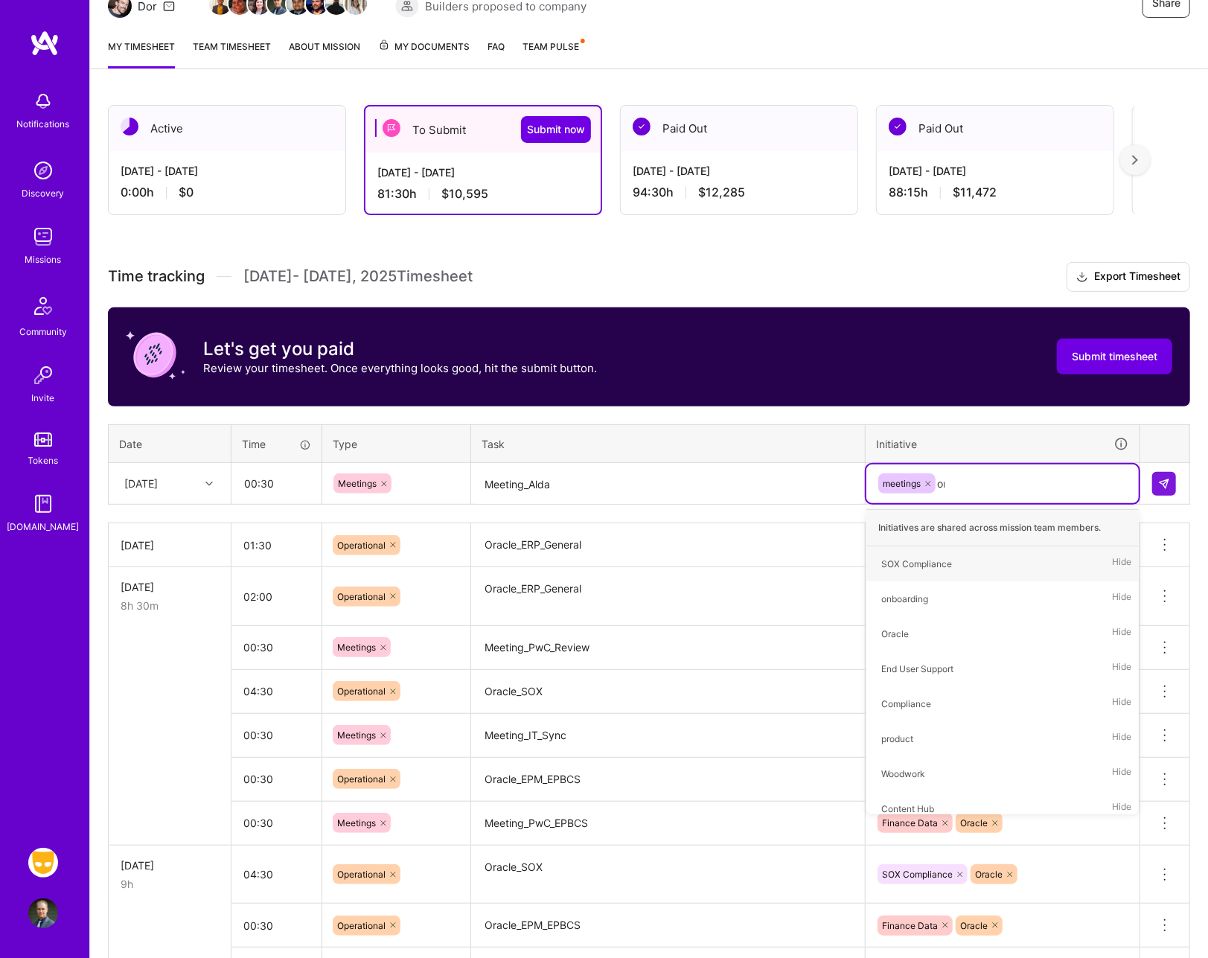
type input "orac"
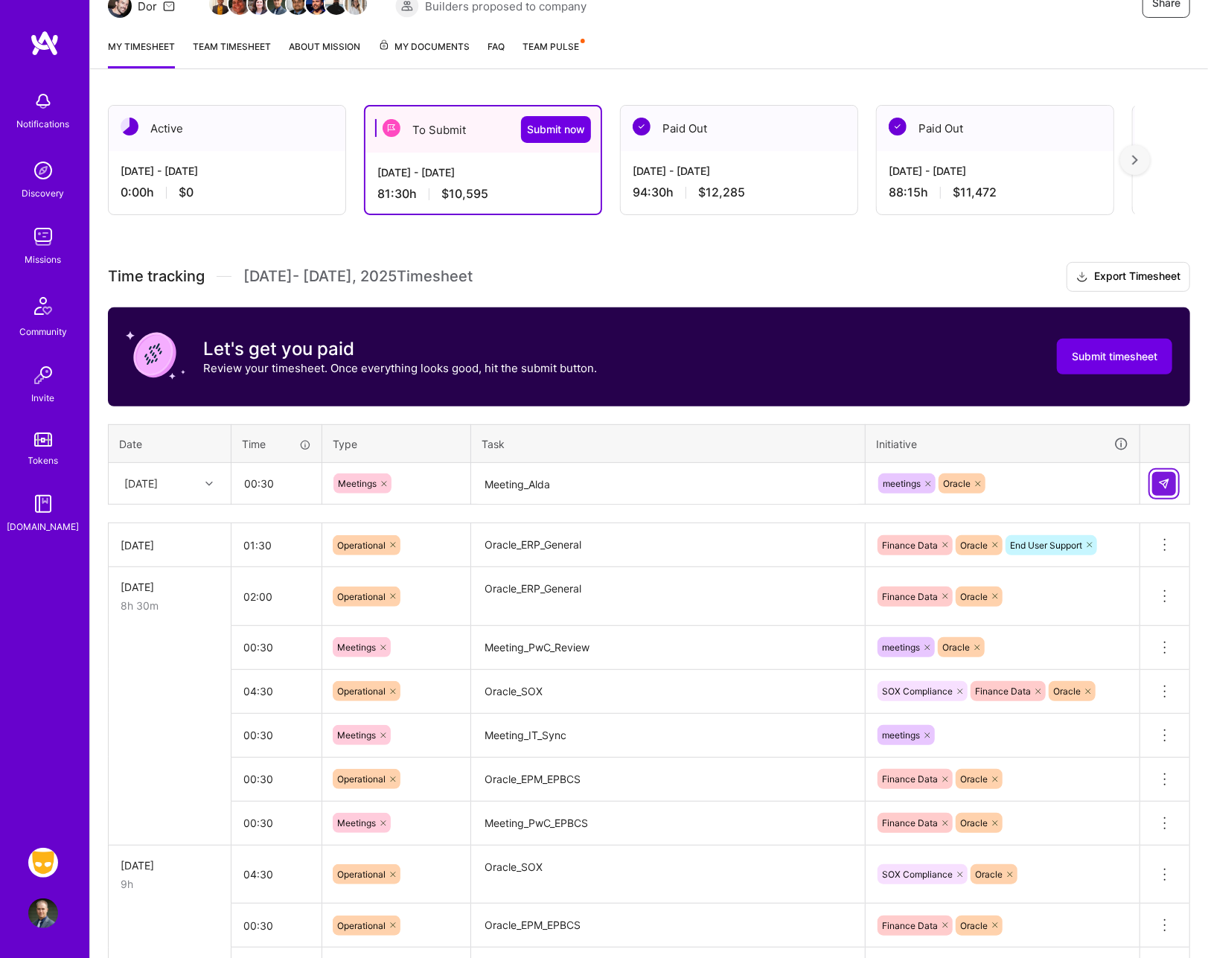
click at [1164, 487] on button at bounding box center [1164, 484] width 24 height 24
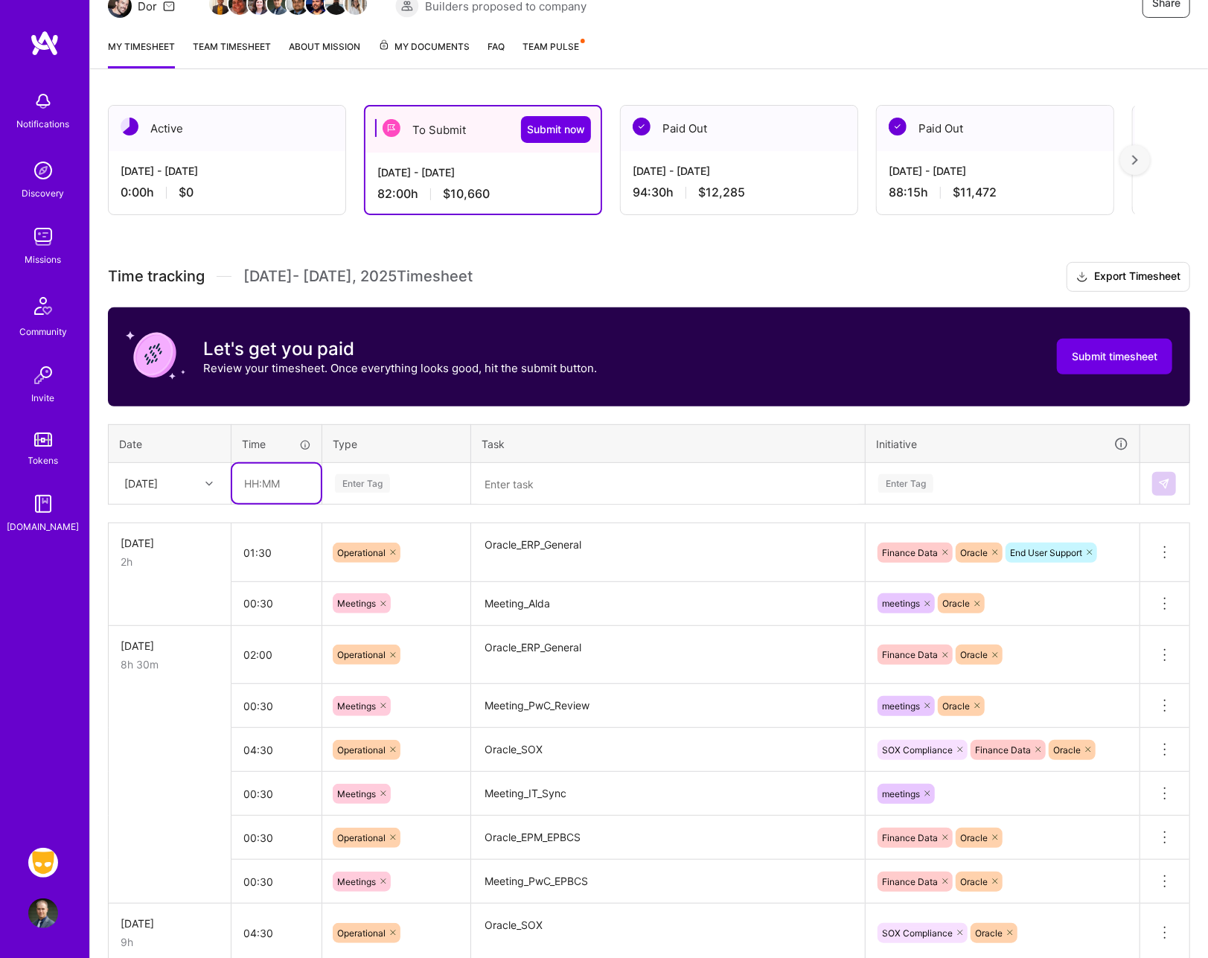
click at [297, 477] on input "text" at bounding box center [276, 483] width 89 height 39
type input "04:00"
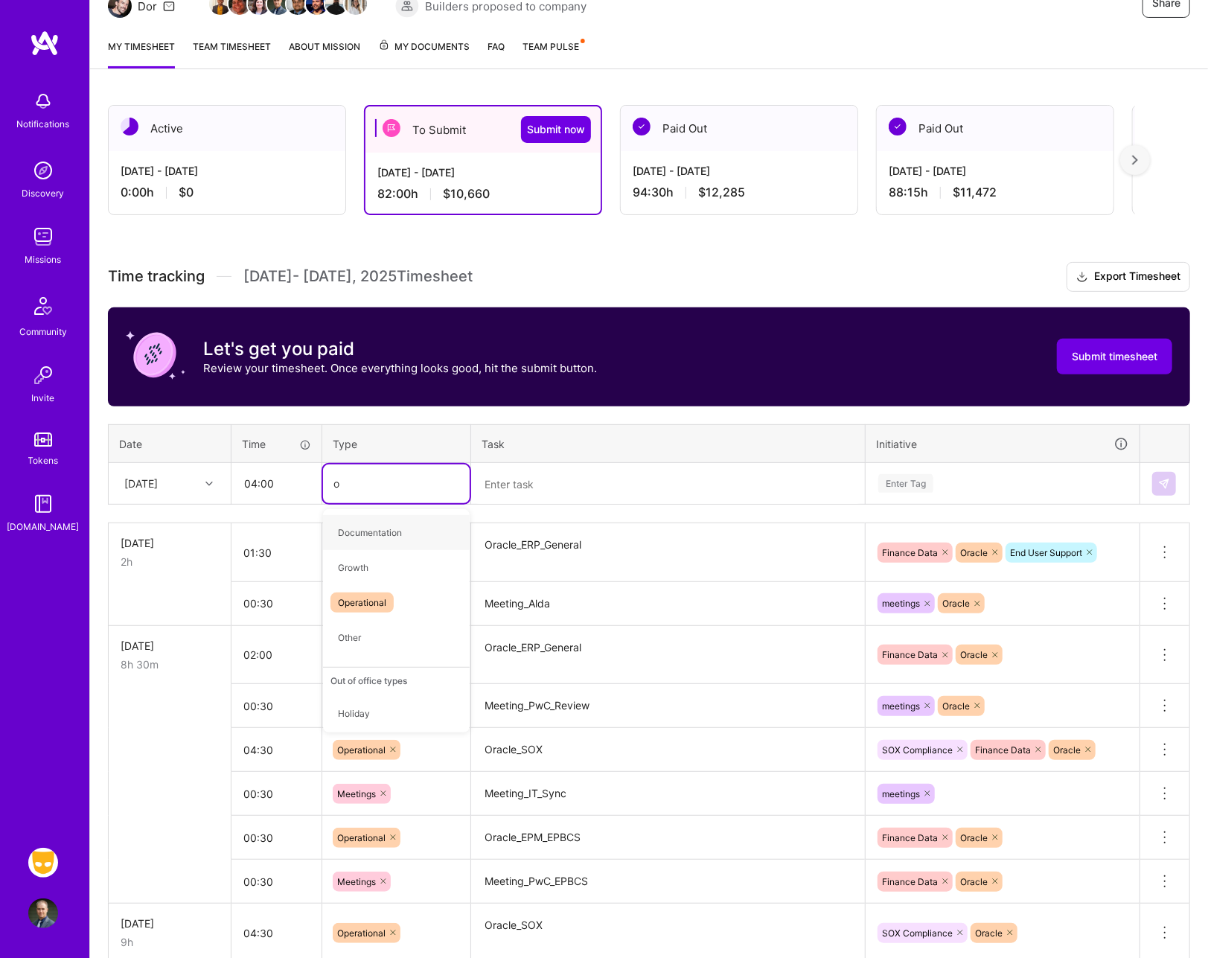
type input "op"
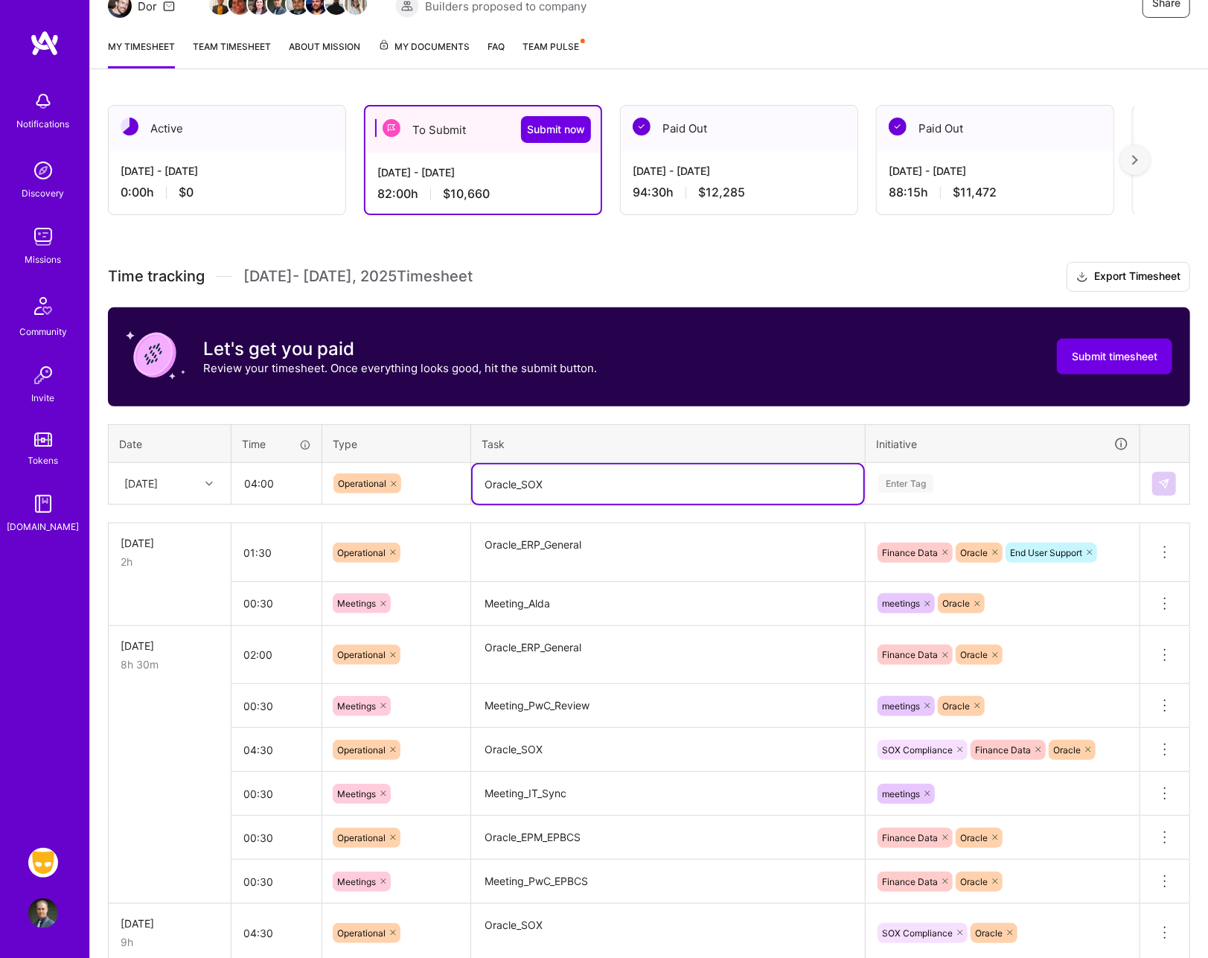
type textarea "Oracle_SOX"
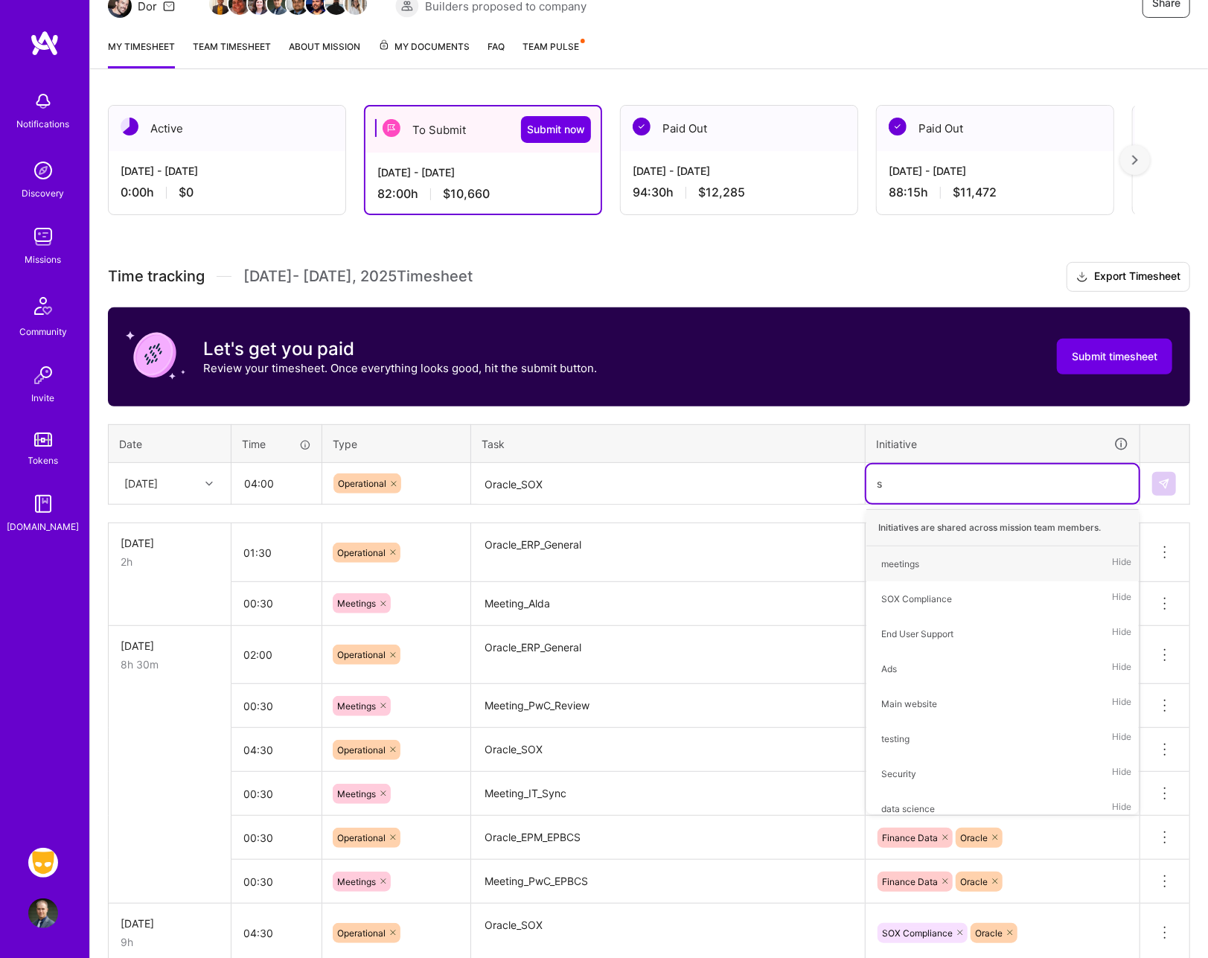
type input "so"
type input "ora"
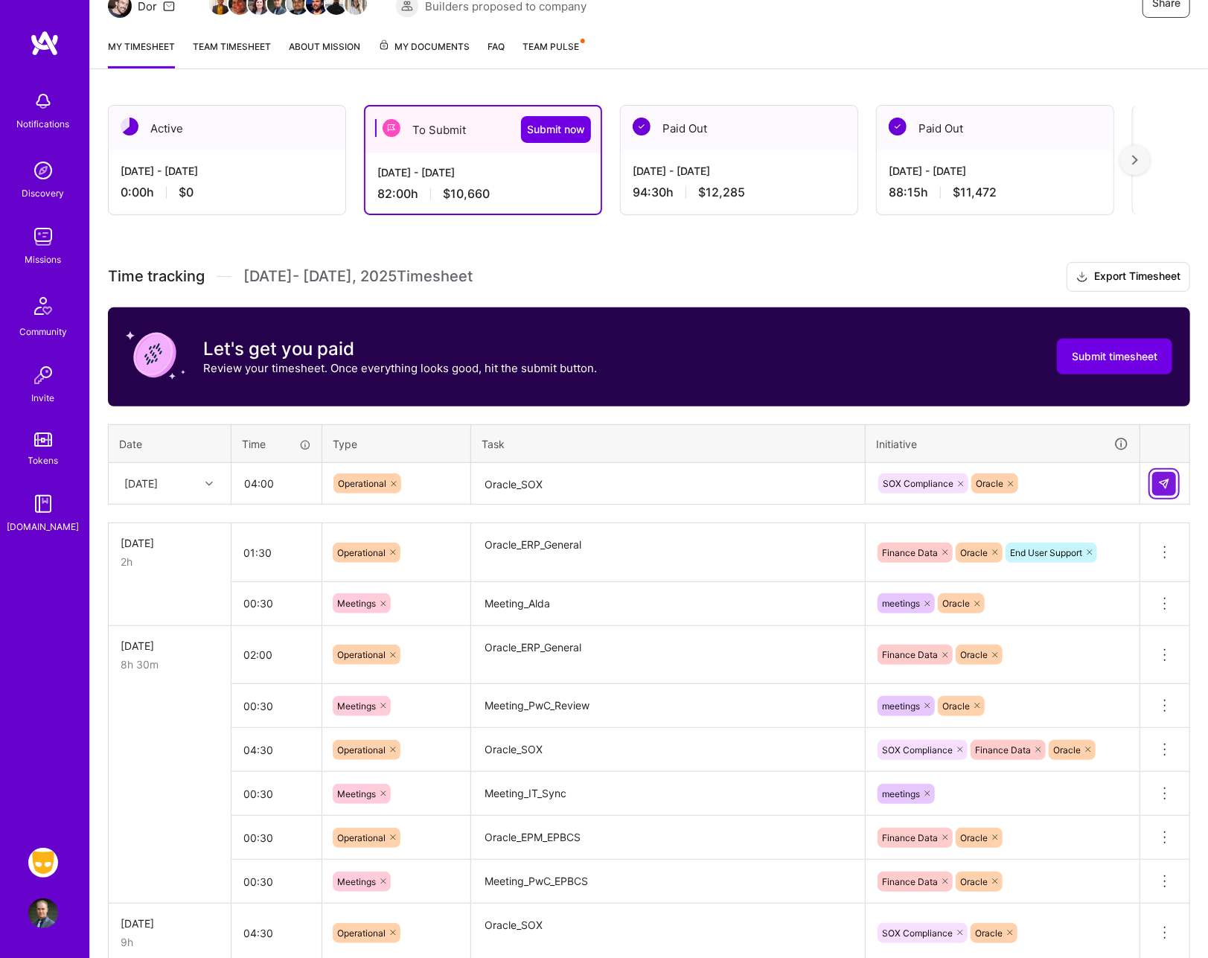
click at [1167, 483] on img at bounding box center [1164, 484] width 12 height 12
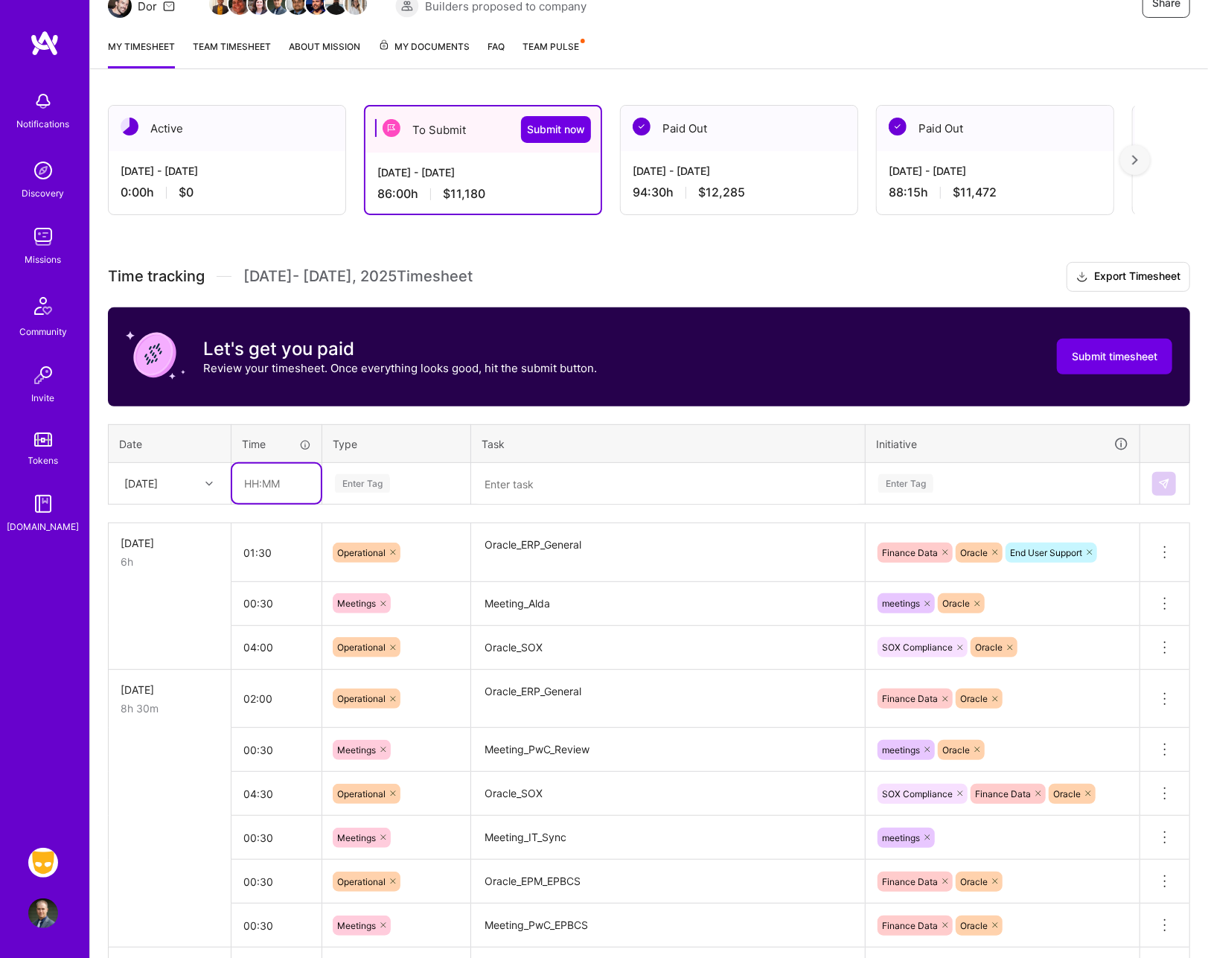
click at [319, 464] on input "text" at bounding box center [276, 483] width 89 height 39
type input "01:00"
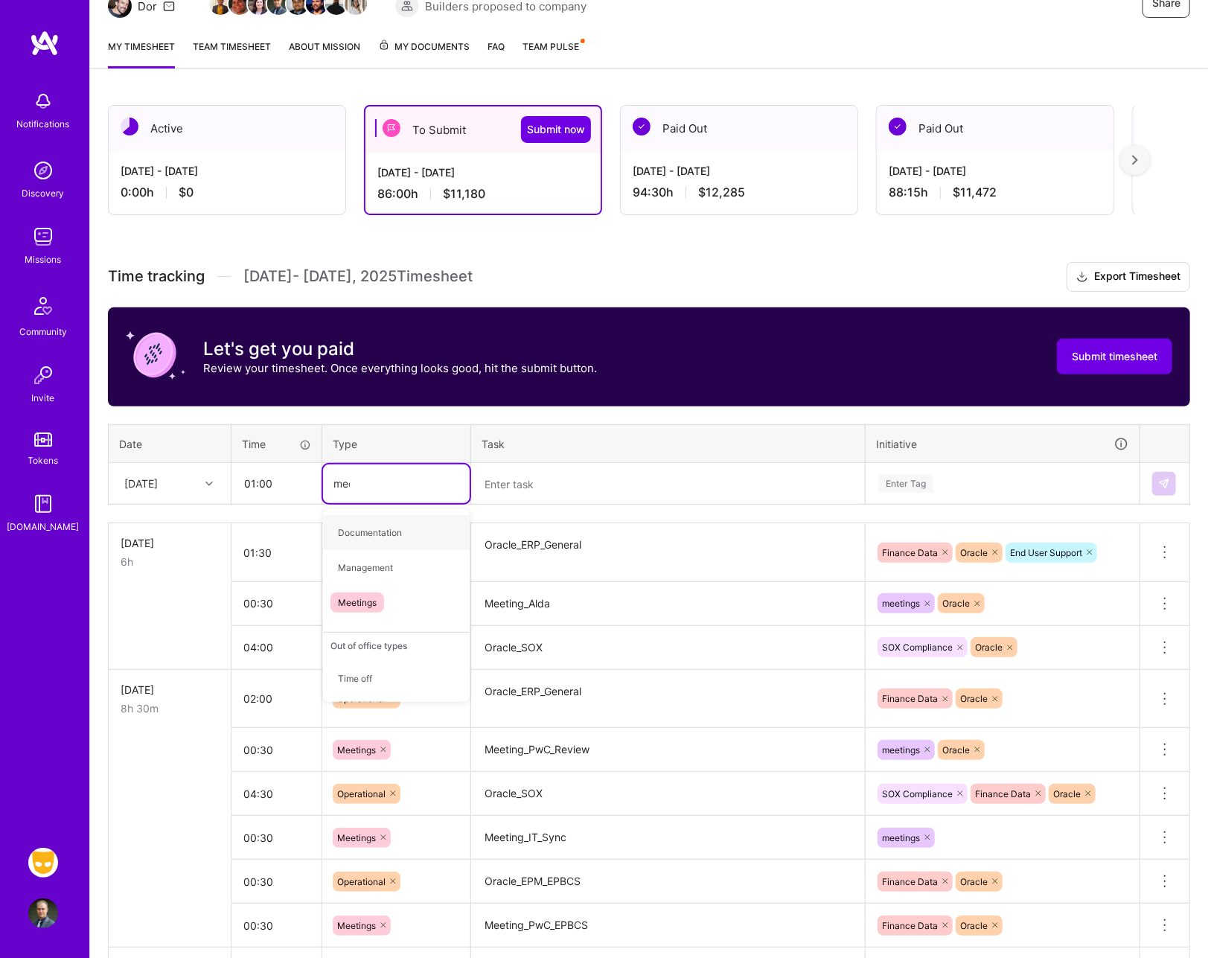
type input "meet"
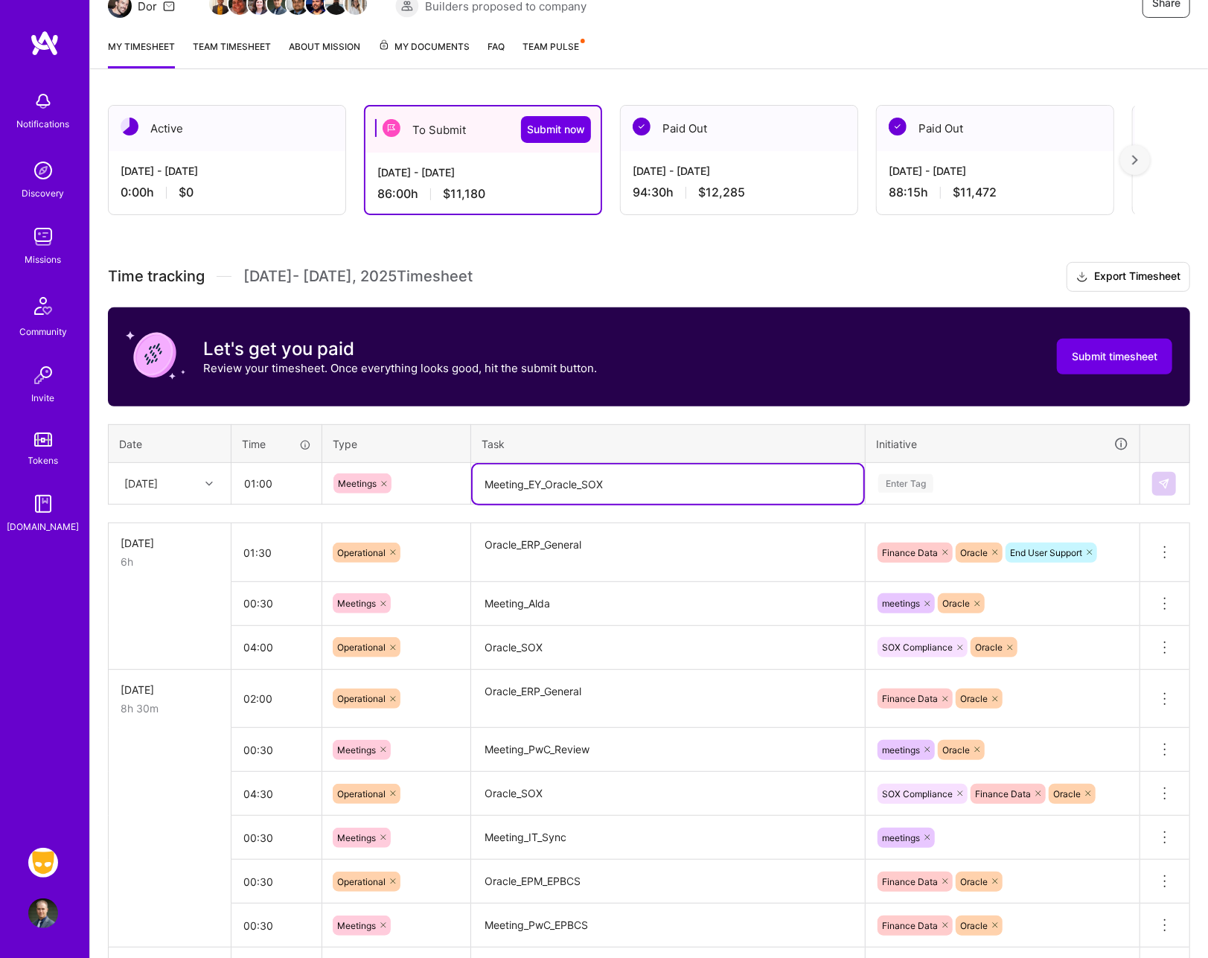
type textarea "Meeting_EY_Oracle_SOX"
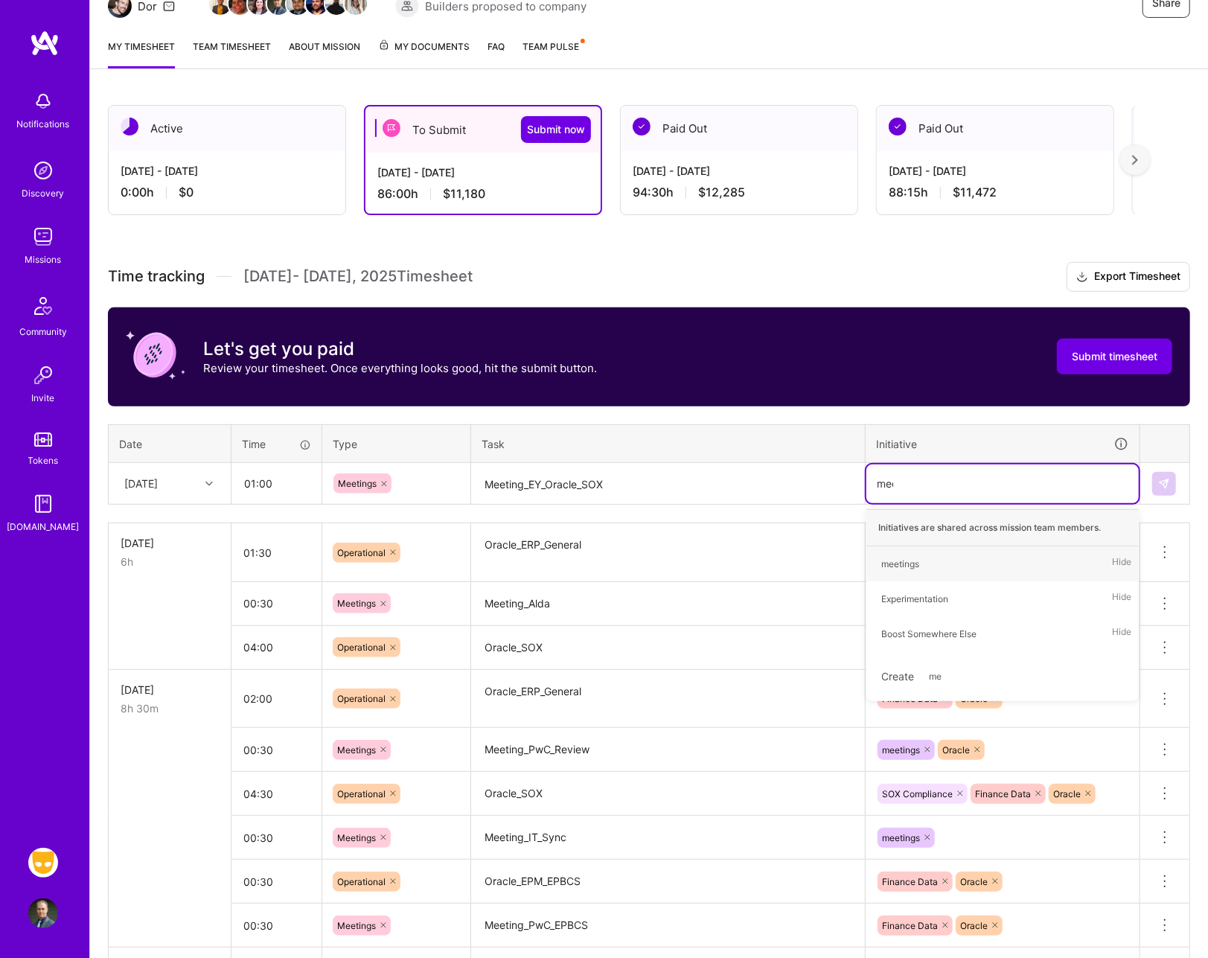
type input "meet"
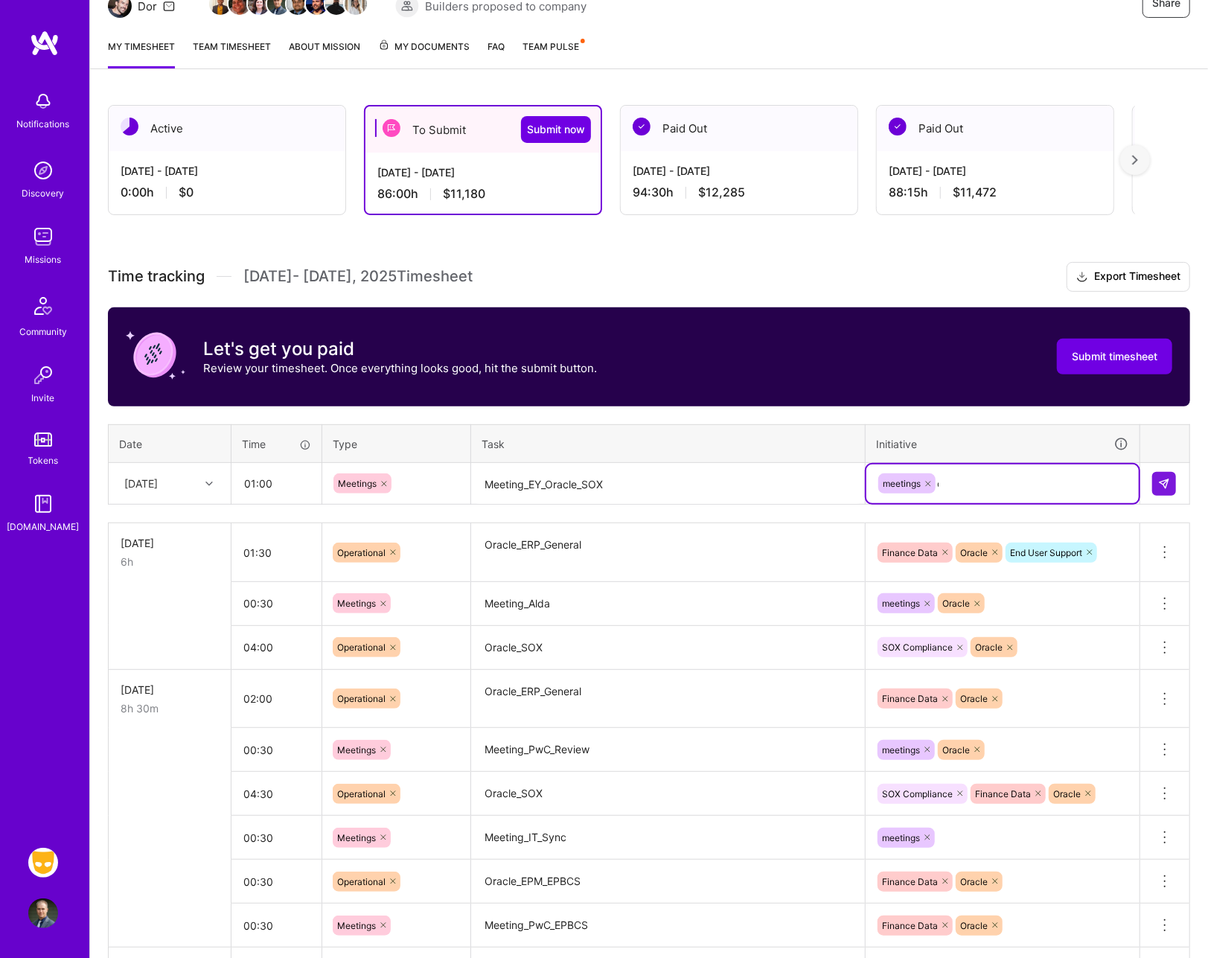
type input "ora"
type input "so"
click at [1162, 485] on button at bounding box center [1164, 484] width 24 height 24
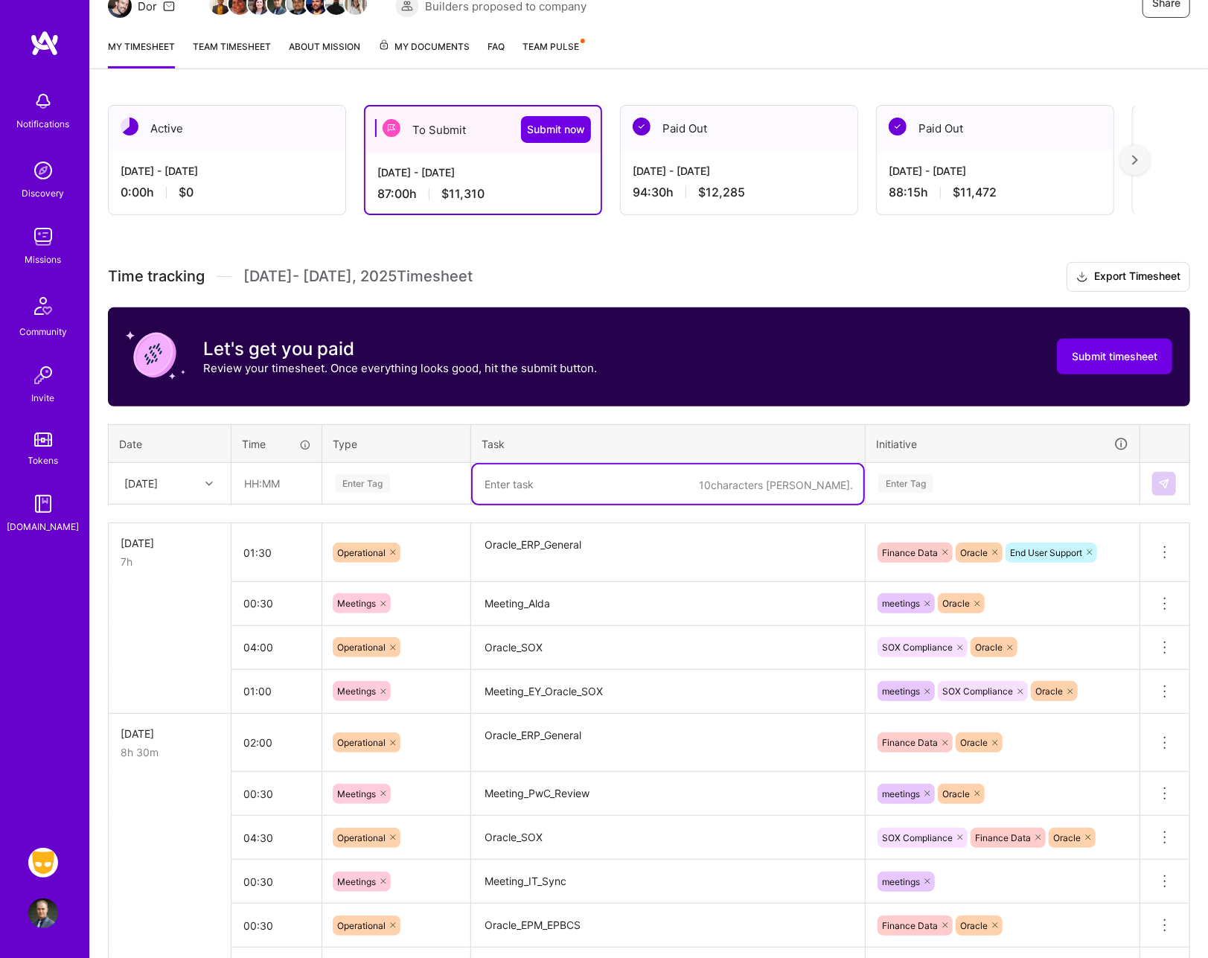
drag, startPoint x: 767, startPoint y: 489, endPoint x: 283, endPoint y: 471, distance: 484.3
click at [283, 471] on tr "[DATE] Enter Tag 10 characters min. Enter Tag" at bounding box center [650, 484] width 1082 height 42
click at [283, 471] on input "text" at bounding box center [276, 483] width 89 height 39
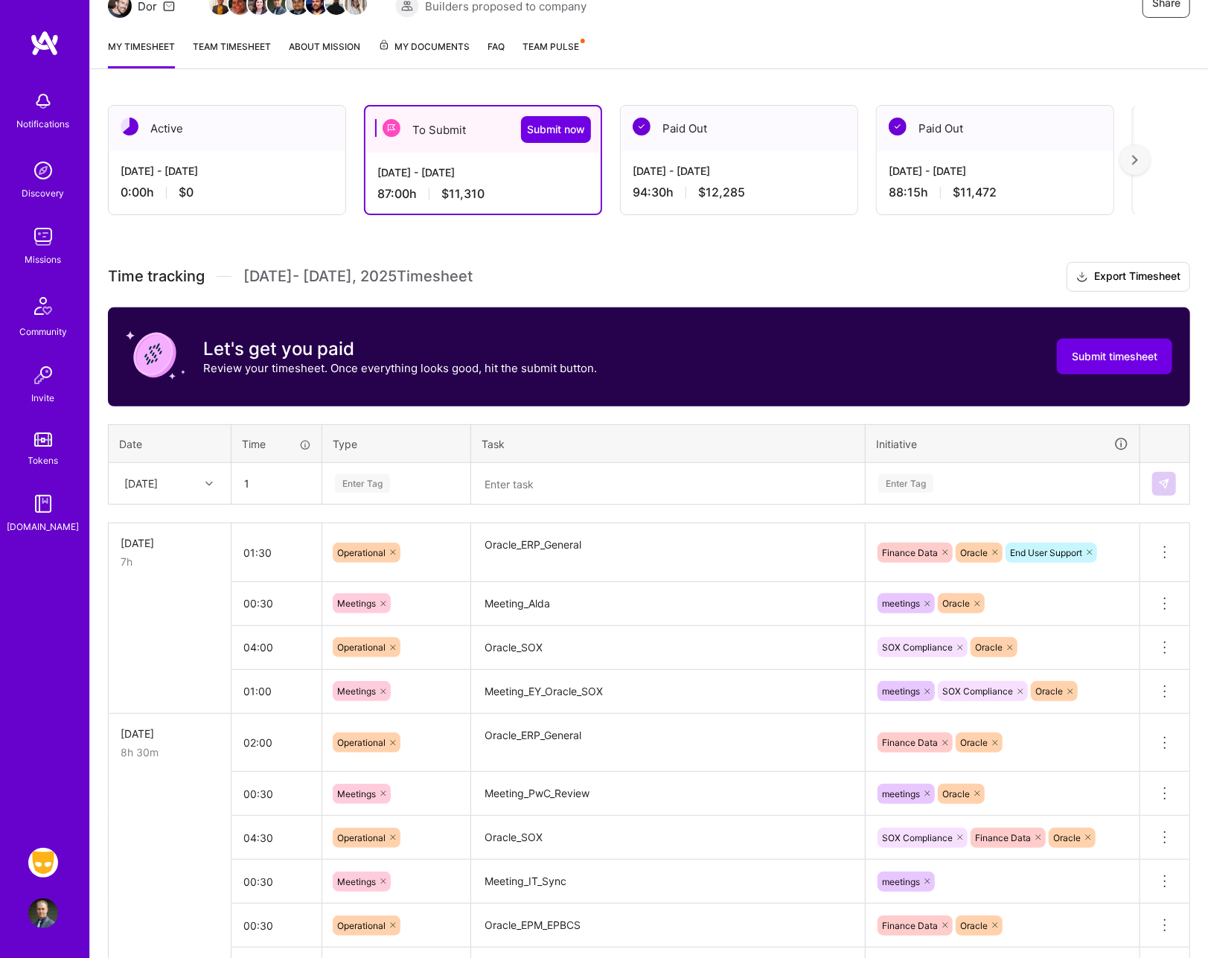
type input "01:00"
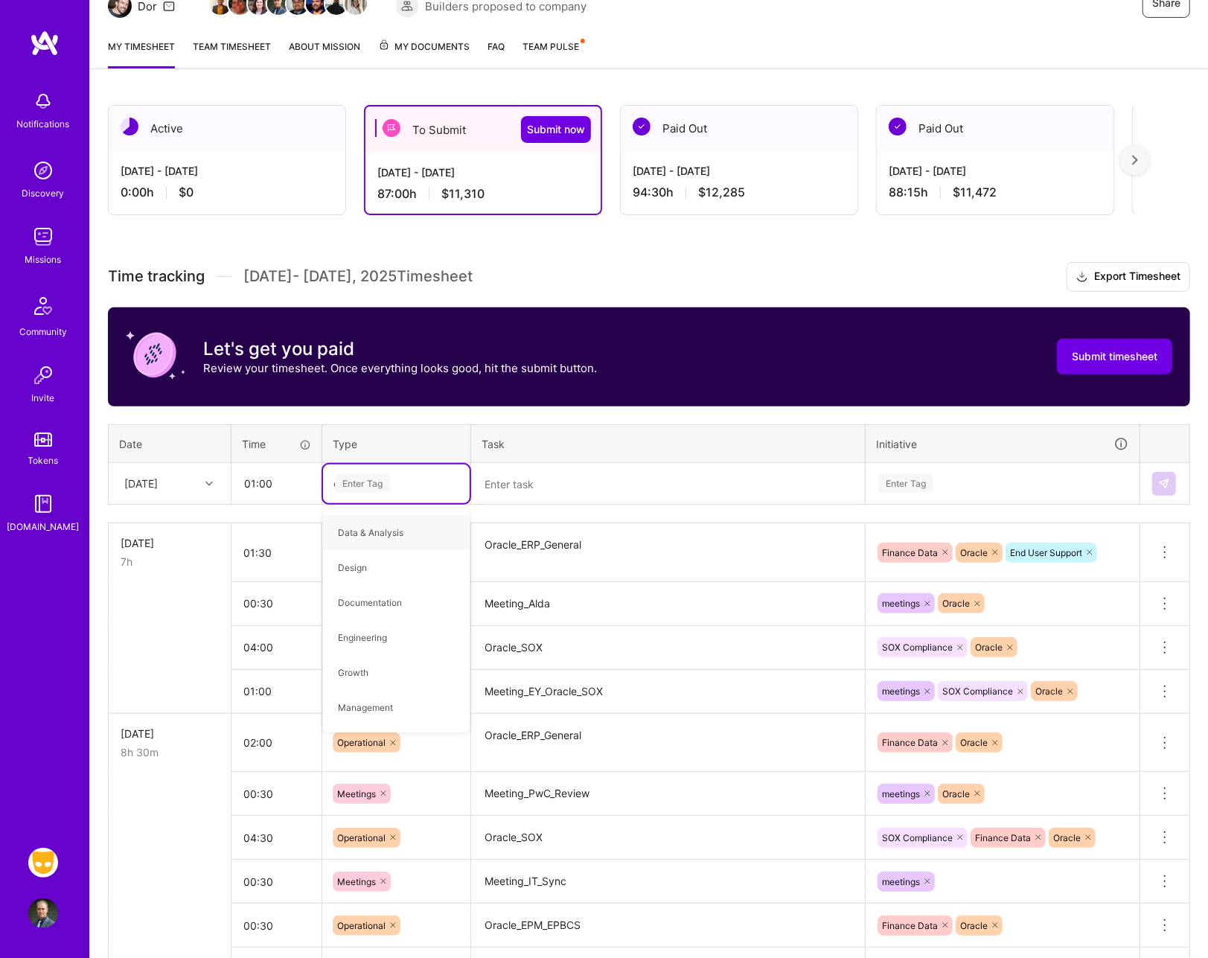
type input "op"
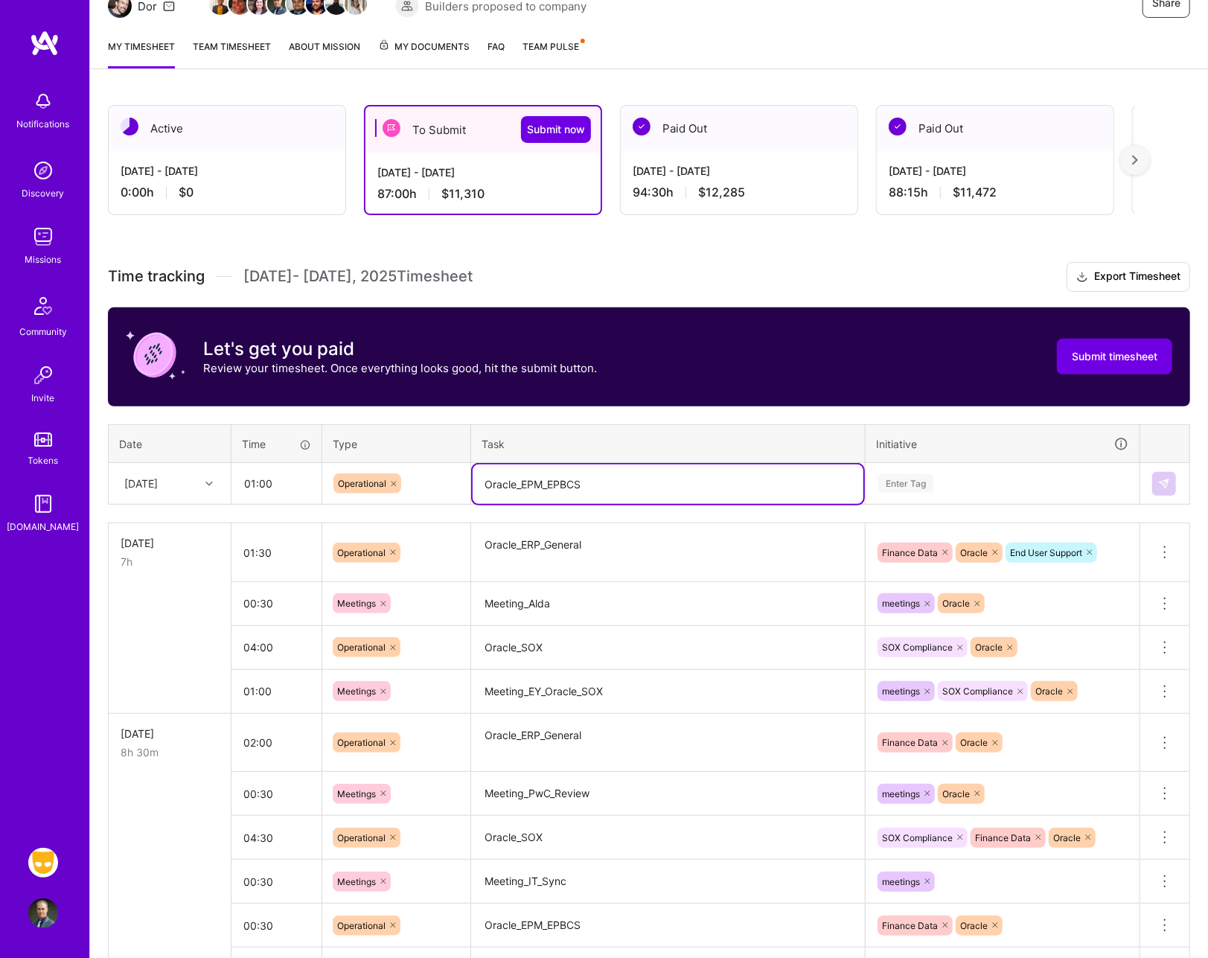
type textarea "Oracle_EPM_EPBCS"
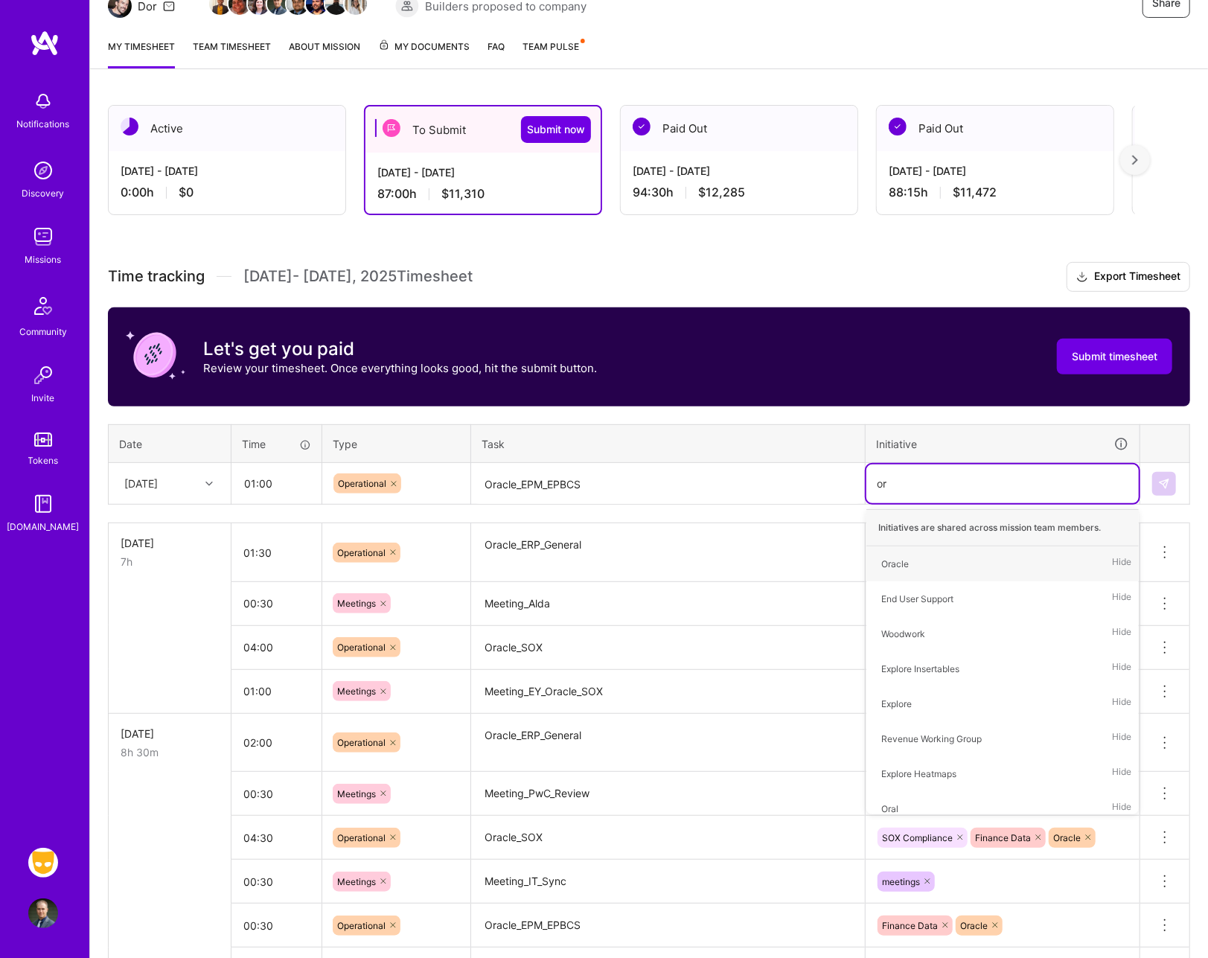
type input "ora"
type input "i"
type input "fin"
type input "end"
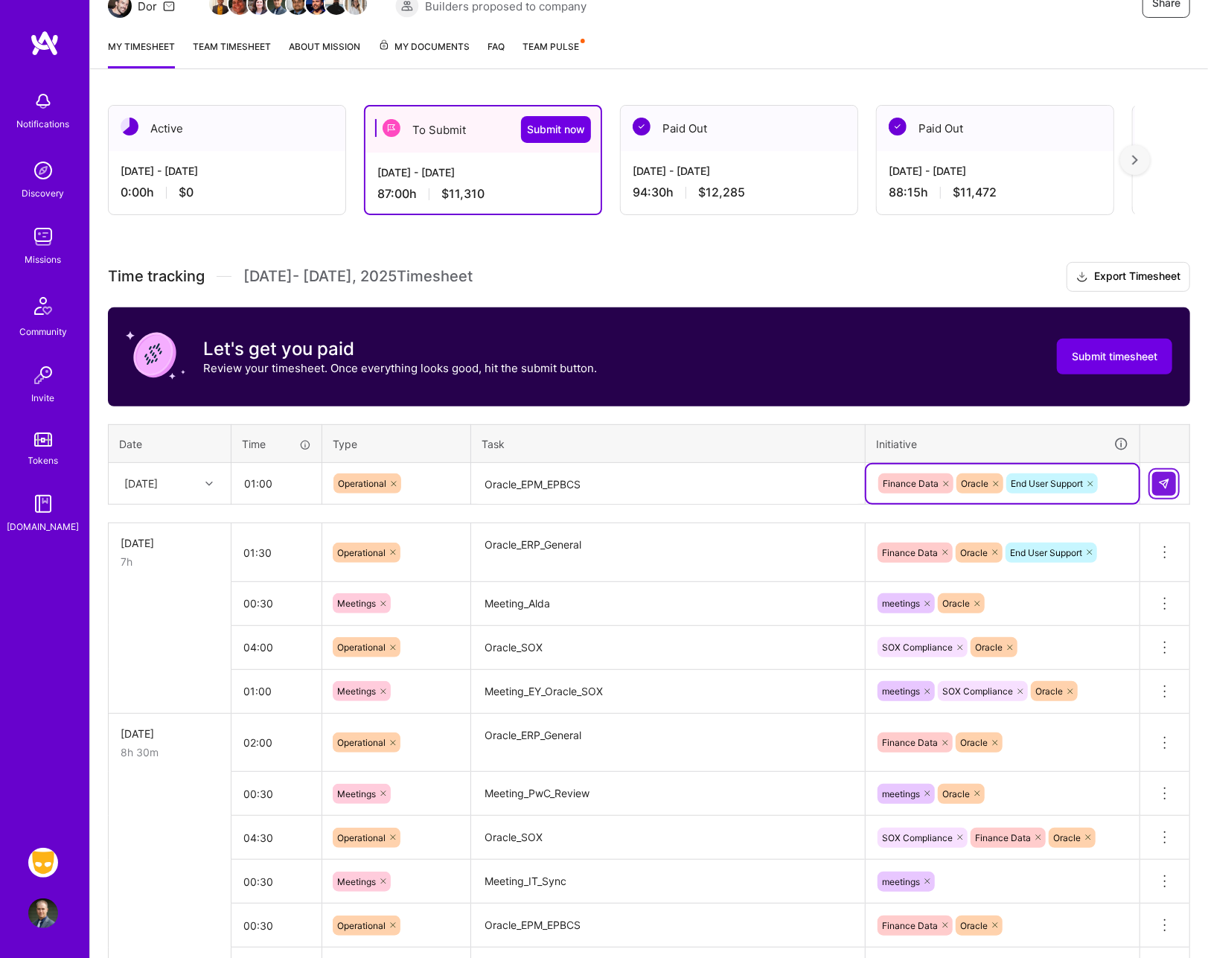
click at [1167, 488] on button at bounding box center [1164, 484] width 24 height 24
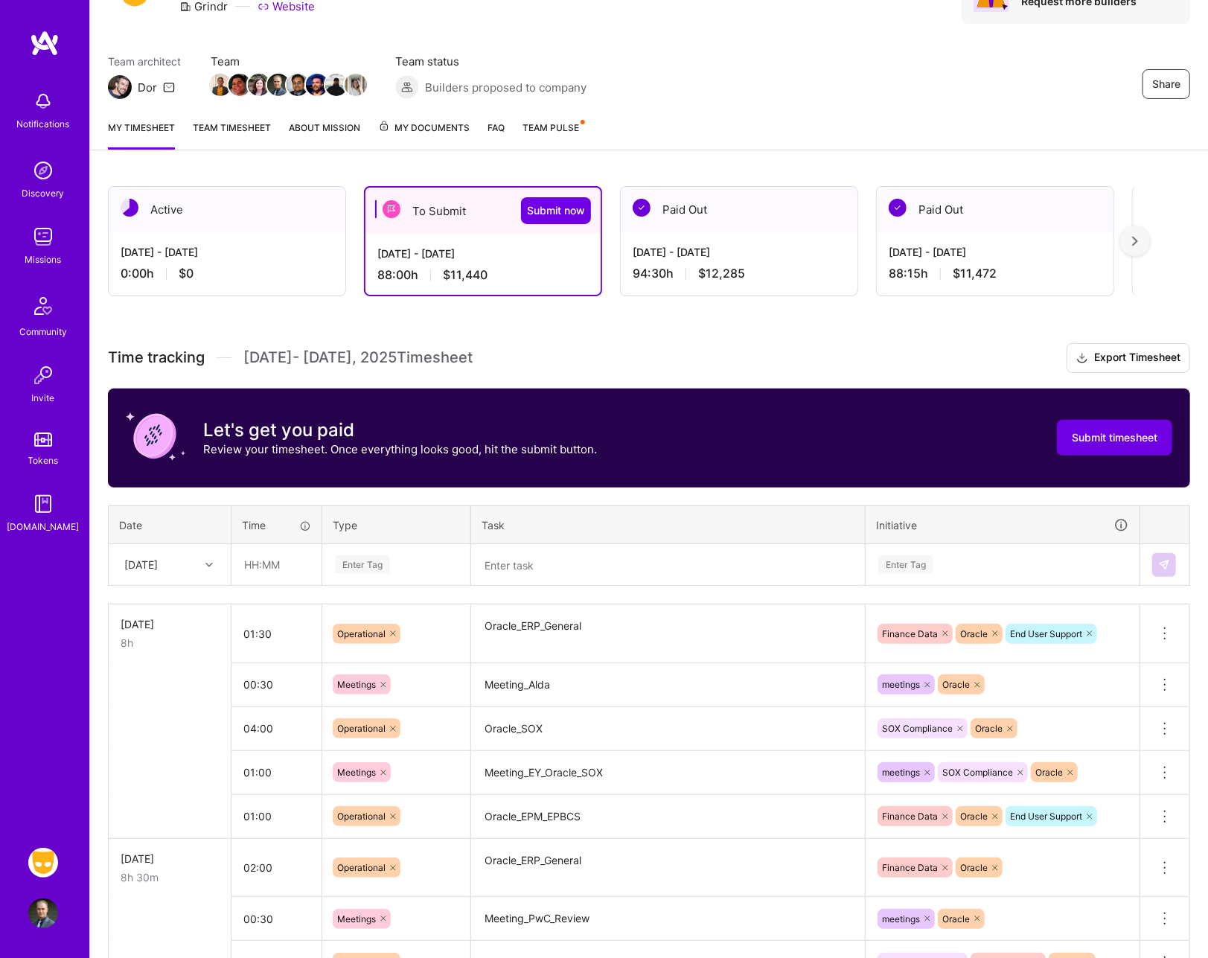
scroll to position [0, 0]
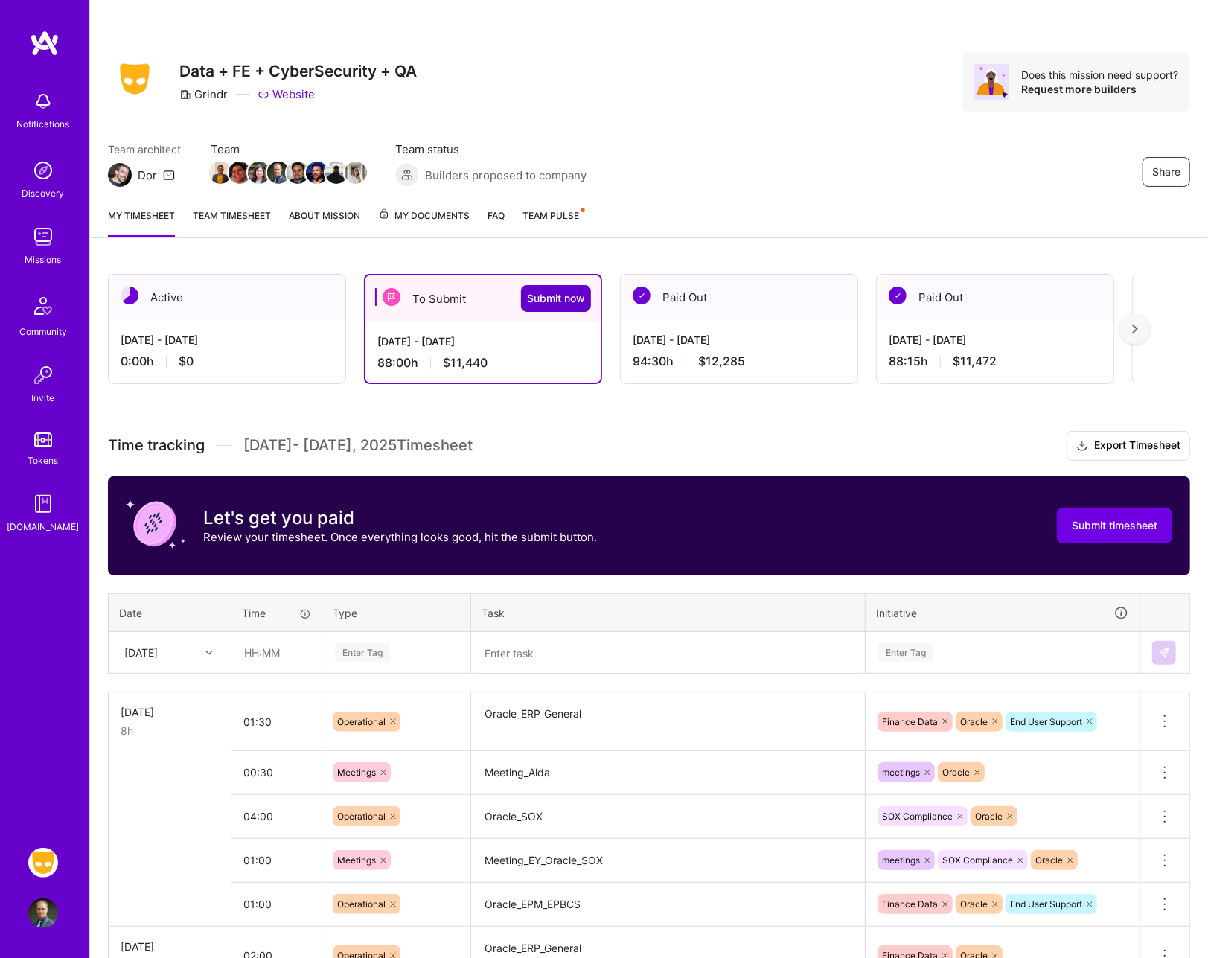
click at [559, 301] on span "Submit now" at bounding box center [556, 298] width 58 height 15
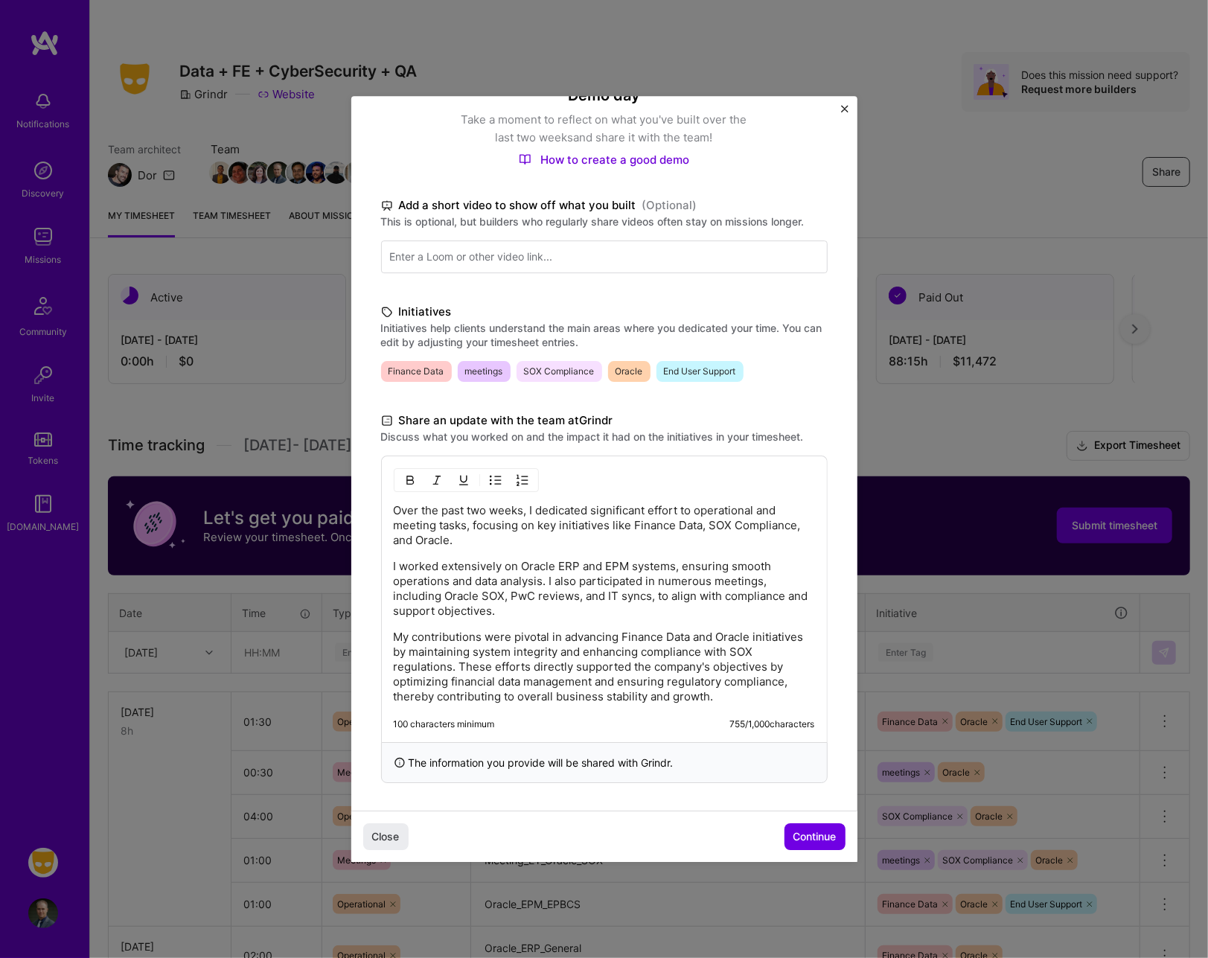
scroll to position [35, 0]
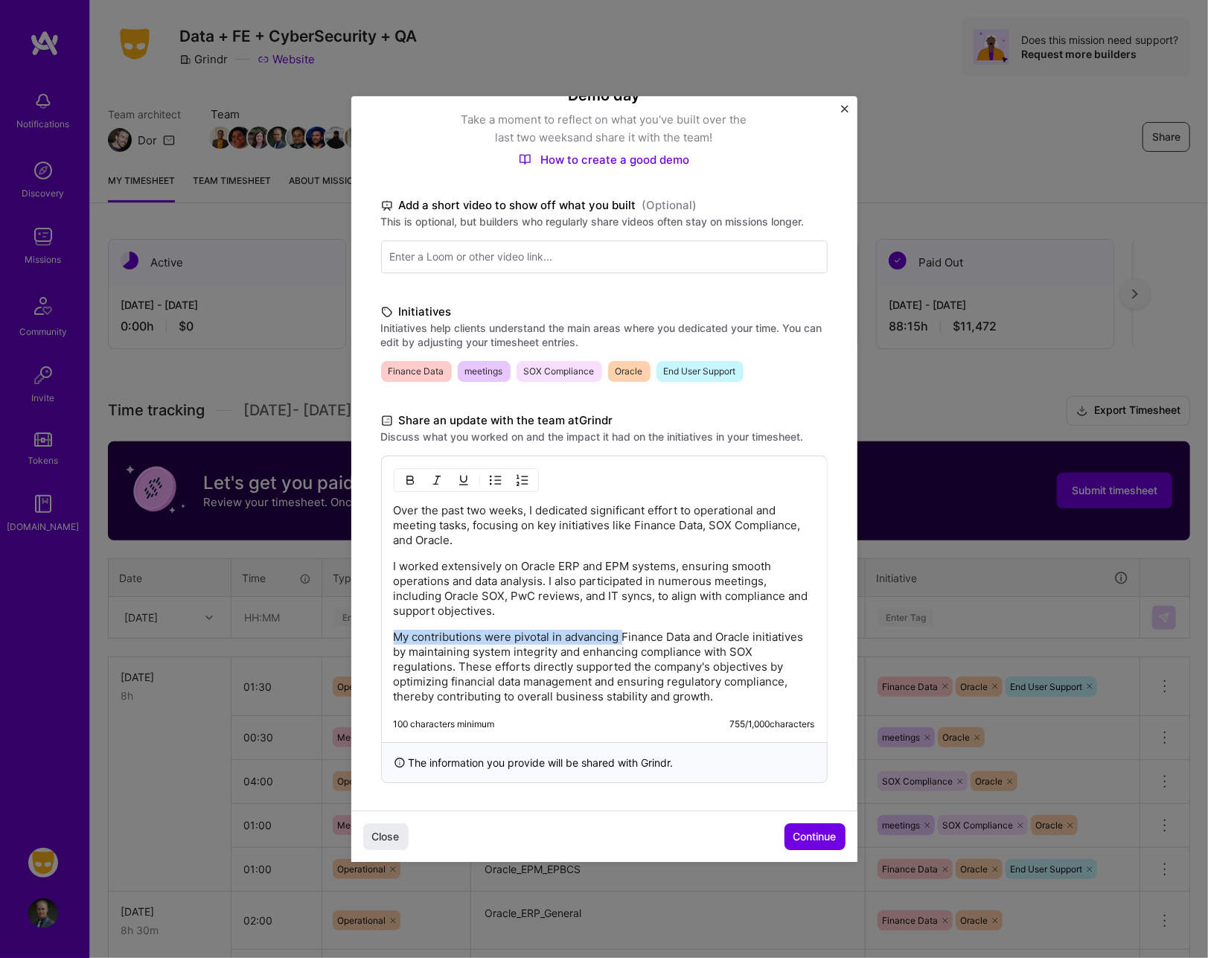
drag, startPoint x: 622, startPoint y: 633, endPoint x: 376, endPoint y: 632, distance: 245.7
click at [376, 632] on div "Demo day Take a moment to reflect on what you've built over the last two weeks …" at bounding box center [604, 380] width 506 height 865
click at [498, 560] on p "I worked extensively on Oracle ERP and EPM systems, ensuring smooth operations …" at bounding box center [604, 589] width 421 height 60
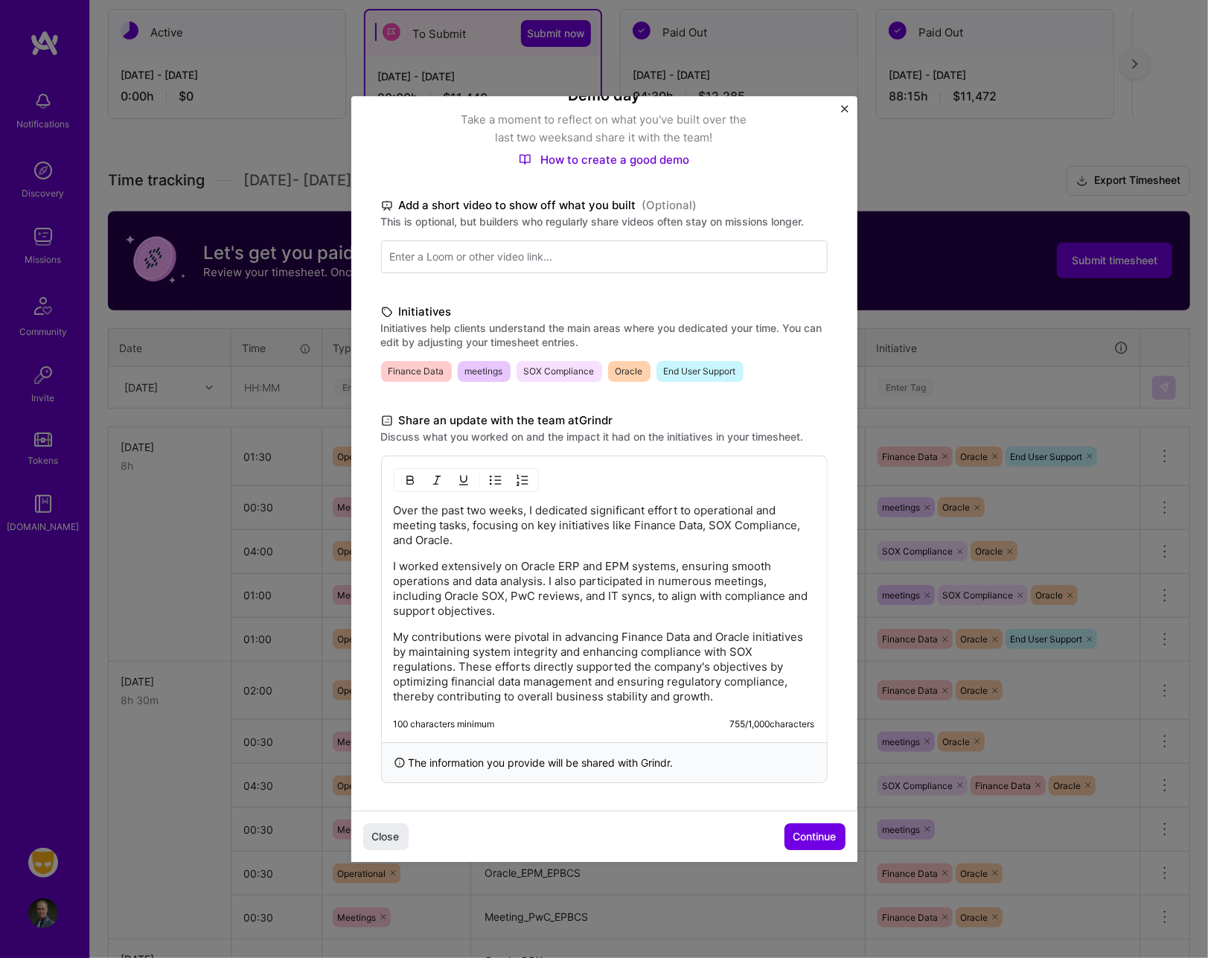
scroll to position [266, 0]
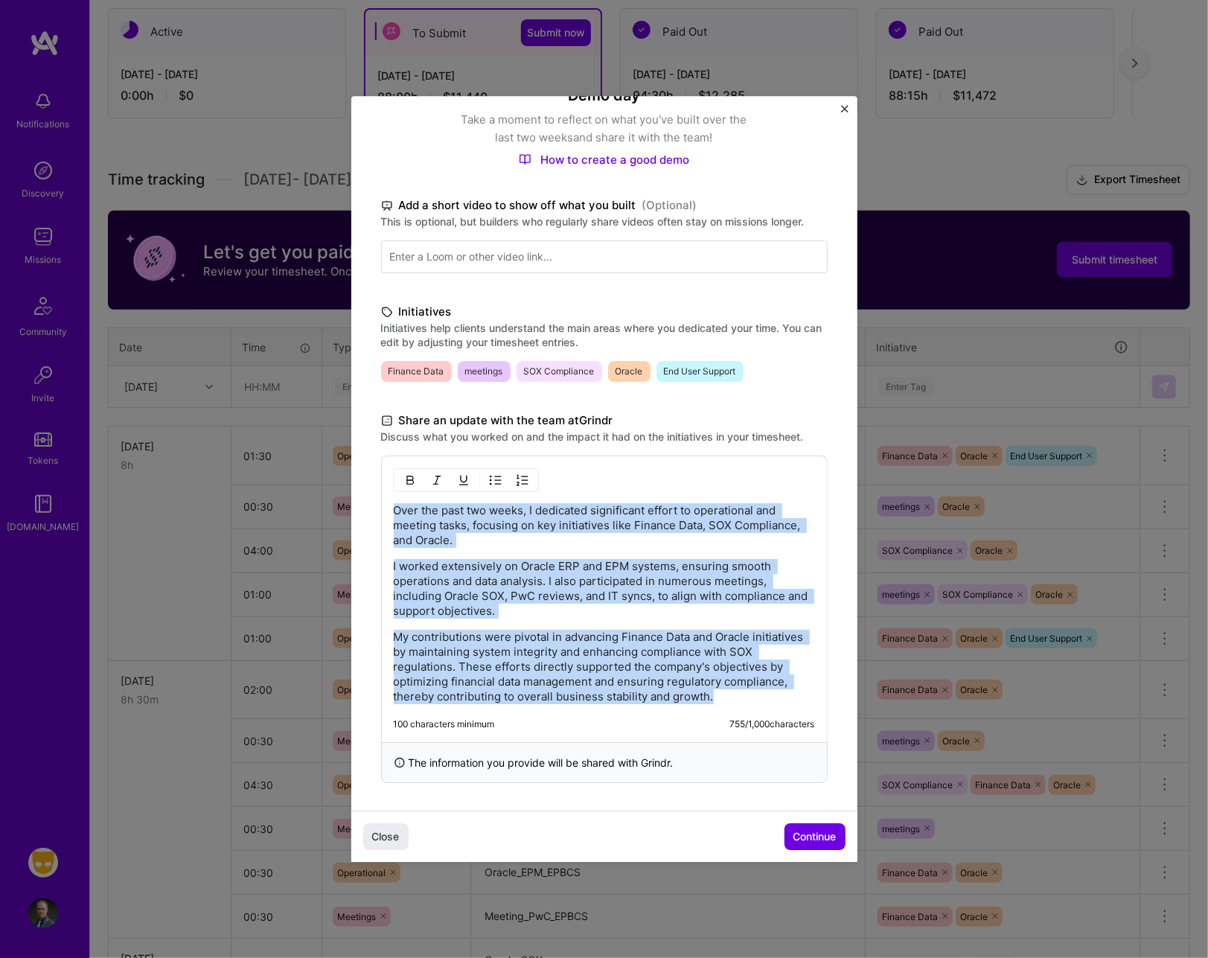
drag, startPoint x: 790, startPoint y: 700, endPoint x: 337, endPoint y: 492, distance: 498.0
click at [337, 492] on div "Demo day Take a moment to reflect on what you've built over the last two weeks …" at bounding box center [604, 479] width 1208 height 958
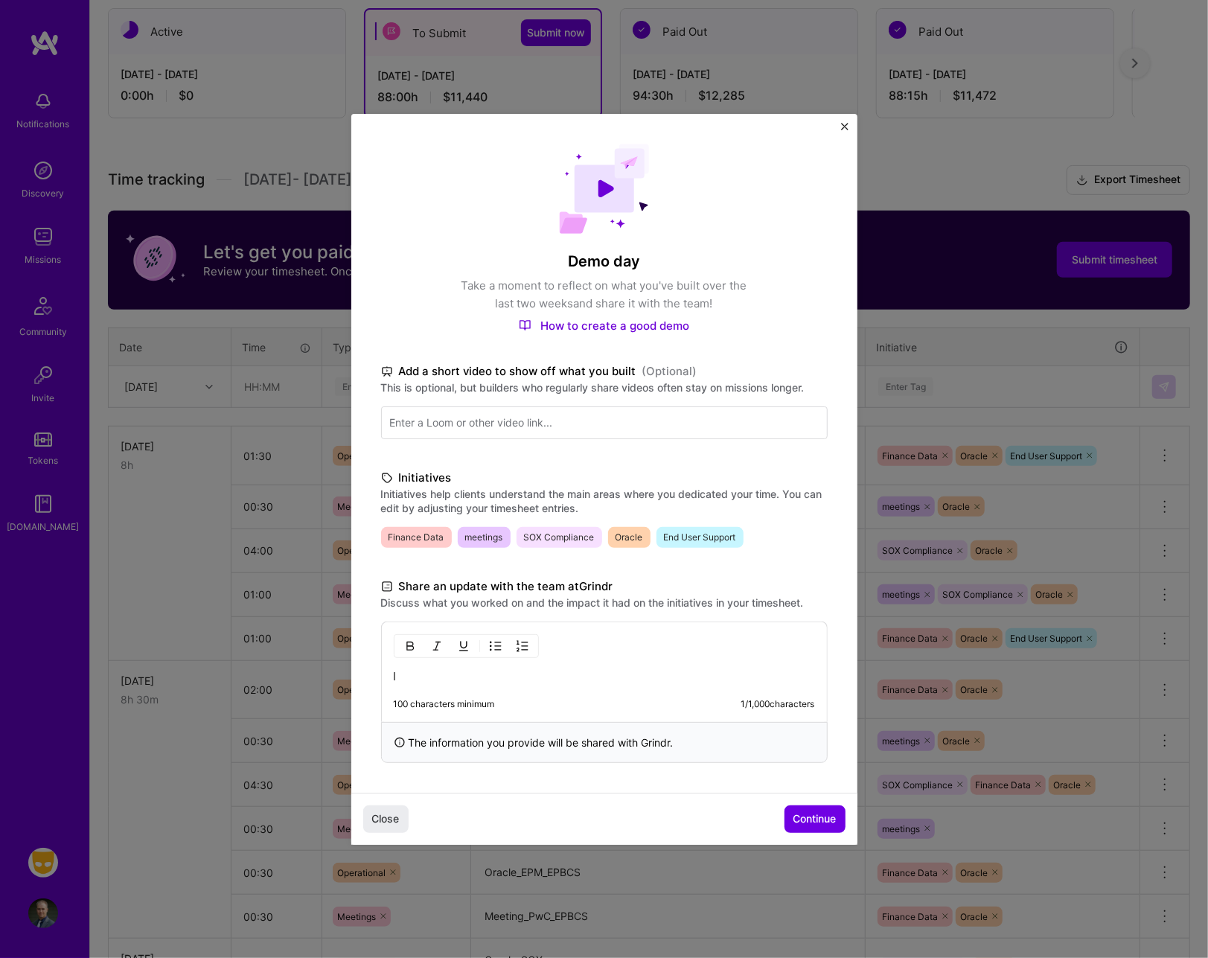
scroll to position [0, 0]
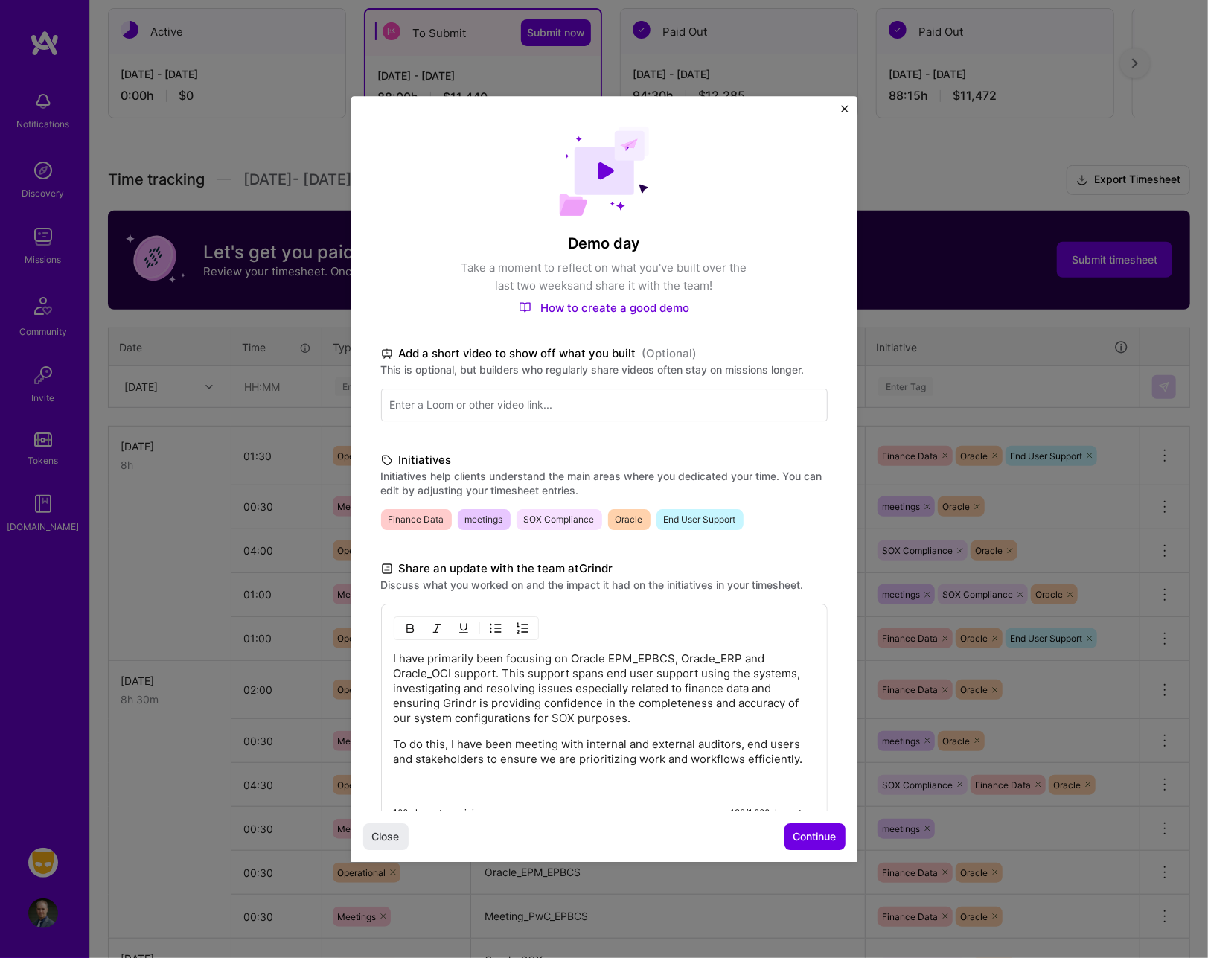
click at [512, 767] on p "To do this, I have been meeting with internal and external auditors, end users …" at bounding box center [604, 752] width 421 height 30
click at [737, 741] on p "To do this, I have been meeting with internal and external auditors, end users …" at bounding box center [604, 752] width 421 height 30
drag, startPoint x: 746, startPoint y: 742, endPoint x: 437, endPoint y: 761, distance: 309.6
click at [437, 761] on p "To do this, I have been meeting with internal and external auditors, end users …" at bounding box center [604, 752] width 421 height 30
click at [455, 762] on p "To do this, I have been meeting with internal and external auditors, d send use…" at bounding box center [604, 759] width 421 height 45
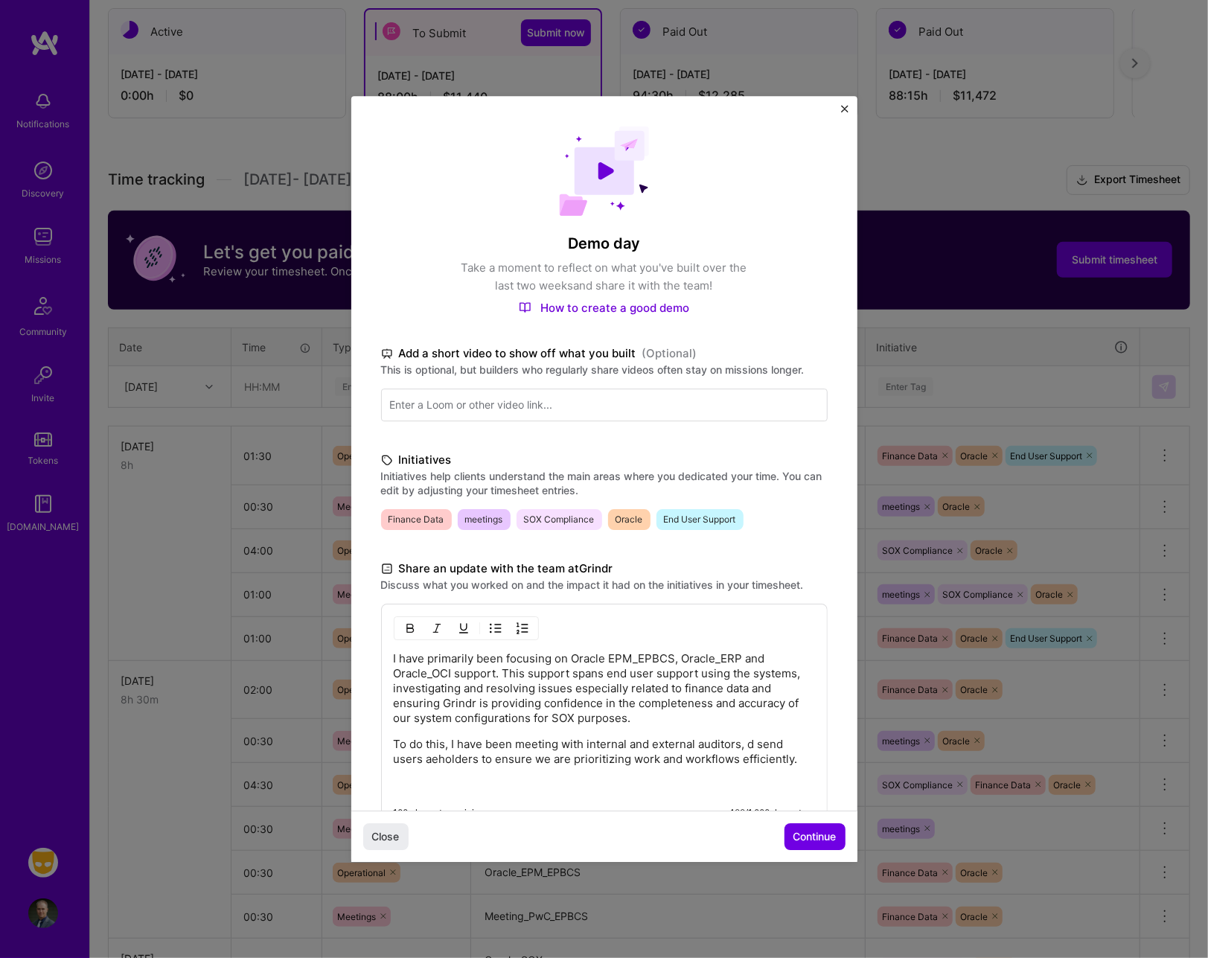
click at [756, 744] on p "To do this, I have been meeting with internal and external auditors, d send use…" at bounding box center [604, 752] width 421 height 30
click at [428, 759] on p "To do this, I have been meeting with internal and external auditors, end users …" at bounding box center [604, 752] width 421 height 30
click at [823, 843] on span "Continue" at bounding box center [815, 836] width 43 height 15
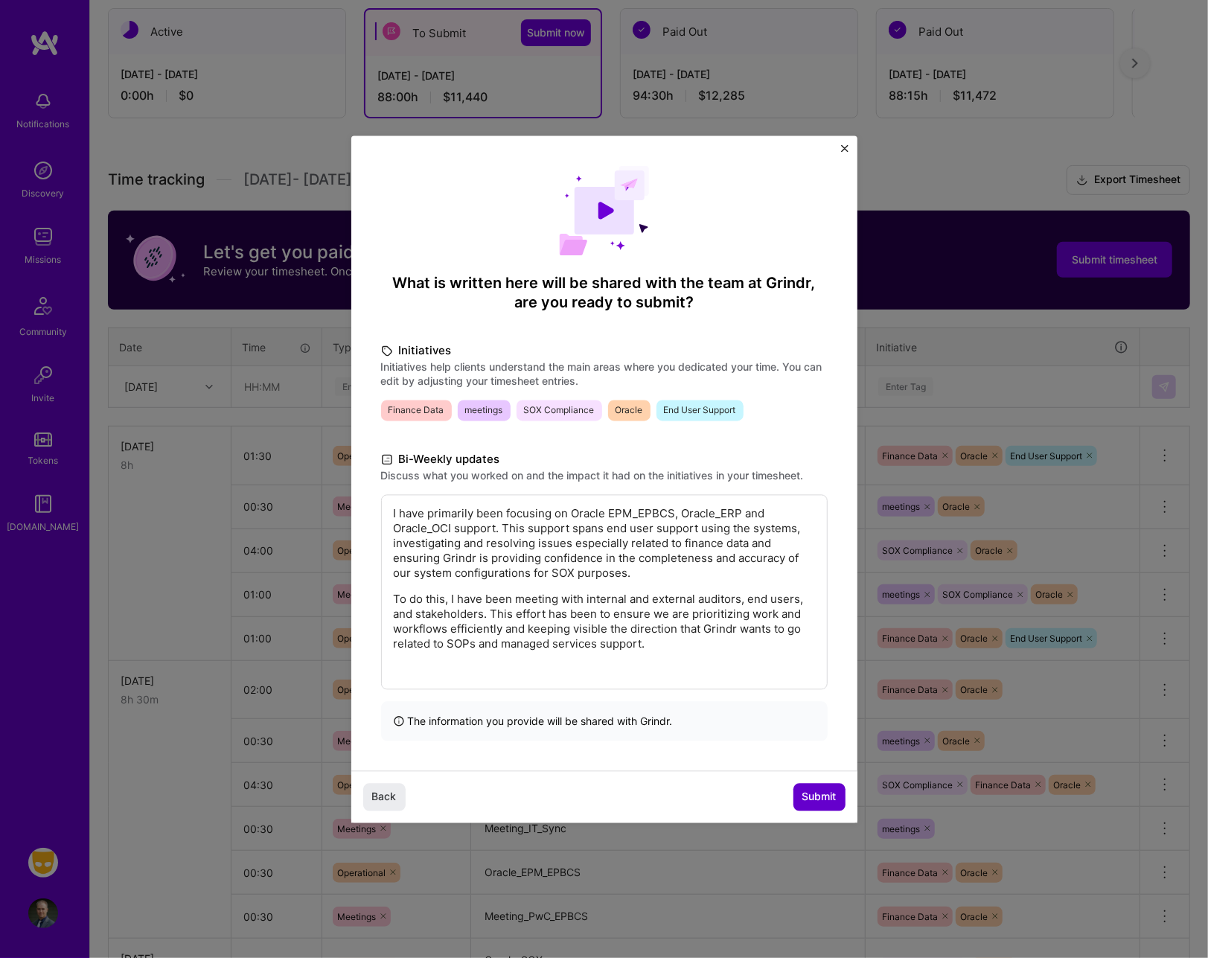
click at [815, 794] on span "Submit" at bounding box center [820, 797] width 34 height 15
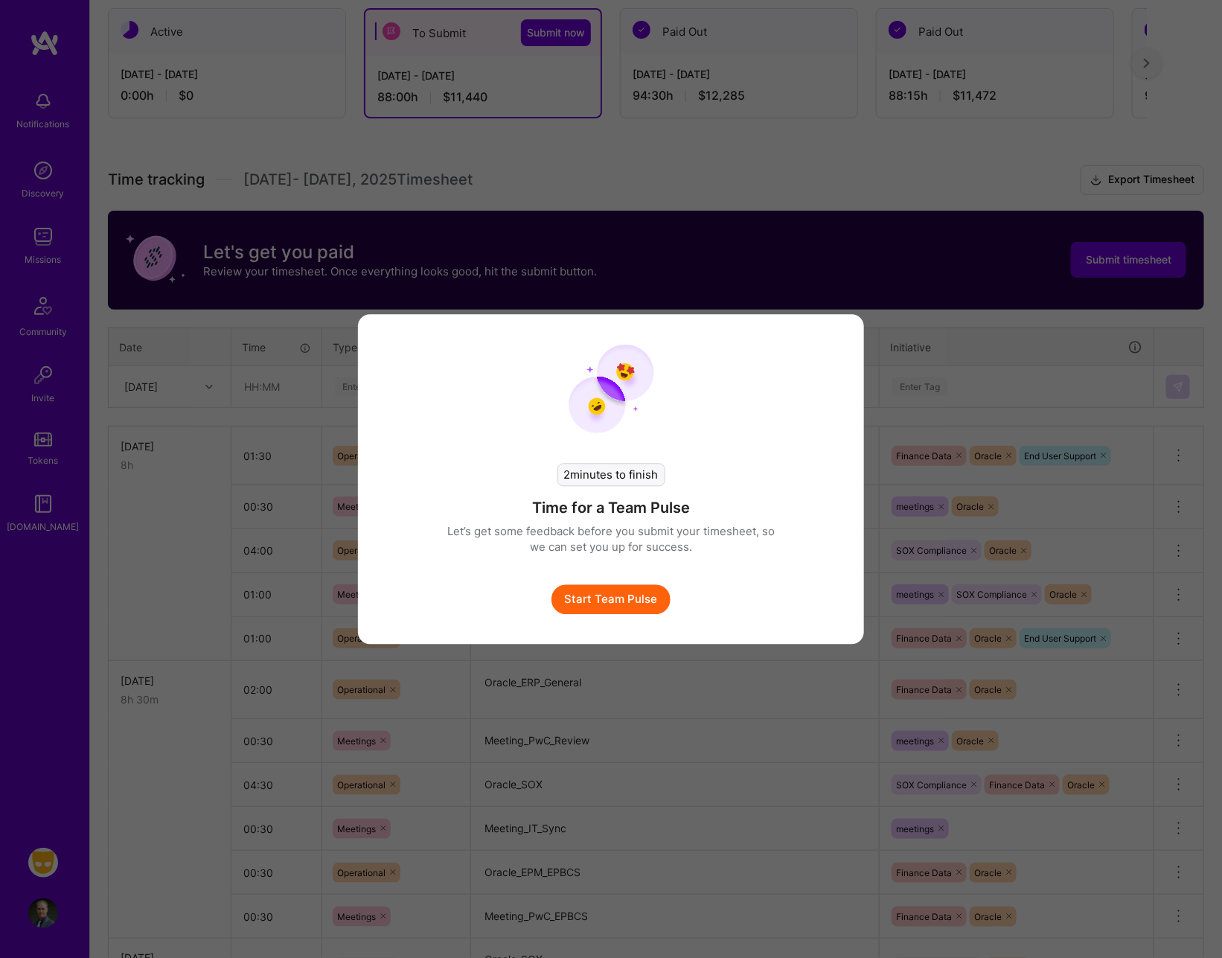
click at [620, 605] on button "Start Team Pulse" at bounding box center [611, 599] width 119 height 30
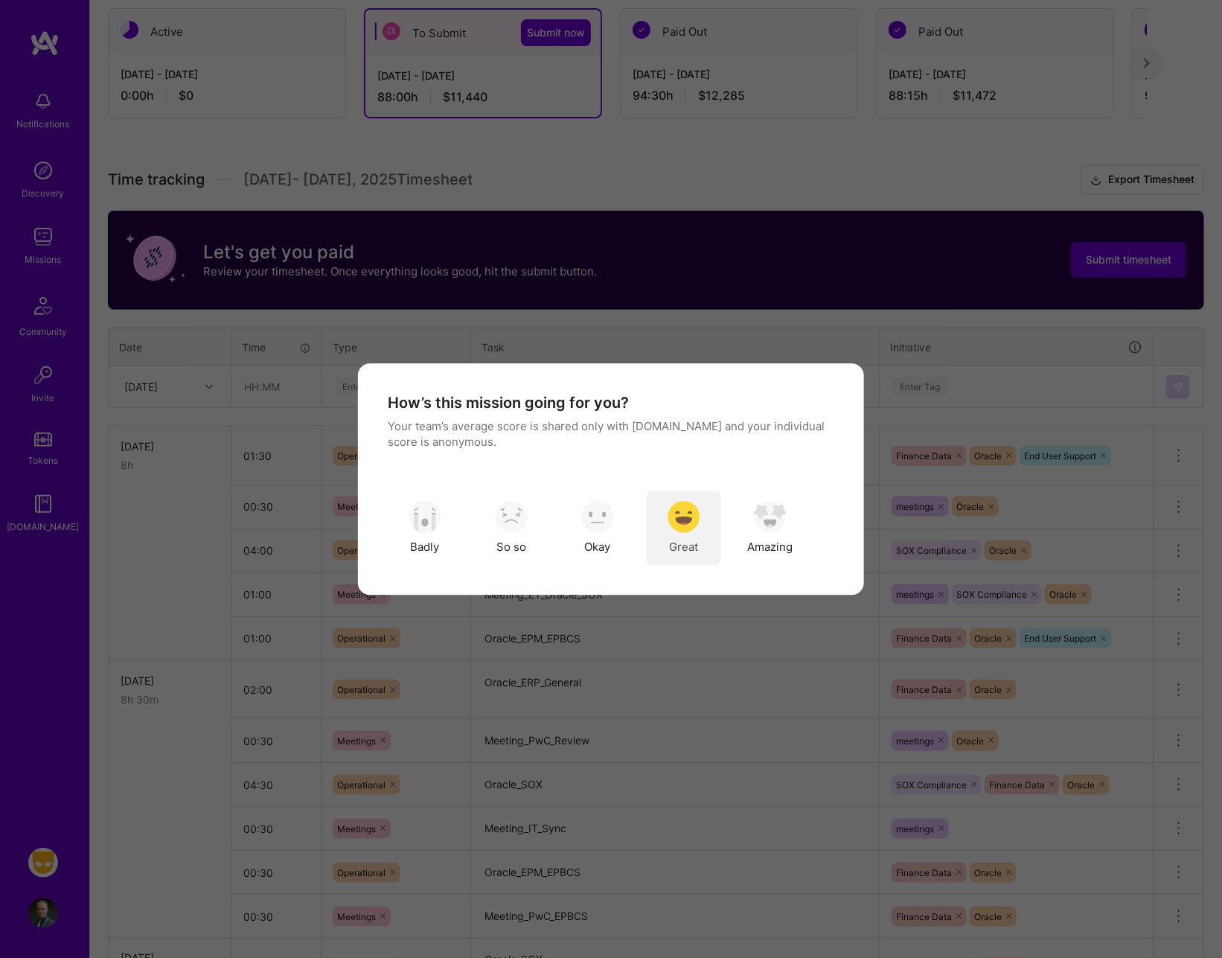
click at [681, 526] on img "modal" at bounding box center [684, 517] width 33 height 33
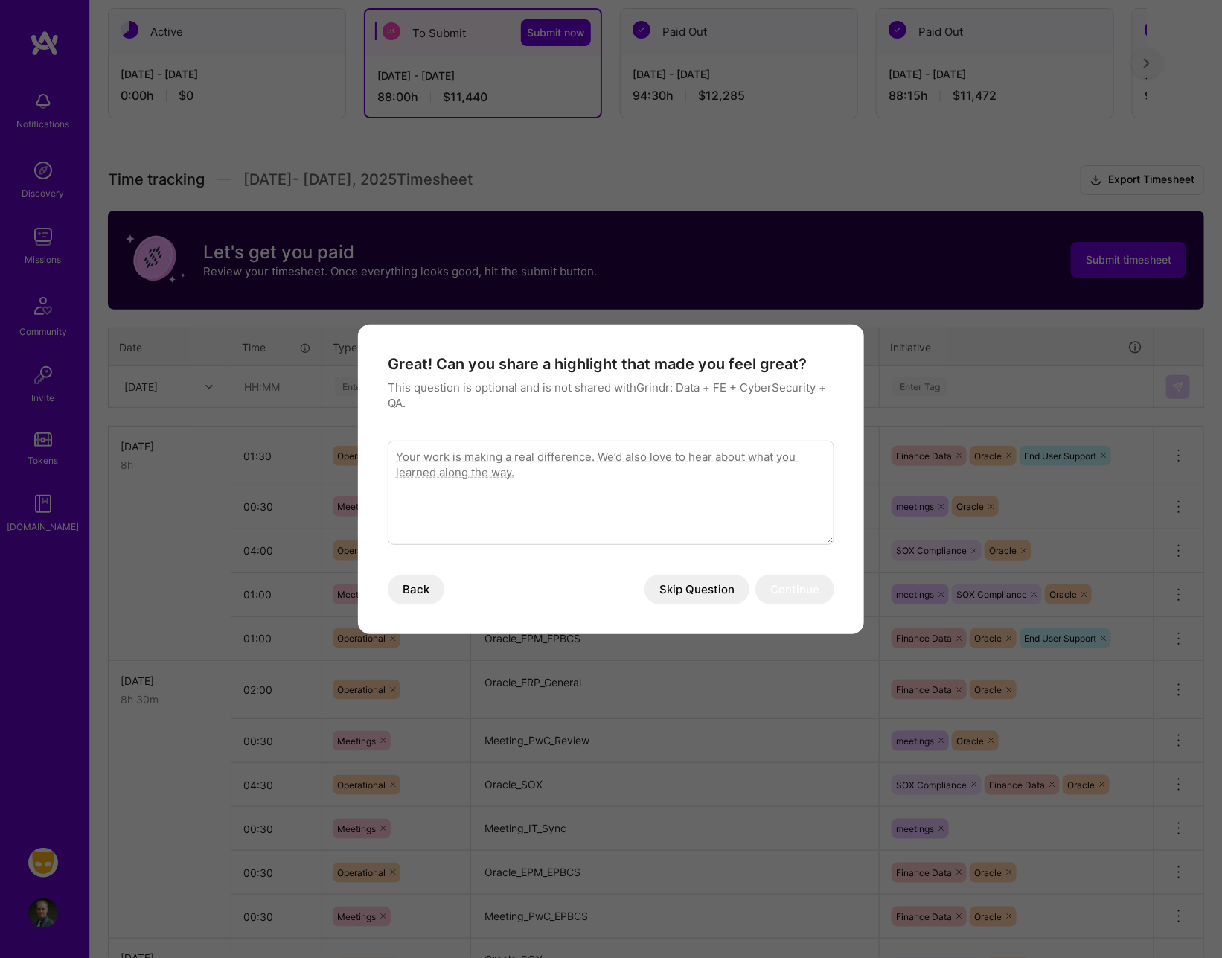
click at [681, 526] on textarea "modal" at bounding box center [611, 493] width 447 height 104
drag, startPoint x: 749, startPoint y: 455, endPoint x: 779, endPoint y: 549, distance: 98.4
click at [779, 549] on div "Great! Can you share a highlight that made you feel great? This question is opt…" at bounding box center [611, 479] width 447 height 250
click at [394, 456] on textarea "Understanding more that for satisfying external auditors questions we can" at bounding box center [611, 493] width 447 height 104
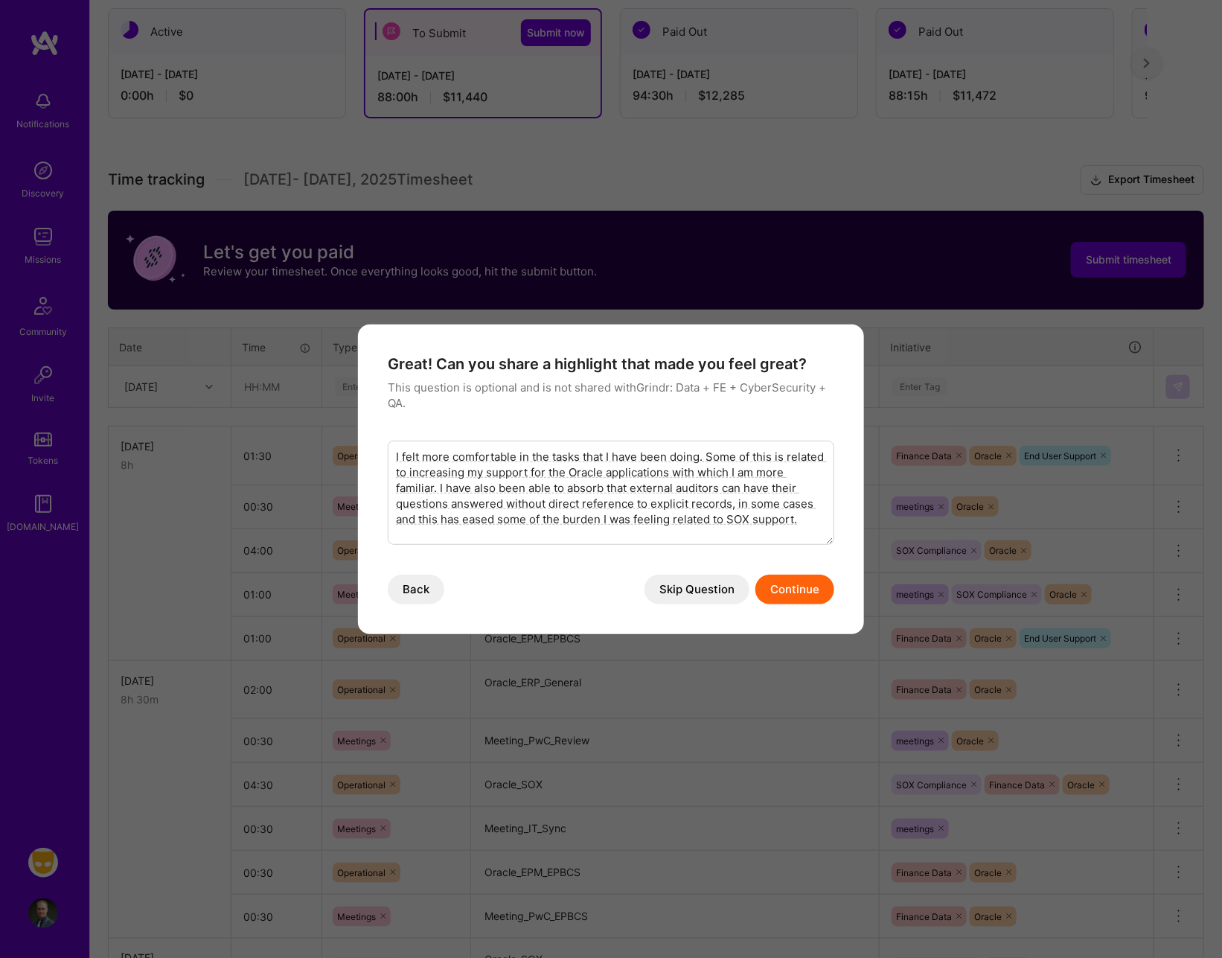
type textarea "I felt more comfortable in the tasks that I have been doing. Some of this is re…"
click at [804, 597] on button "Continue" at bounding box center [795, 590] width 79 height 30
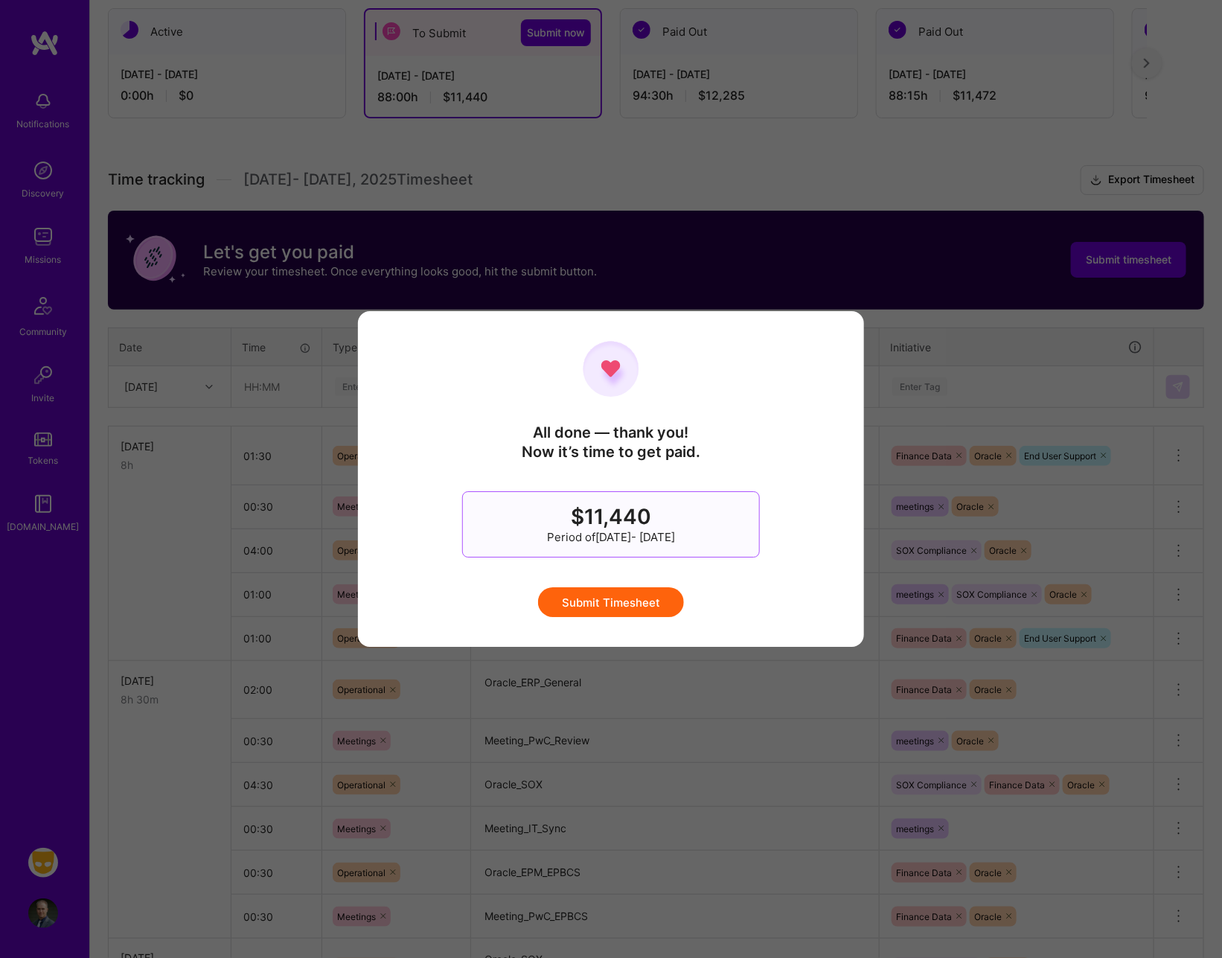
click at [666, 600] on button "Submit Timesheet" at bounding box center [611, 602] width 146 height 30
